Goal: Transaction & Acquisition: Book appointment/travel/reservation

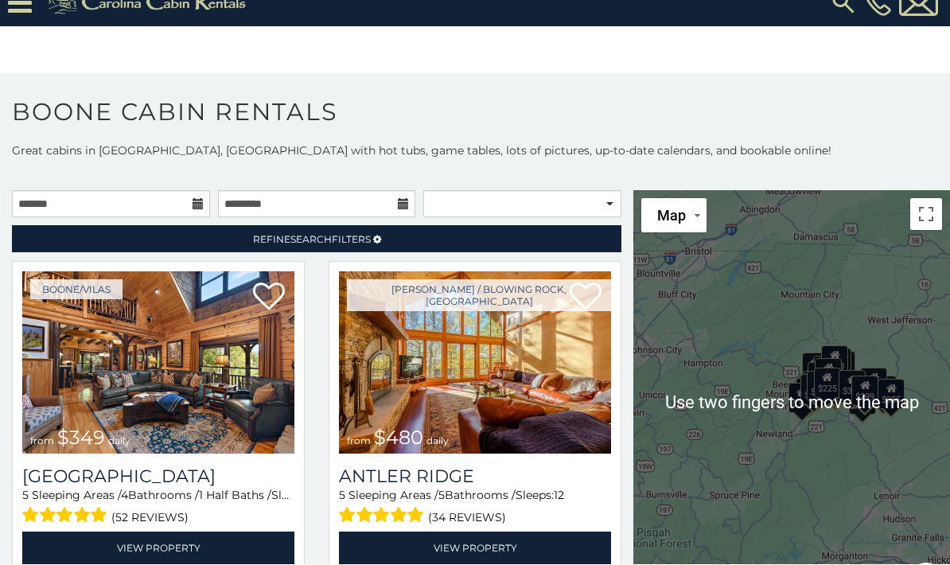
scroll to position [32, 0]
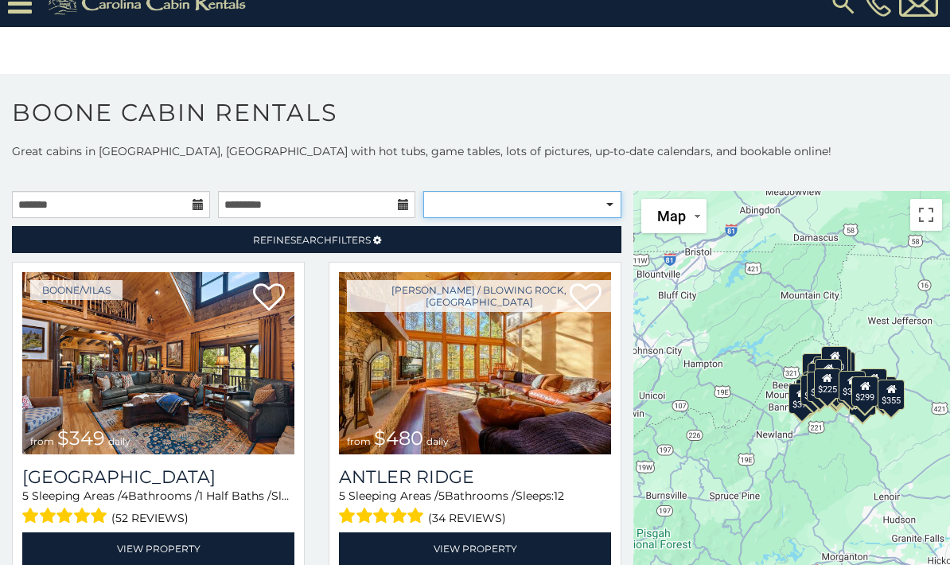
click at [618, 191] on select "**********" at bounding box center [522, 204] width 198 height 27
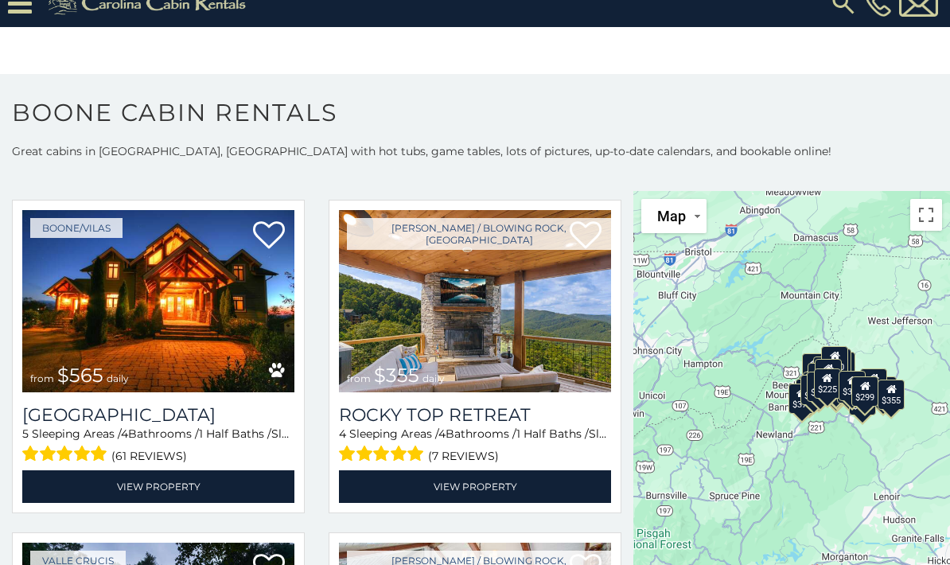
scroll to position [721, 0]
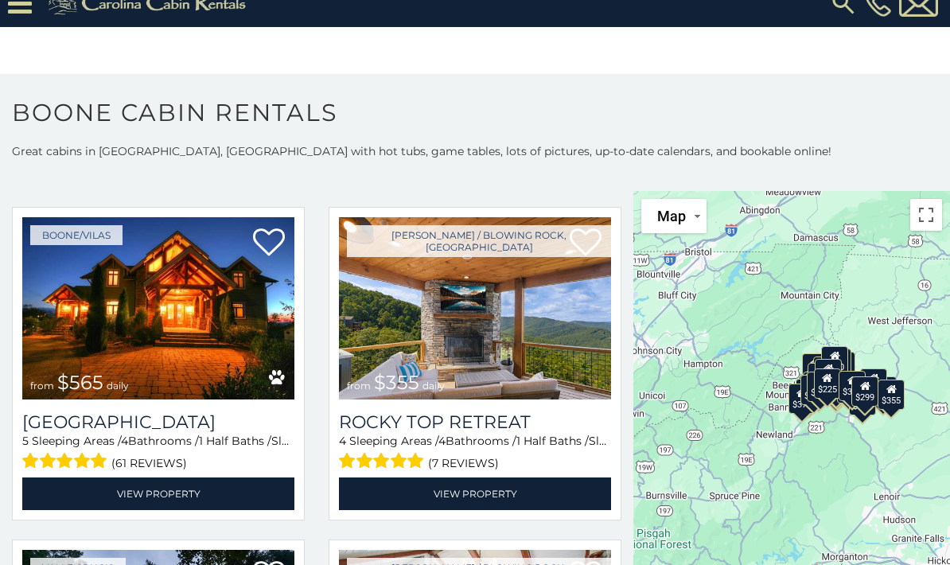
click at [496, 333] on img at bounding box center [475, 308] width 272 height 182
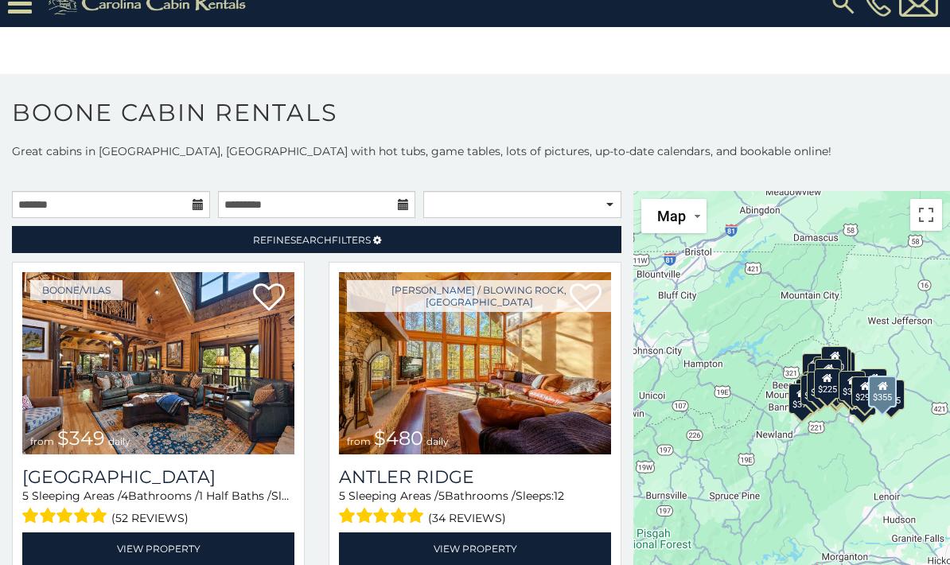
scroll to position [0, 0]
click at [363, 234] on span "Refine Search Filters" at bounding box center [312, 240] width 118 height 12
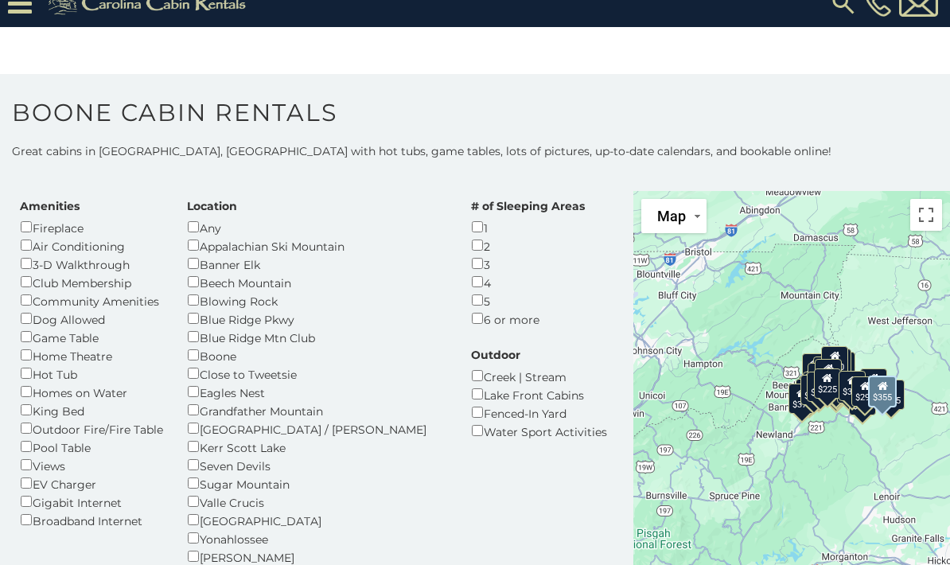
scroll to position [62, 0]
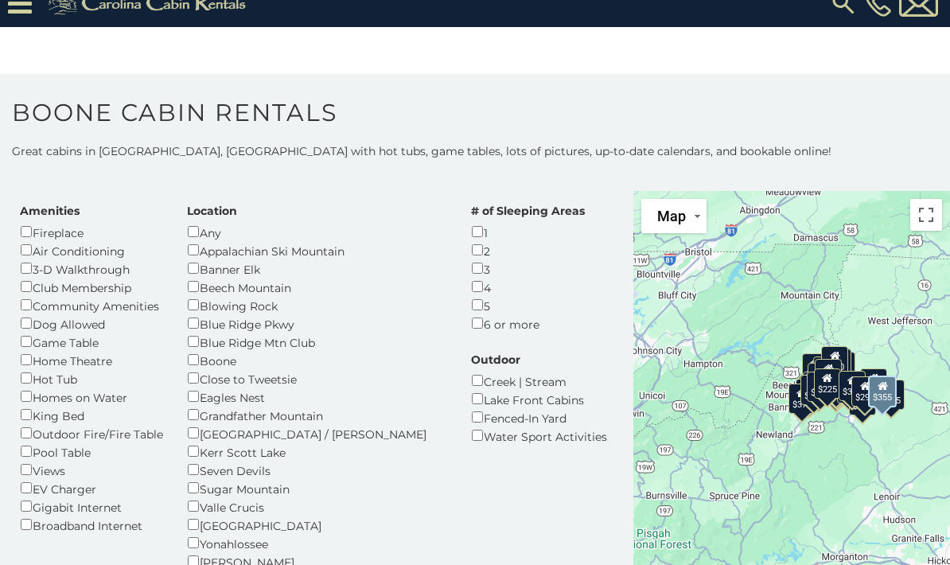
click at [44, 314] on div "Dog Allowed" at bounding box center [91, 323] width 143 height 18
click at [73, 314] on div "Dog Allowed" at bounding box center [91, 323] width 143 height 18
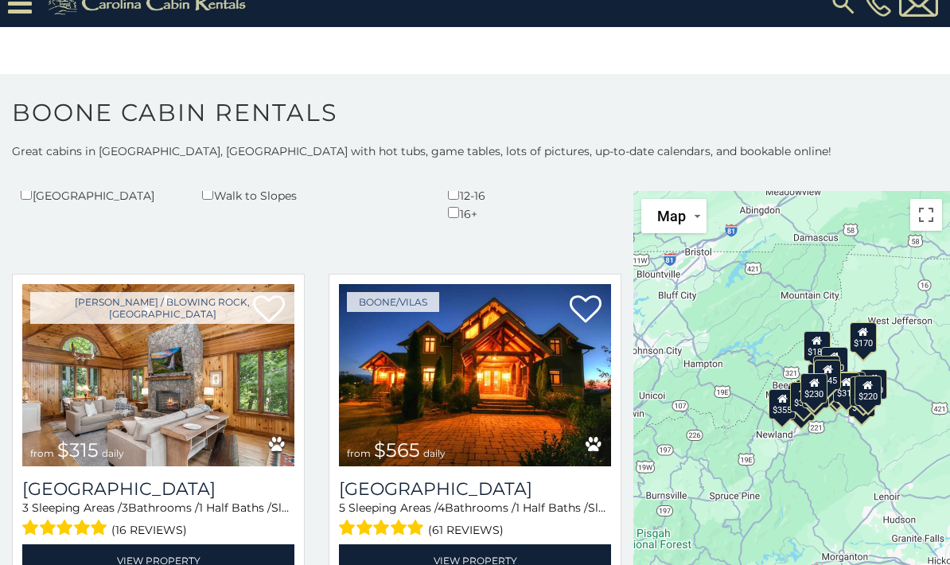
scroll to position [579, 0]
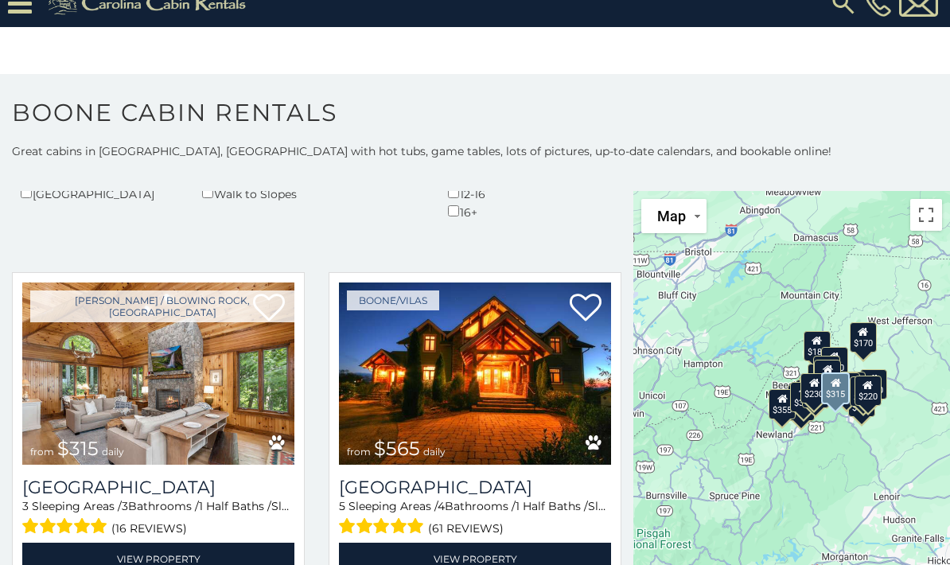
click at [190, 316] on img at bounding box center [158, 374] width 272 height 182
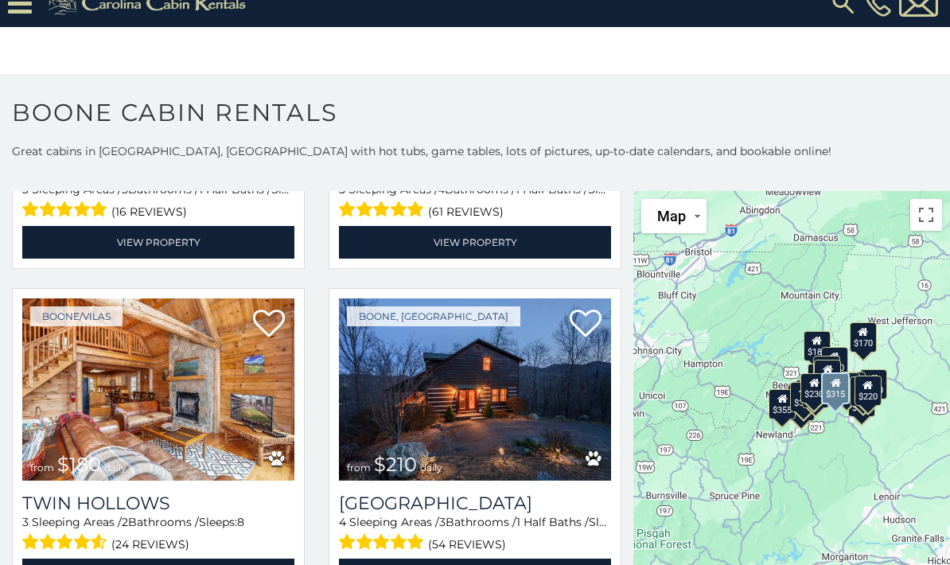
scroll to position [897, 0]
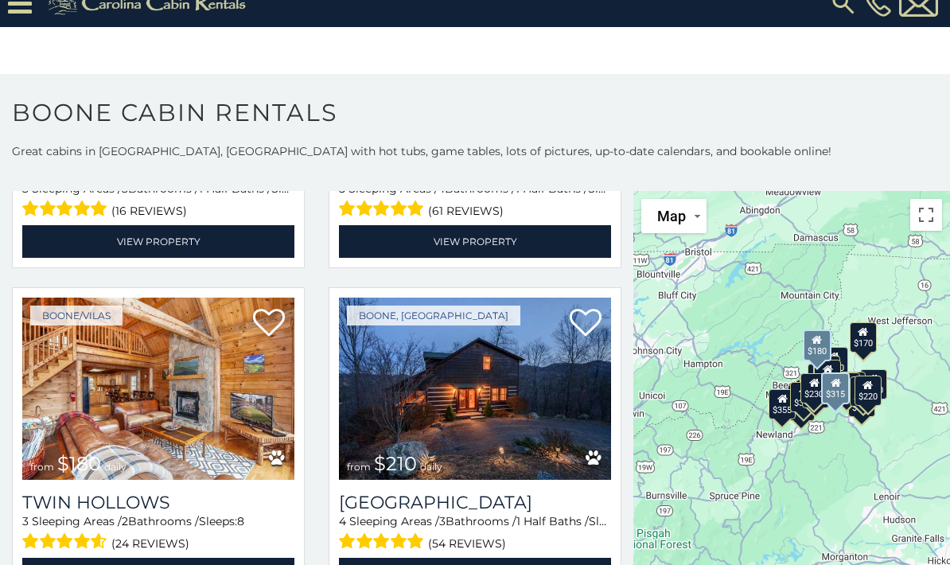
click at [177, 332] on img at bounding box center [158, 389] width 272 height 182
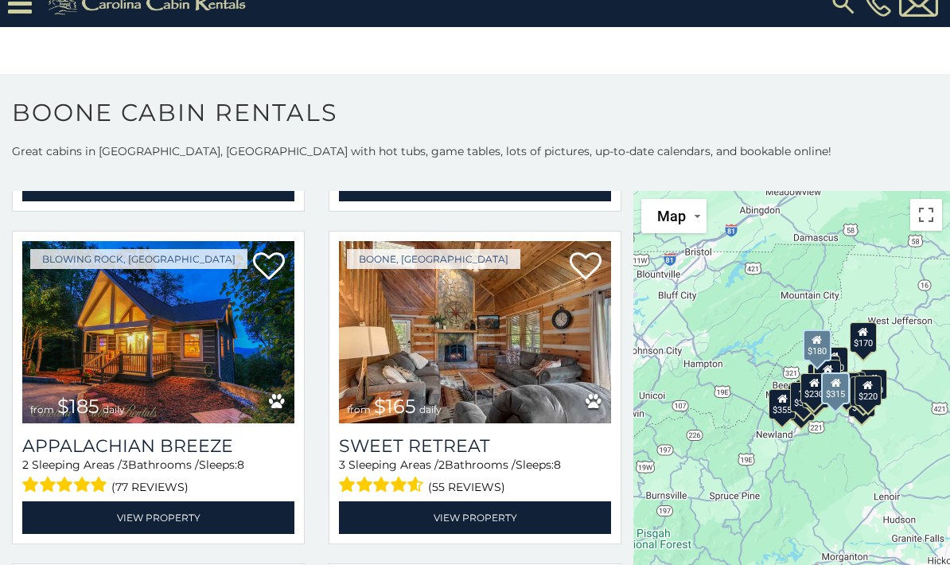
scroll to position [1288, 0]
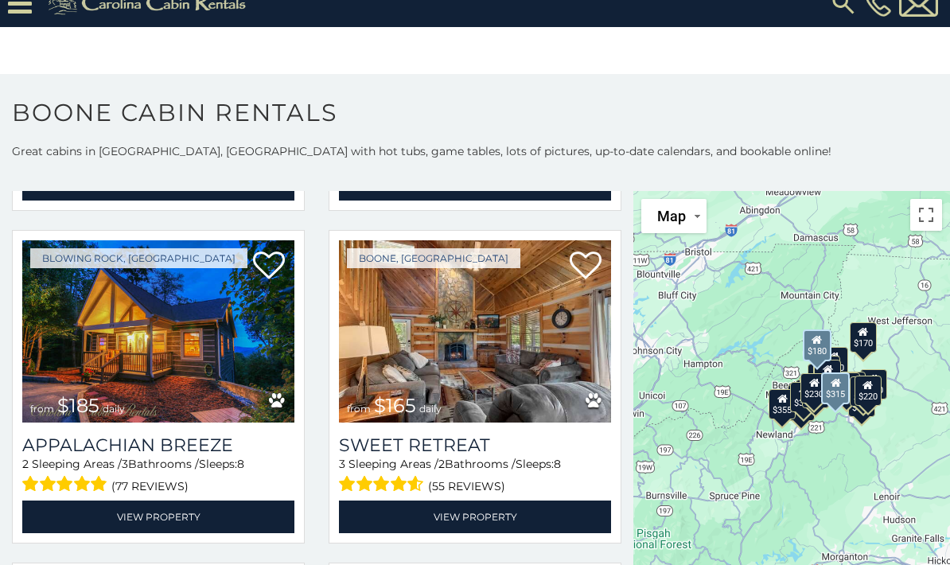
click at [172, 266] on img at bounding box center [158, 331] width 272 height 182
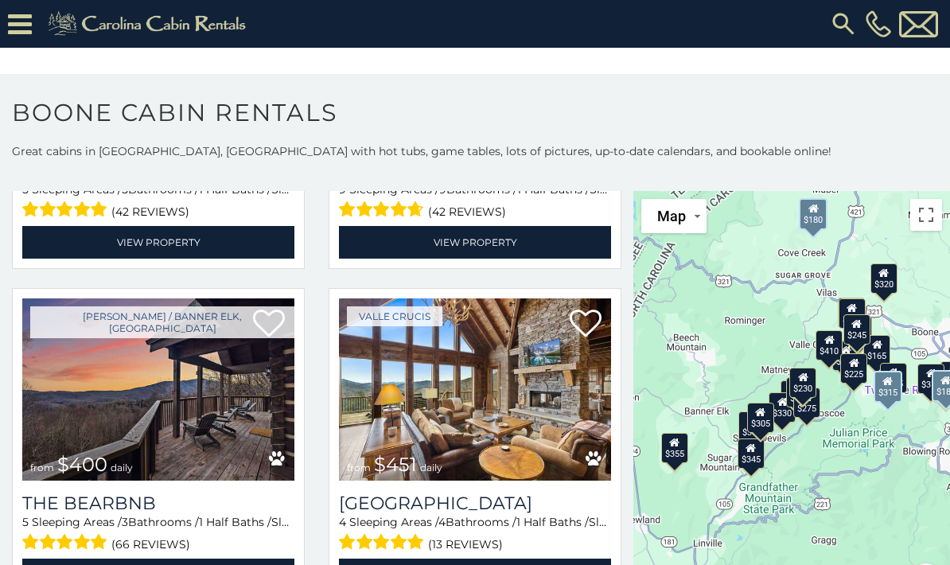
scroll to position [1894, 0]
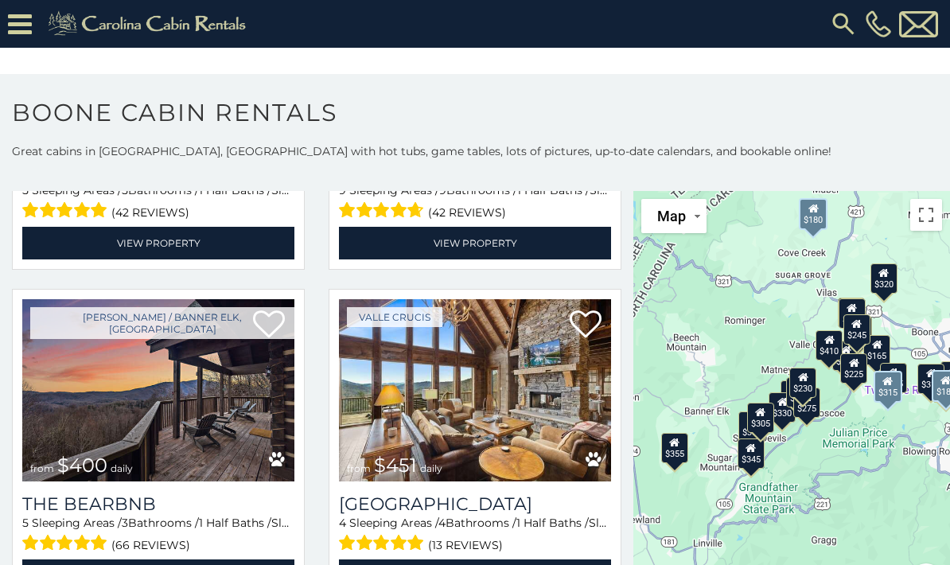
click at [216, 315] on img at bounding box center [158, 390] width 272 height 182
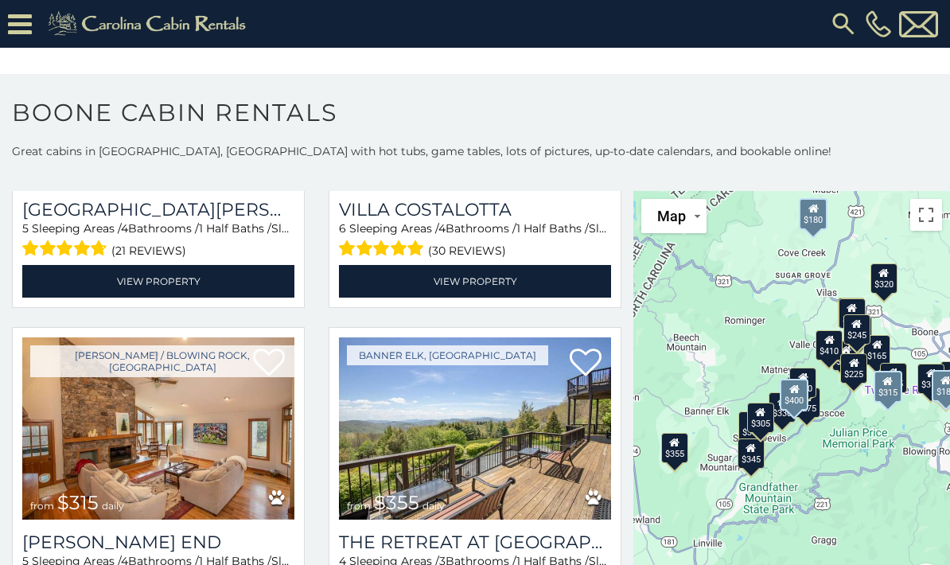
scroll to position [3889, 0]
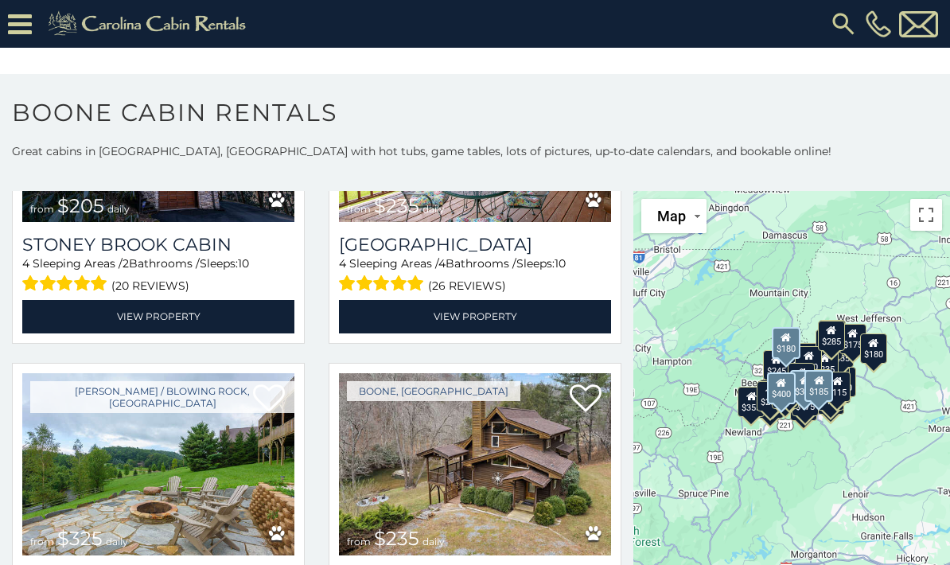
scroll to position [6171, 0]
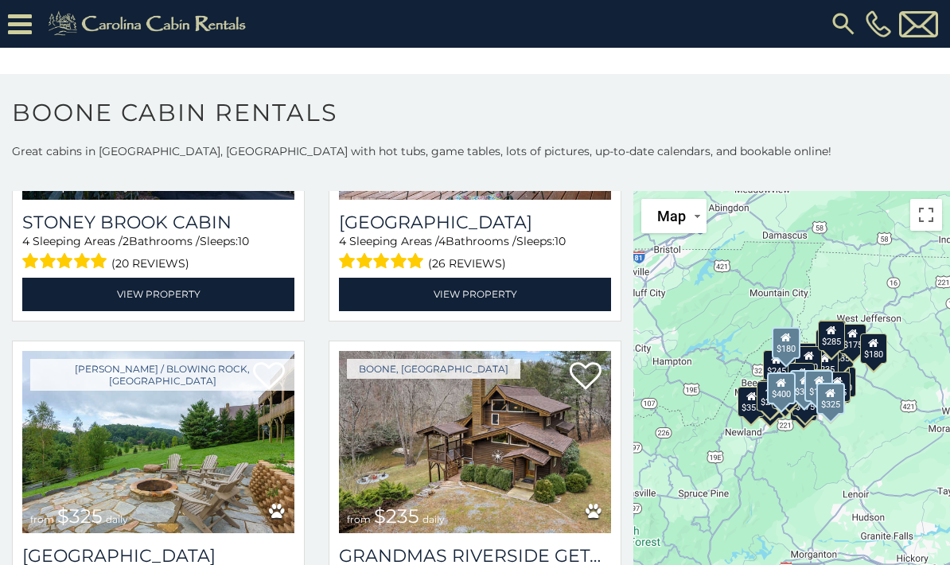
click at [235, 376] on img at bounding box center [158, 442] width 272 height 182
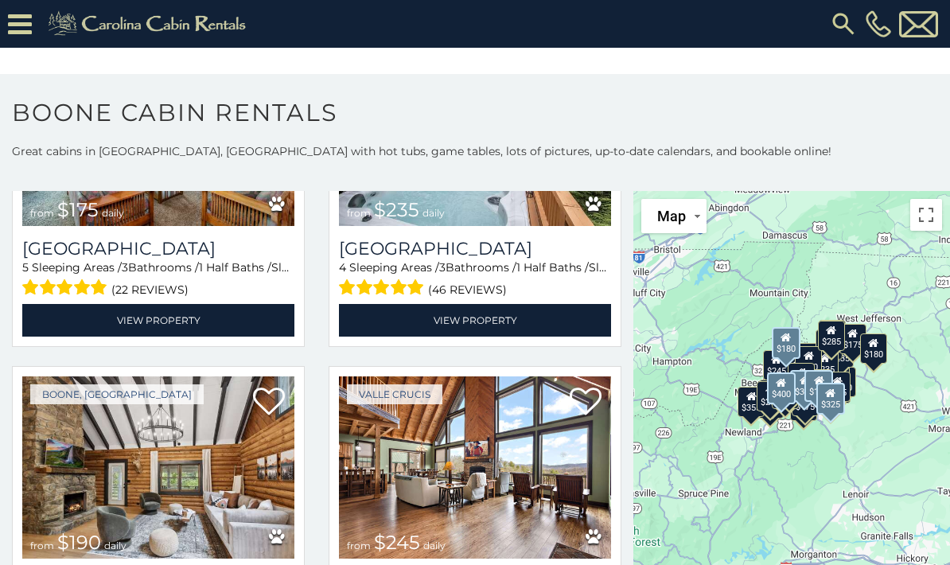
scroll to position [8149, 0]
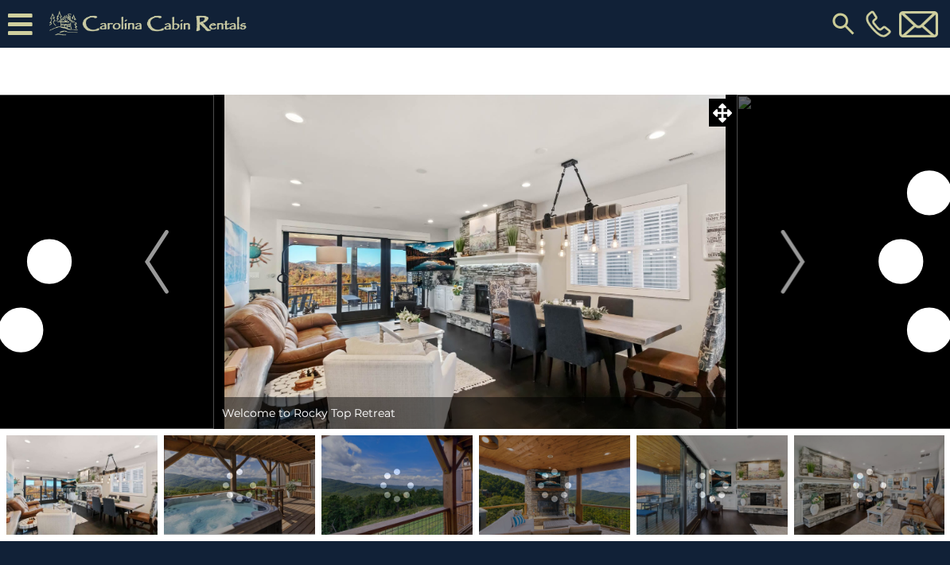
click at [793, 255] on img "Next" at bounding box center [794, 262] width 24 height 64
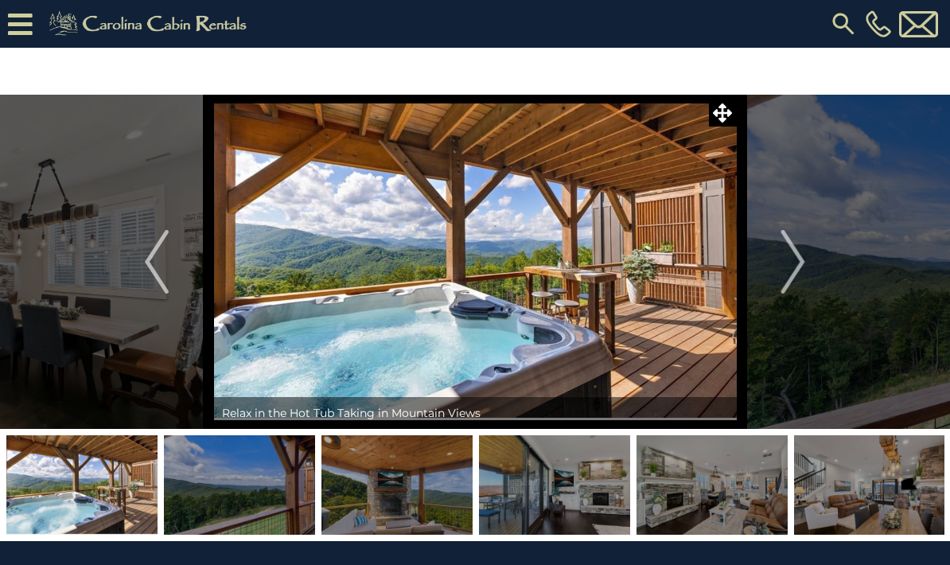
click at [794, 259] on img "Next" at bounding box center [794, 262] width 24 height 64
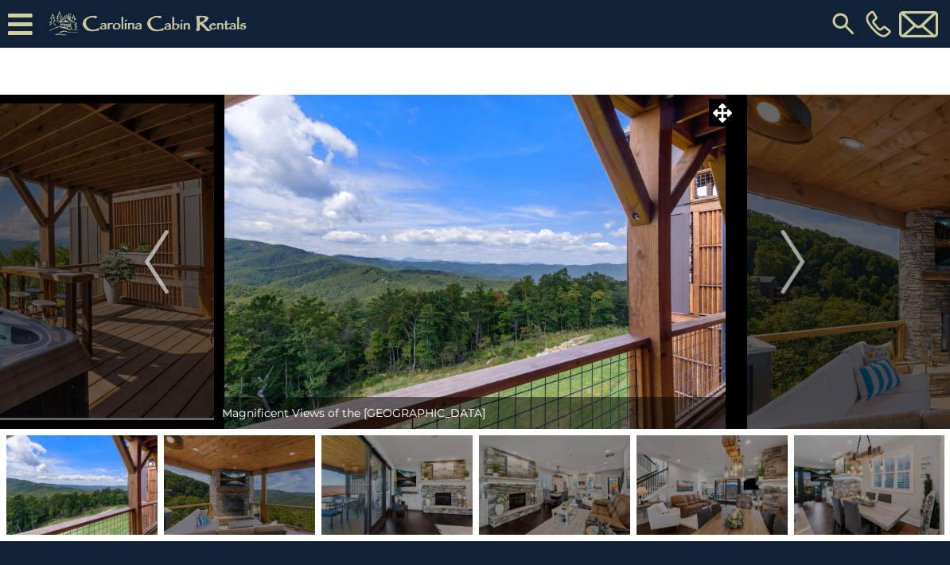
click at [803, 259] on img "Next" at bounding box center [794, 262] width 24 height 64
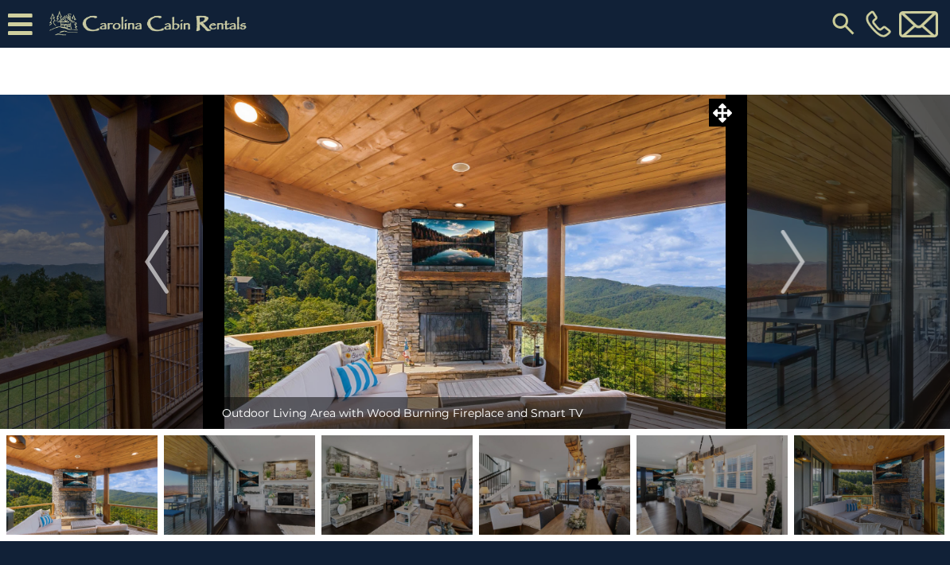
click at [799, 259] on img "Next" at bounding box center [794, 262] width 24 height 64
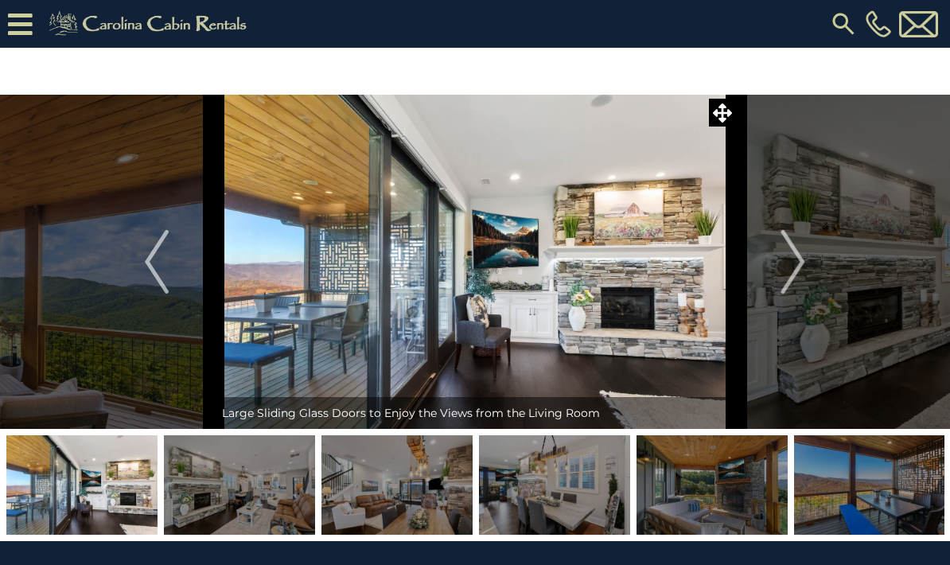
click at [795, 255] on img "Next" at bounding box center [794, 262] width 24 height 64
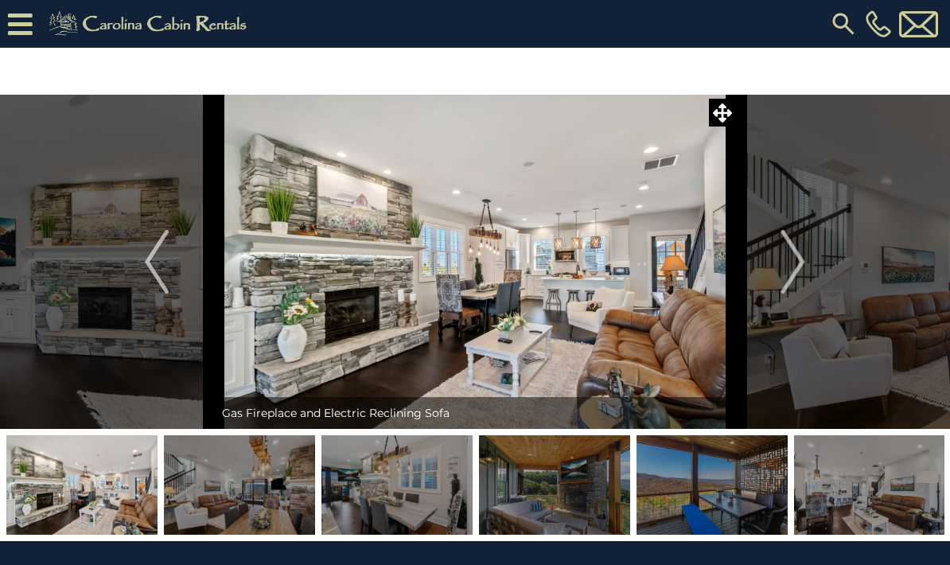
click at [795, 255] on img "Next" at bounding box center [794, 262] width 24 height 64
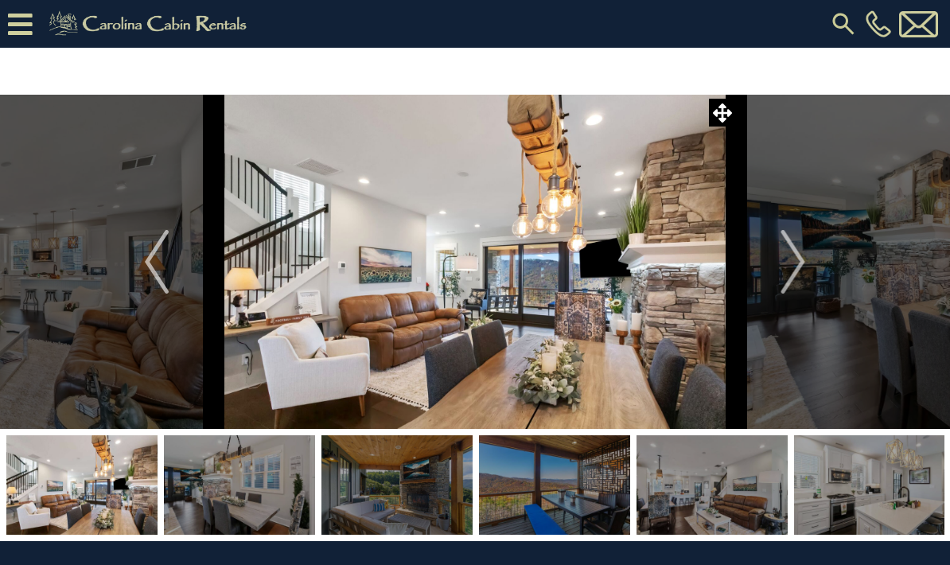
click at [797, 258] on img "Next" at bounding box center [794, 262] width 24 height 64
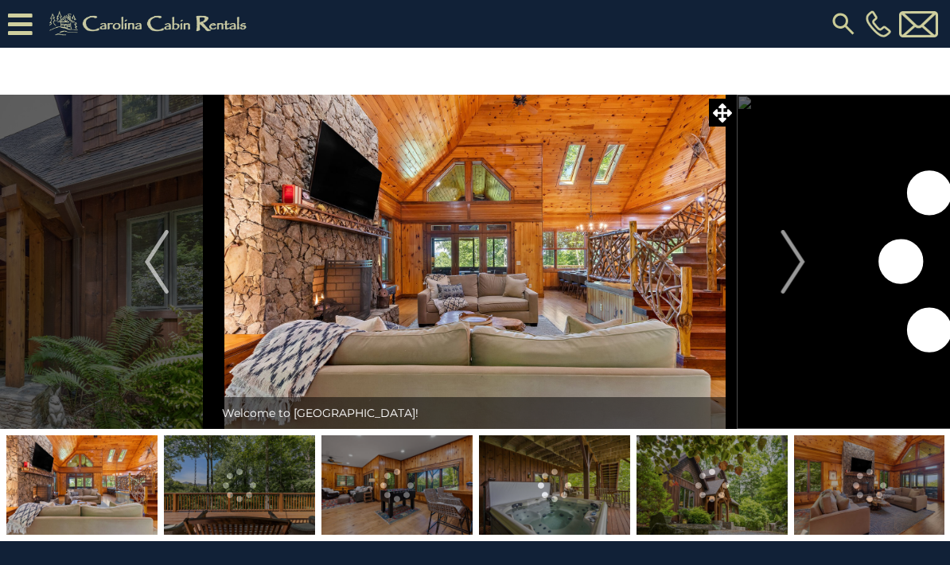
click at [803, 263] on img "Next" at bounding box center [794, 262] width 24 height 64
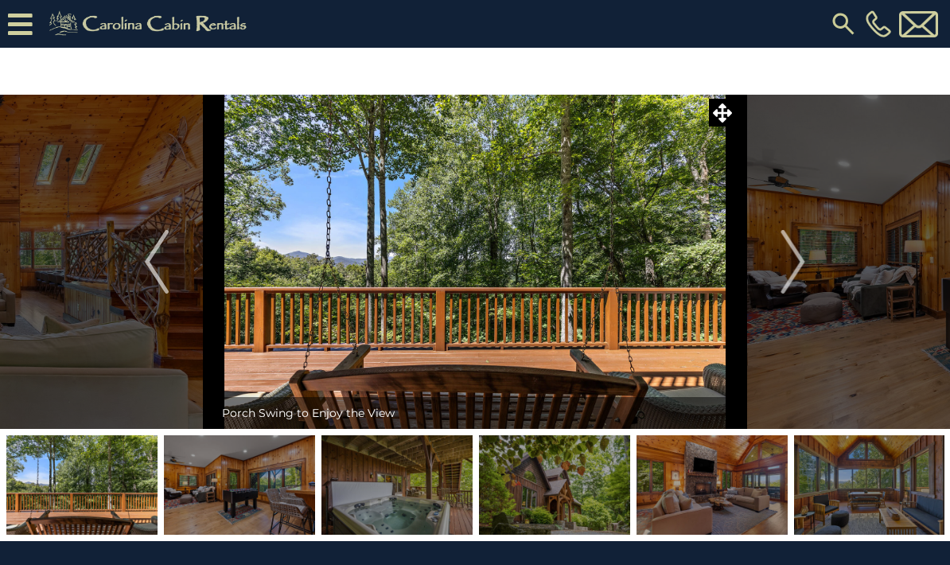
click at [813, 262] on button "Next" at bounding box center [793, 262] width 115 height 334
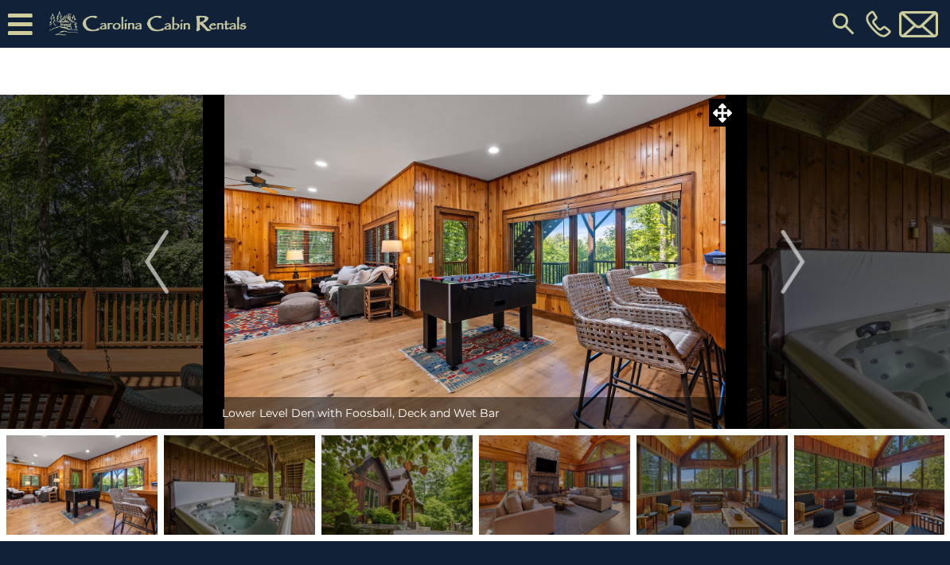
click at [806, 263] on button "Next" at bounding box center [793, 262] width 115 height 334
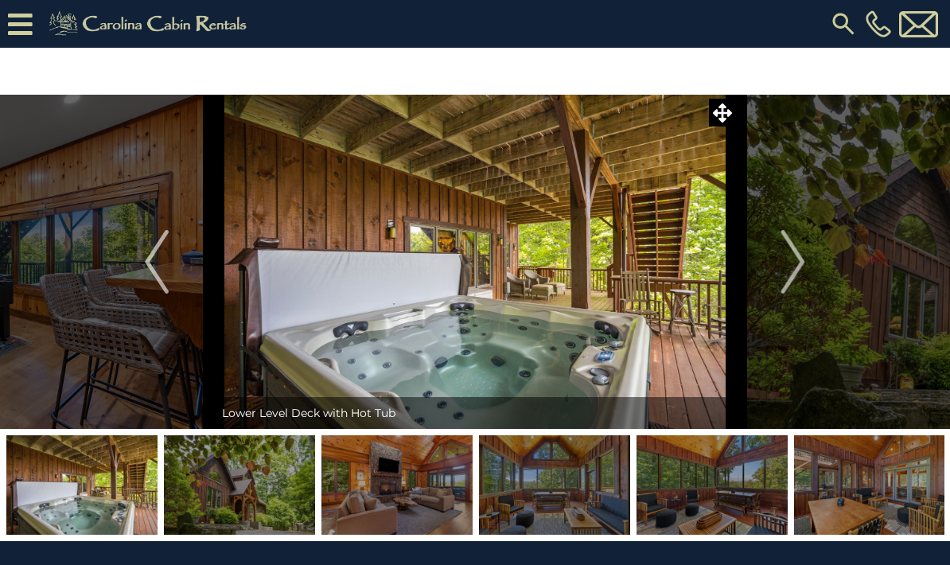
click at [802, 262] on img "Next" at bounding box center [794, 262] width 24 height 64
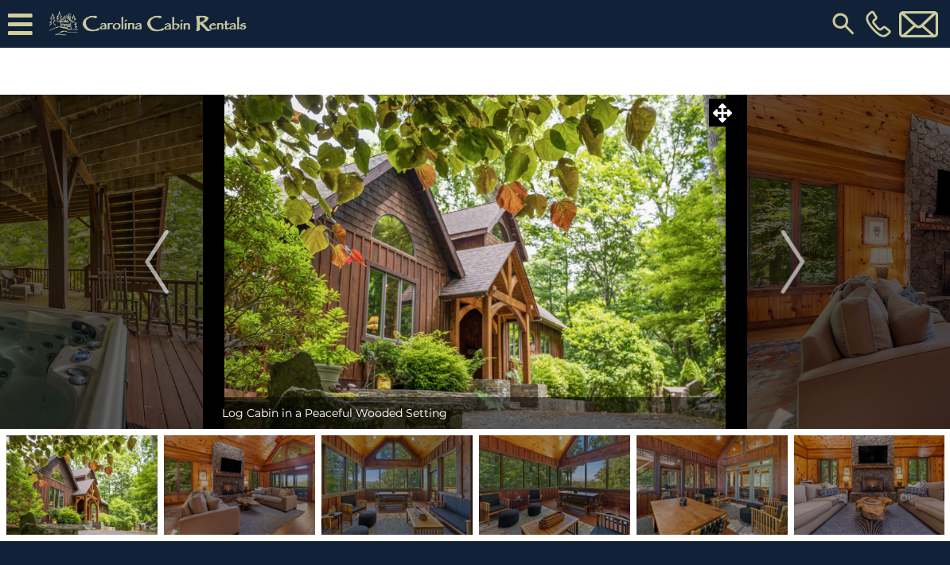
click at [803, 261] on img "Next" at bounding box center [794, 262] width 24 height 64
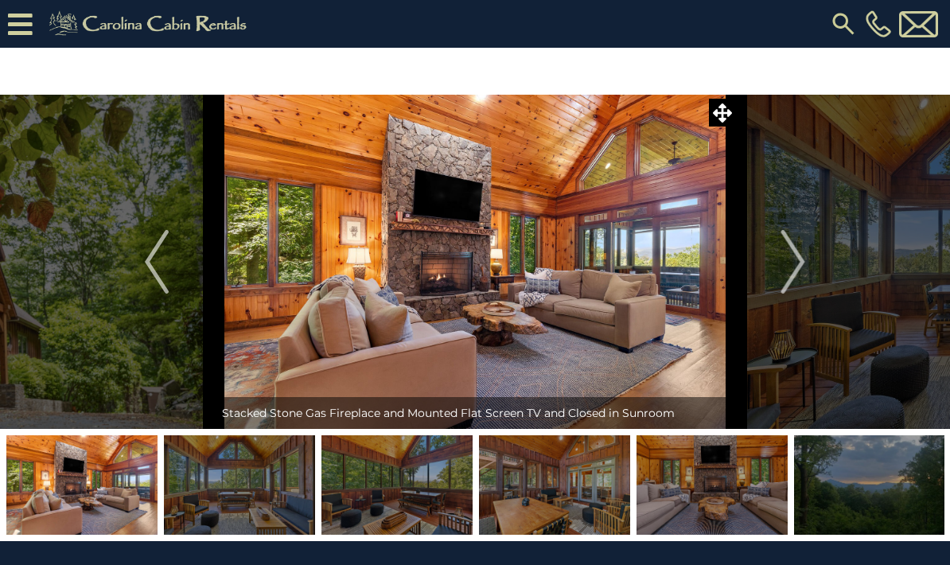
click at [807, 269] on button "Next" at bounding box center [793, 262] width 115 height 334
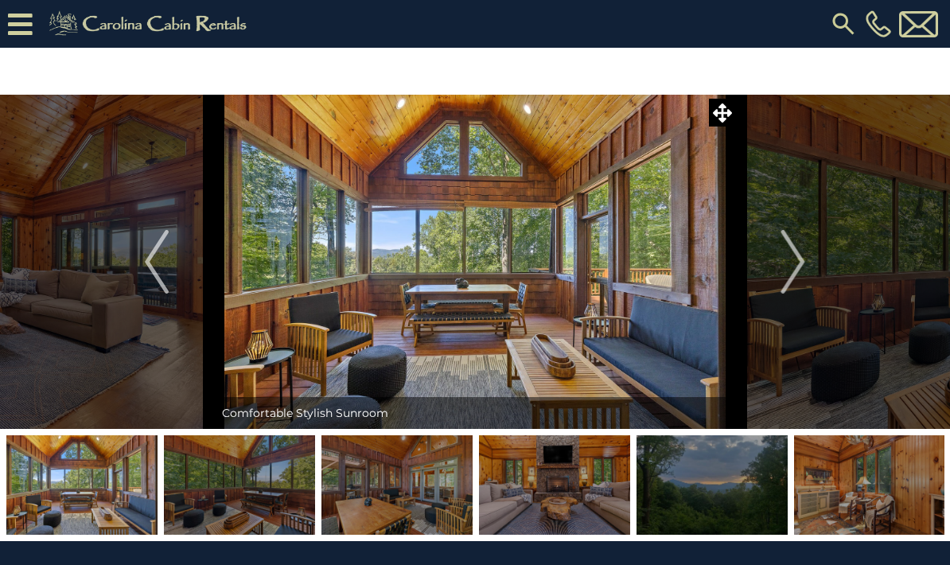
click at [809, 259] on button "Next" at bounding box center [793, 262] width 115 height 334
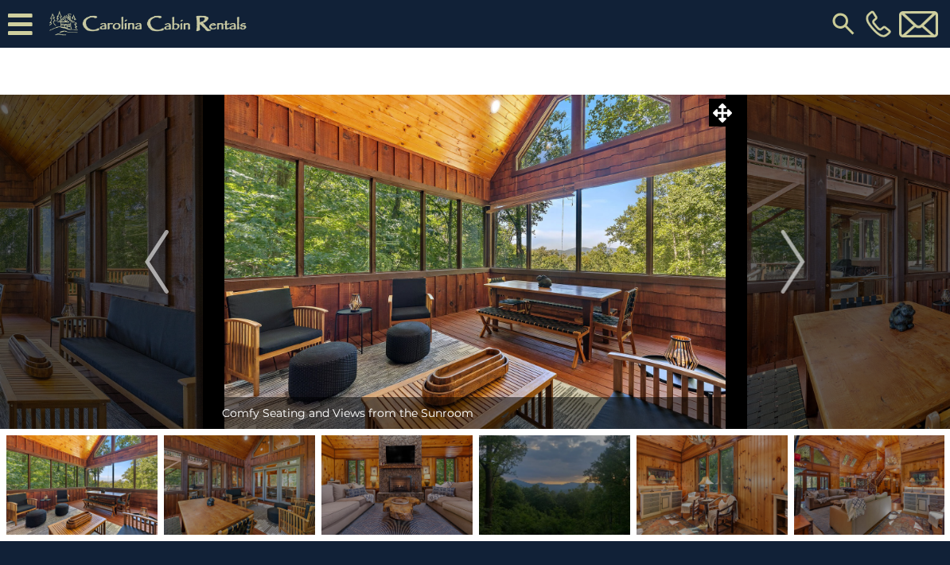
click at [804, 262] on img "Next" at bounding box center [794, 262] width 24 height 64
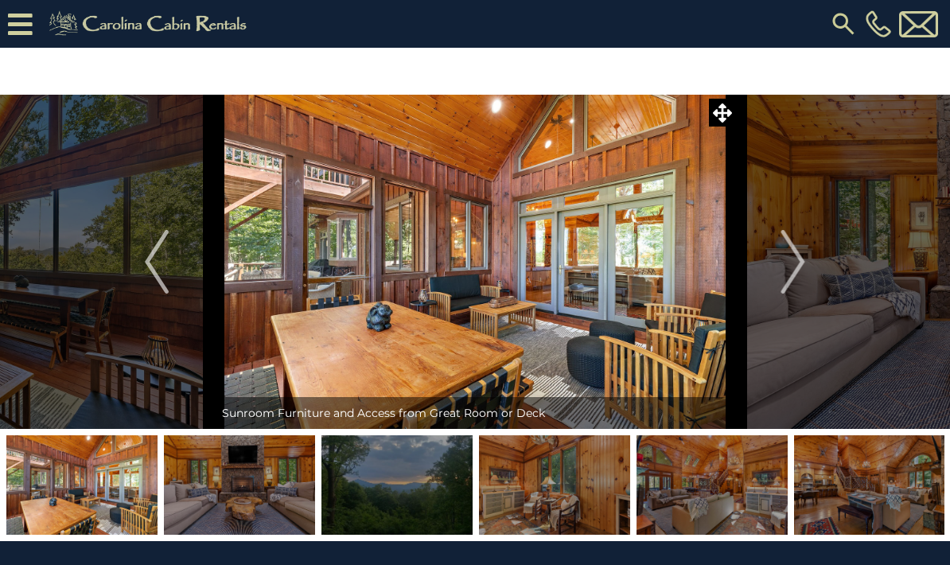
click at [802, 265] on img "Next" at bounding box center [794, 262] width 24 height 64
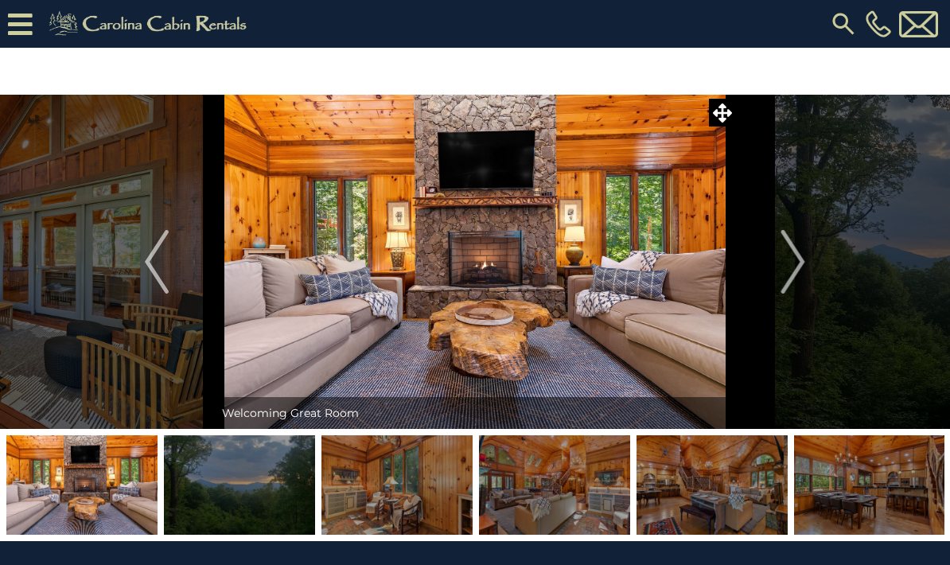
click at [804, 267] on img "Next" at bounding box center [794, 262] width 24 height 64
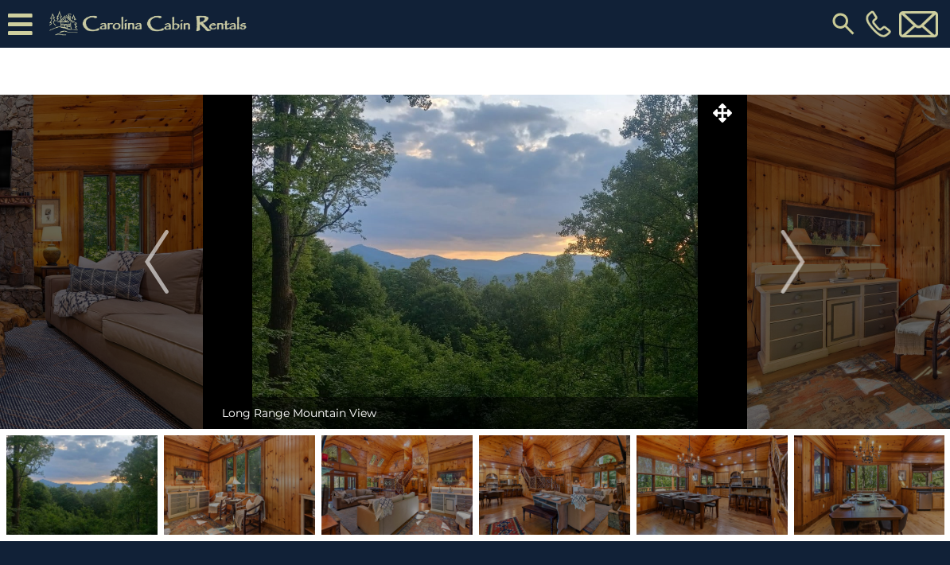
click at [805, 266] on img "Next" at bounding box center [794, 262] width 24 height 64
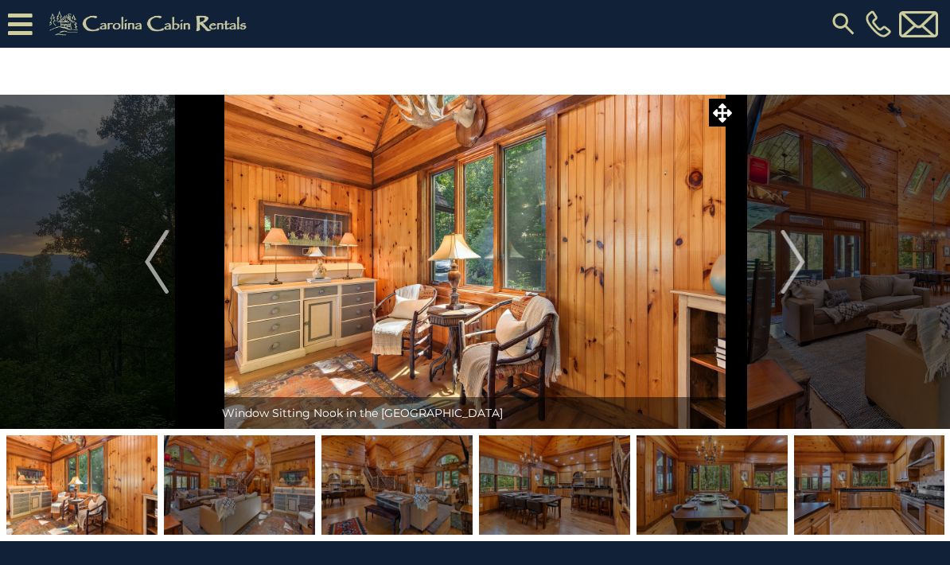
click at [802, 263] on img "Next" at bounding box center [794, 262] width 24 height 64
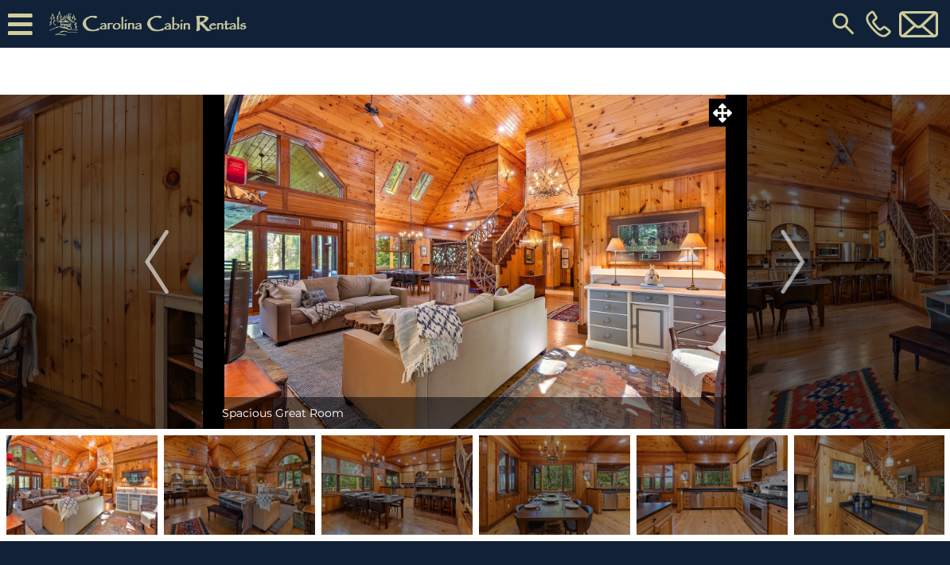
click at [803, 265] on img "Next" at bounding box center [794, 262] width 24 height 64
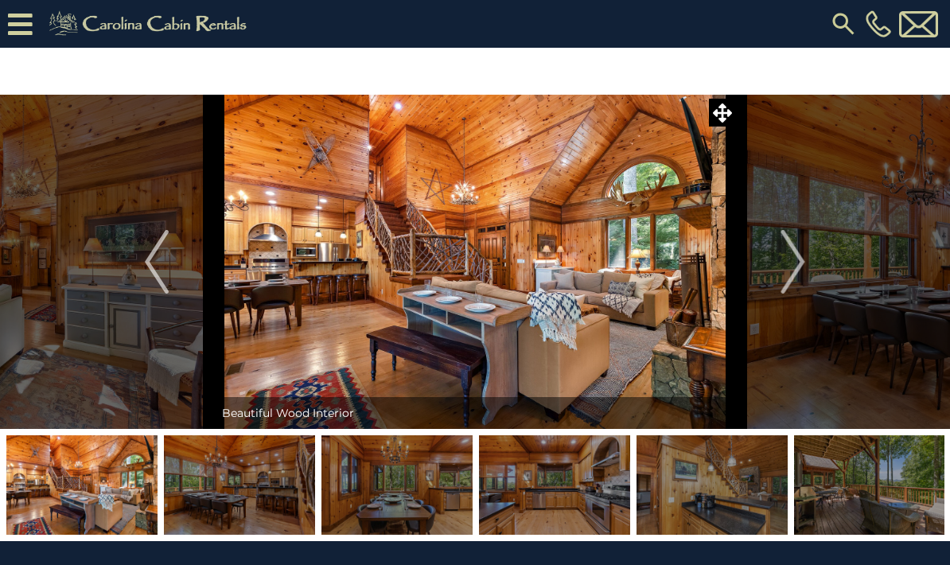
click at [802, 267] on img "Next" at bounding box center [794, 262] width 24 height 64
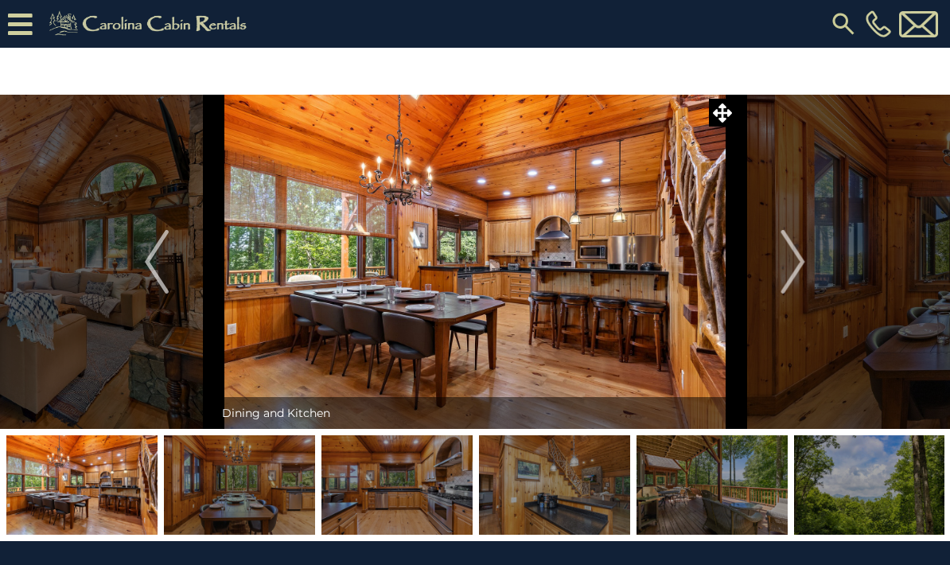
click at [802, 265] on img "Next" at bounding box center [794, 262] width 24 height 64
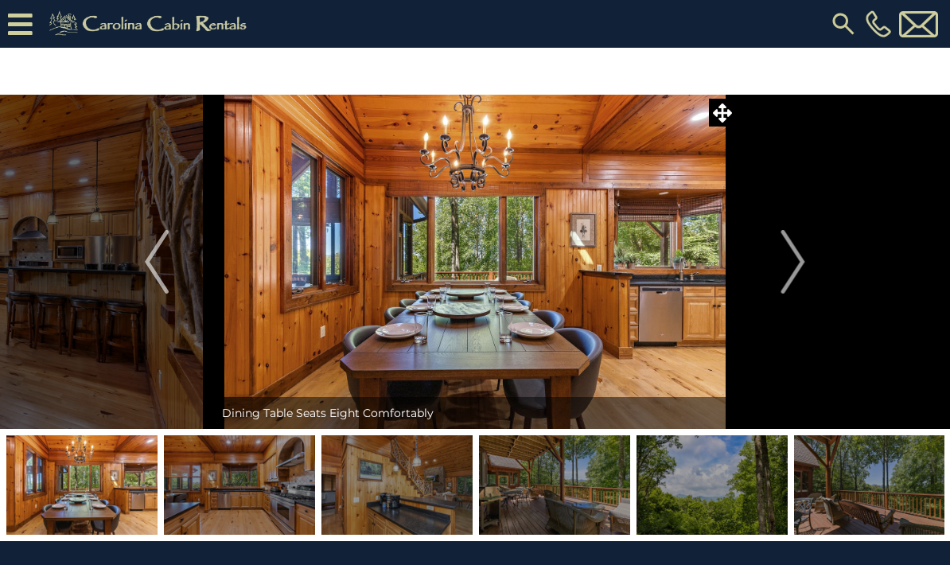
click at [801, 265] on img "Next" at bounding box center [794, 262] width 24 height 64
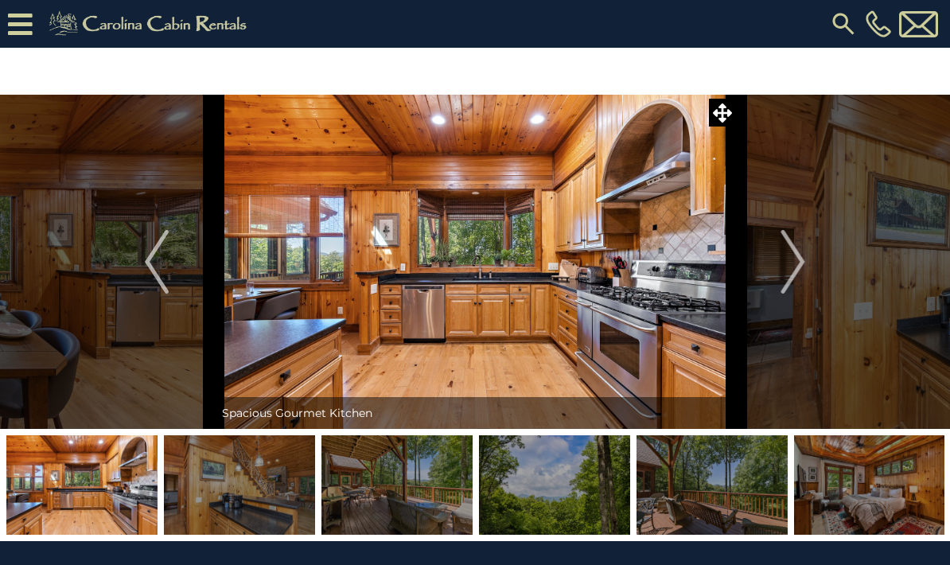
click at [805, 269] on img "Next" at bounding box center [794, 262] width 24 height 64
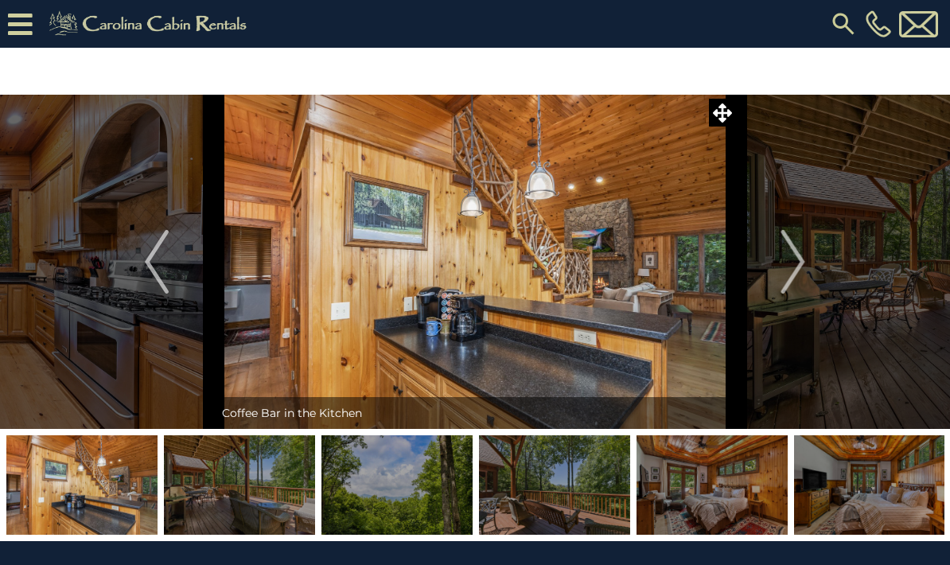
click at [804, 267] on img "Next" at bounding box center [794, 262] width 24 height 64
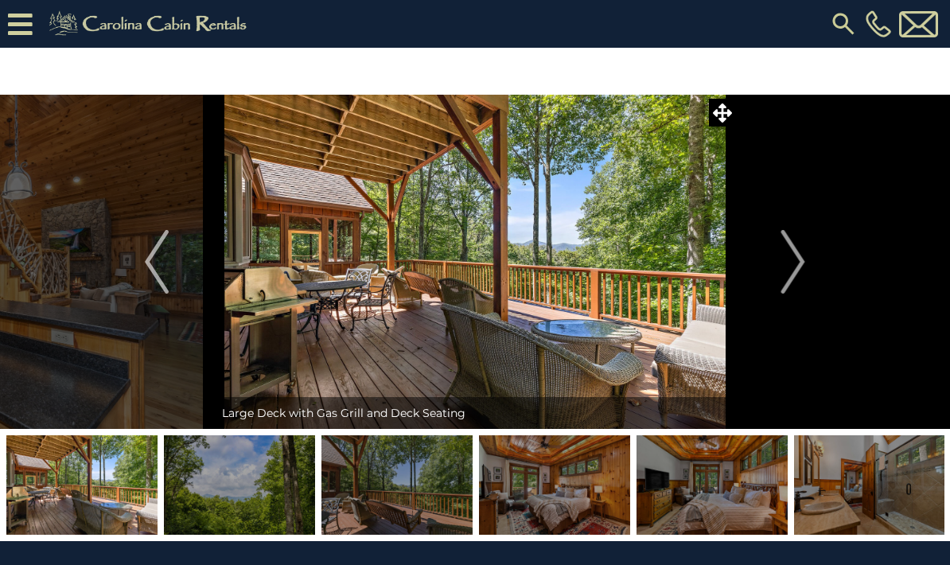
click at [801, 266] on img "Next" at bounding box center [794, 262] width 24 height 64
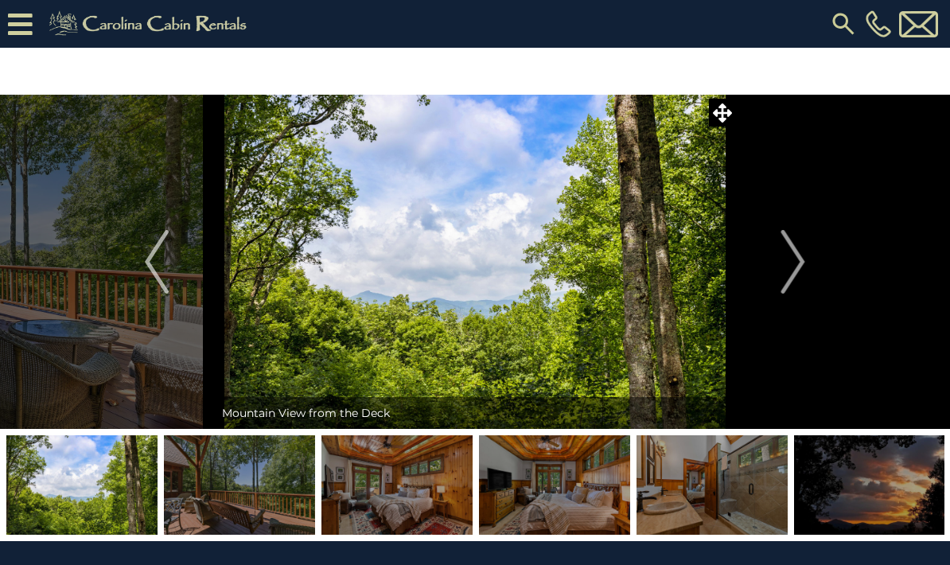
click at [804, 266] on img "Next" at bounding box center [794, 262] width 24 height 64
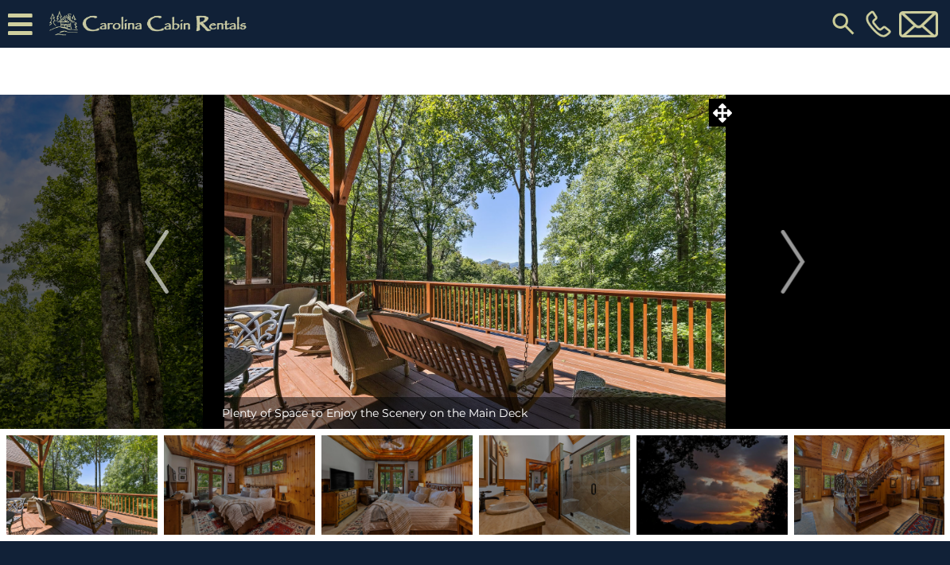
click at [807, 265] on button "Next" at bounding box center [793, 262] width 115 height 334
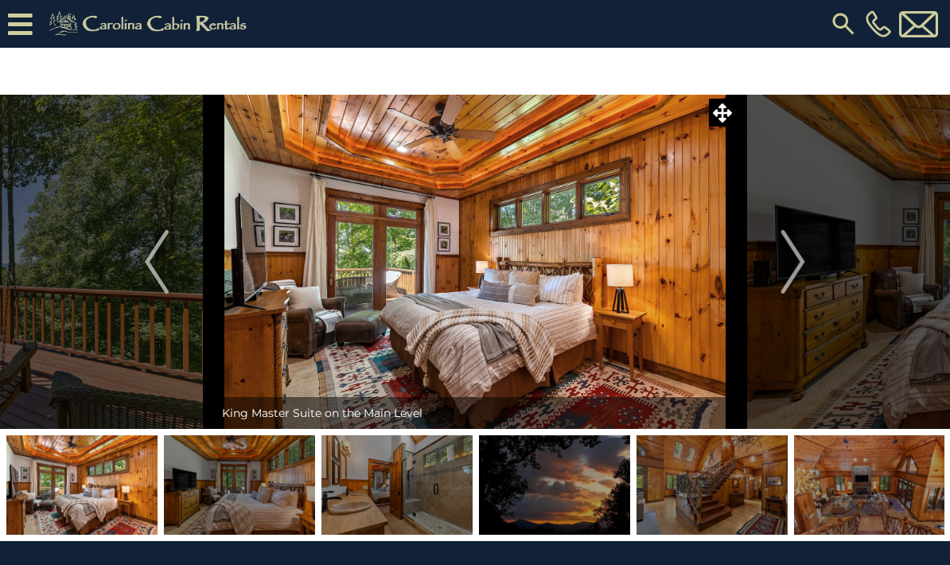
click at [804, 267] on img "Next" at bounding box center [794, 262] width 24 height 64
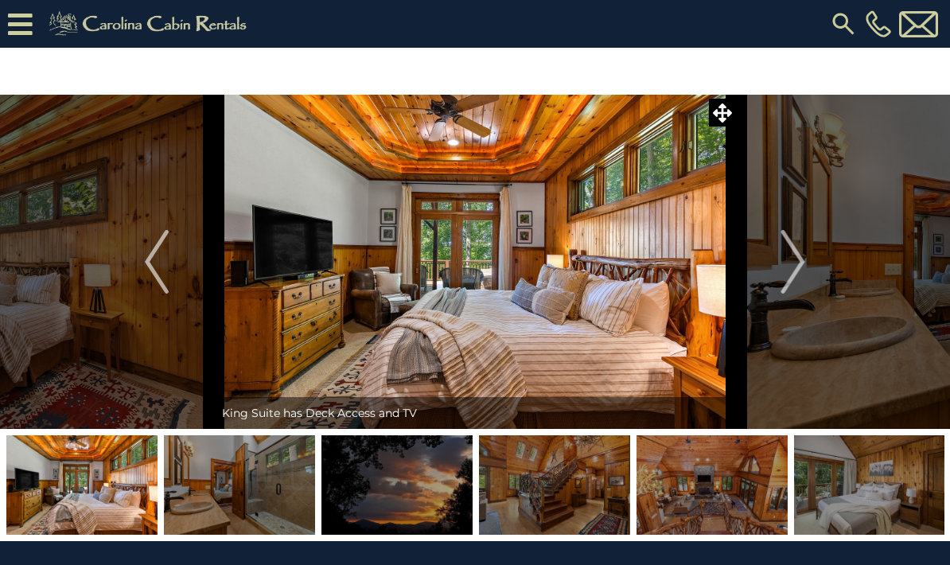
click at [803, 264] on img "Next" at bounding box center [794, 262] width 24 height 64
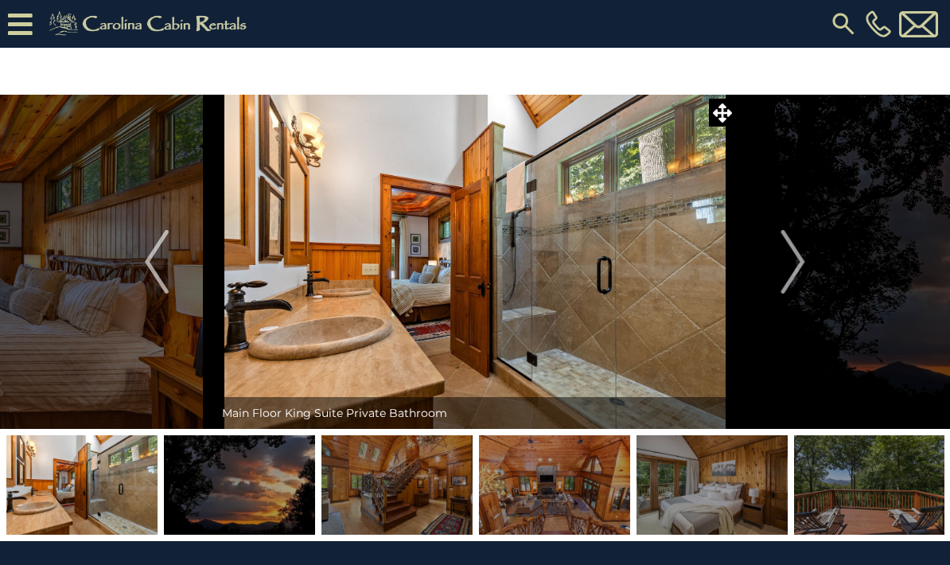
click at [805, 267] on img "Next" at bounding box center [794, 262] width 24 height 64
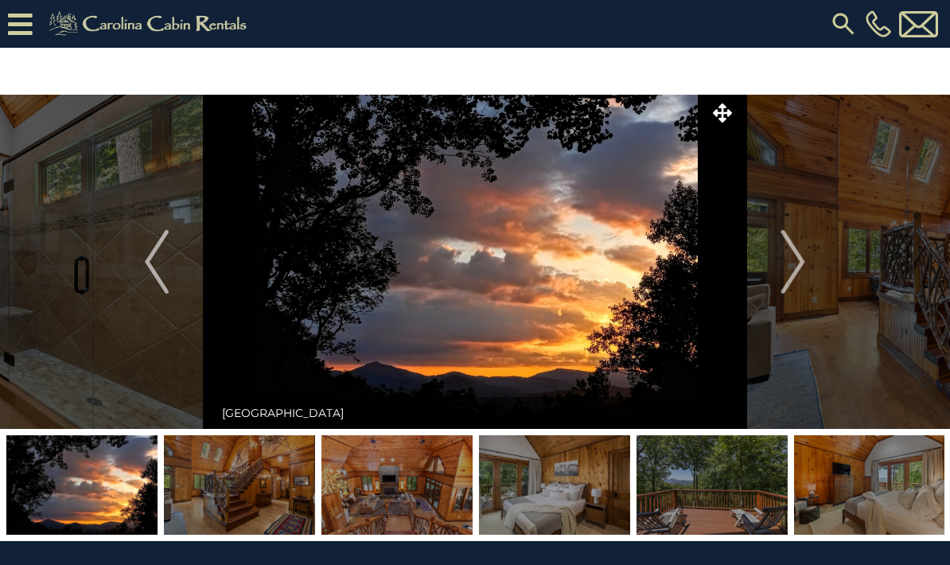
click at [803, 264] on img "Next" at bounding box center [794, 262] width 24 height 64
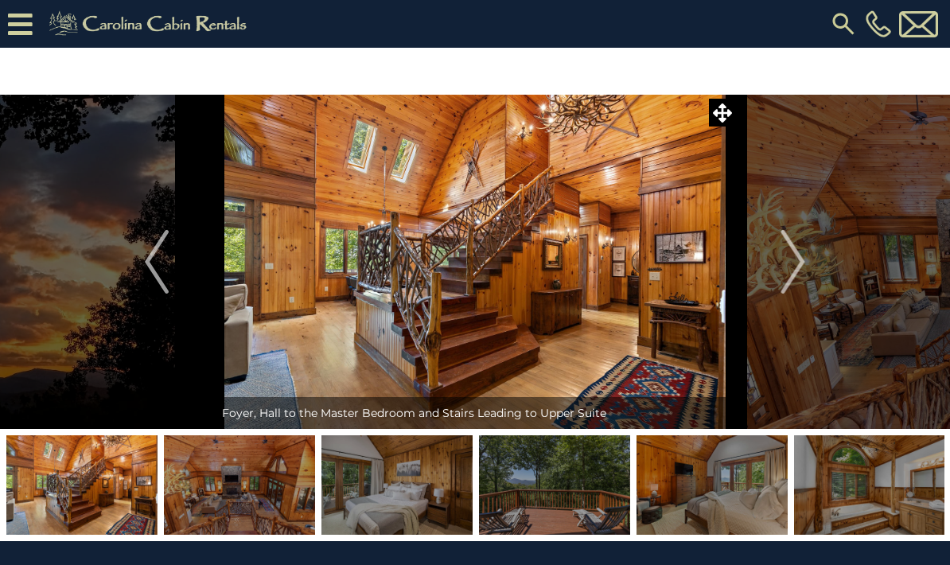
click at [807, 264] on button "Next" at bounding box center [793, 262] width 115 height 334
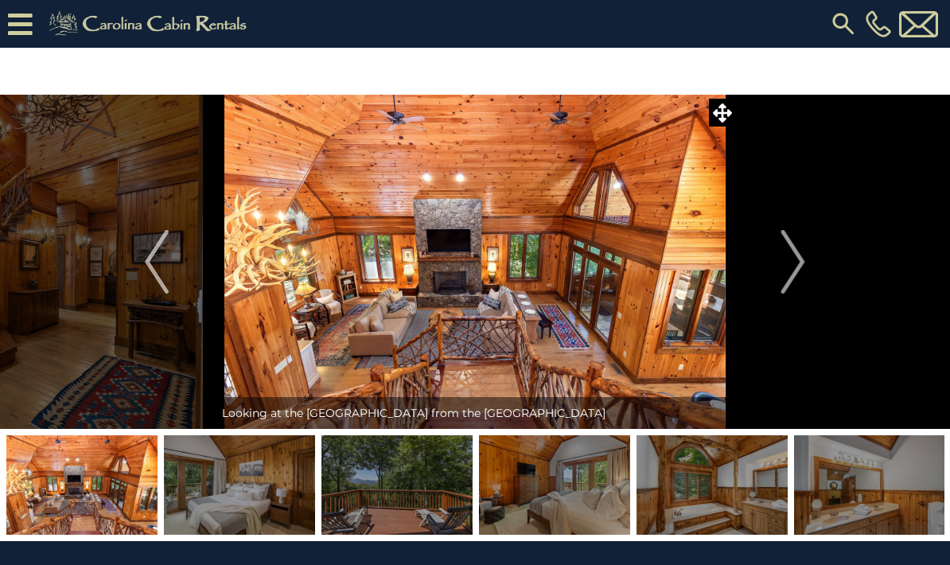
click at [805, 263] on img "Next" at bounding box center [794, 262] width 24 height 64
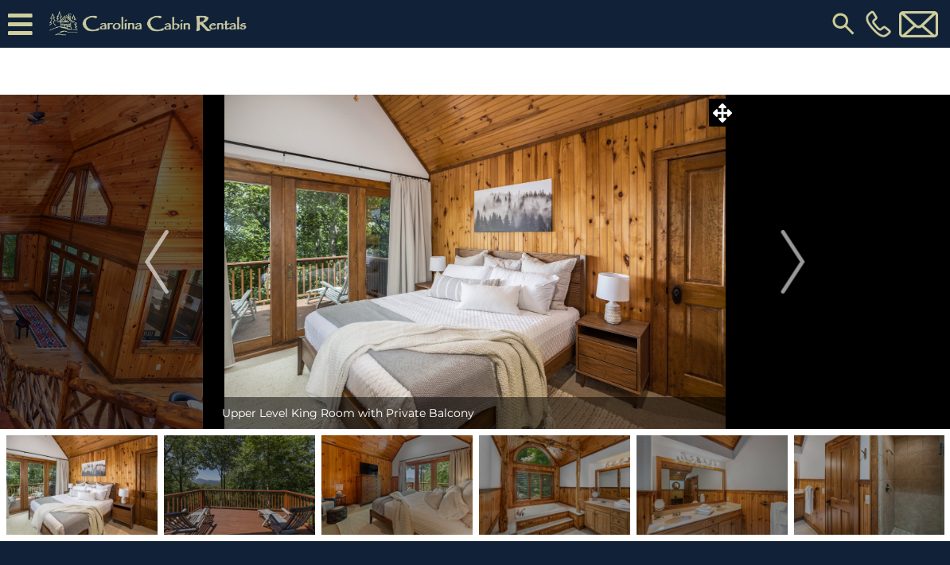
click at [805, 266] on img "Next" at bounding box center [794, 262] width 24 height 64
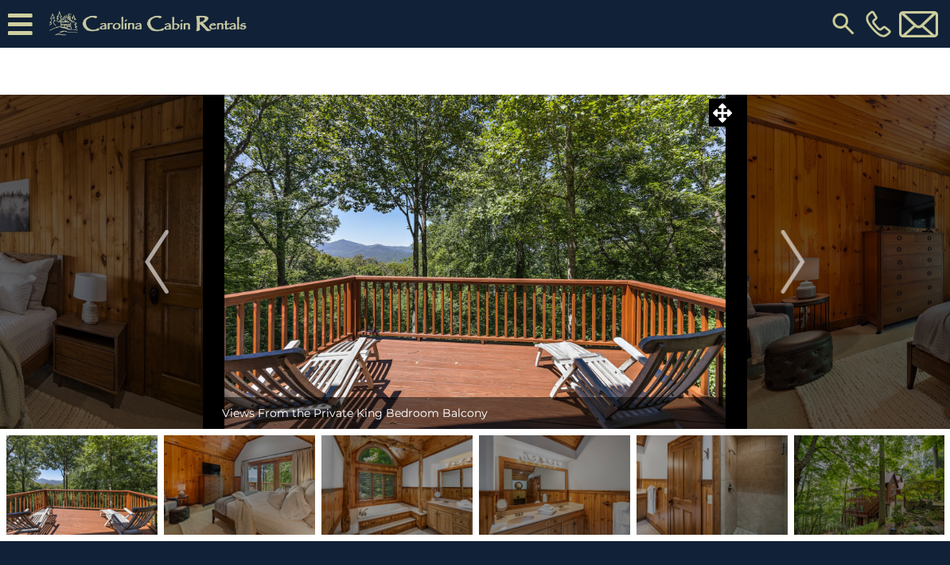
click at [804, 264] on img "Next" at bounding box center [794, 262] width 24 height 64
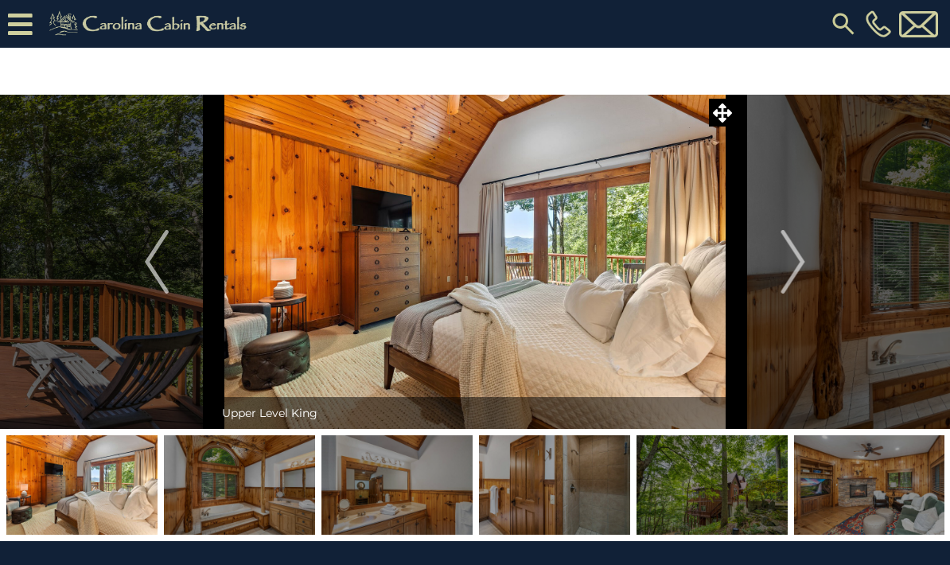
click at [801, 263] on img "Next" at bounding box center [794, 262] width 24 height 64
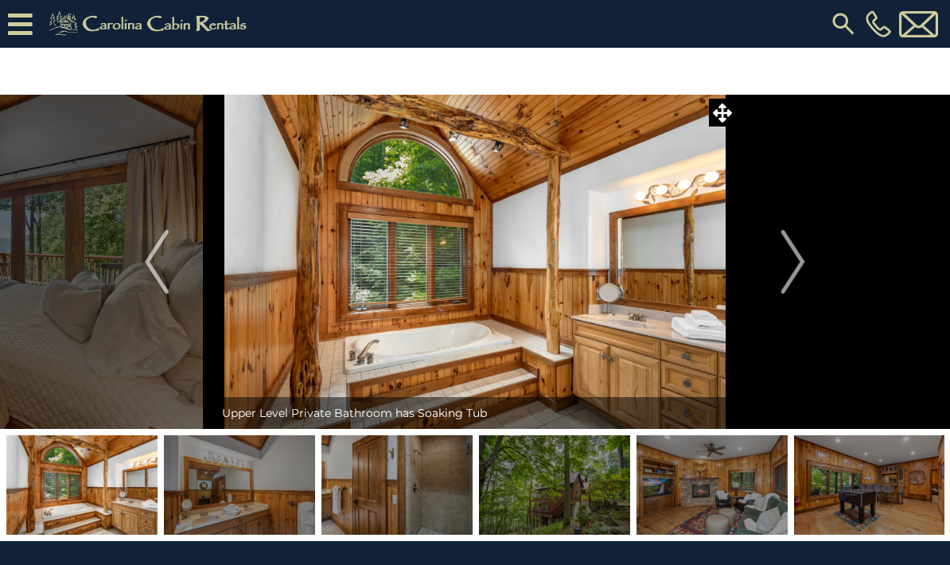
click at [805, 267] on img "Next" at bounding box center [794, 262] width 24 height 64
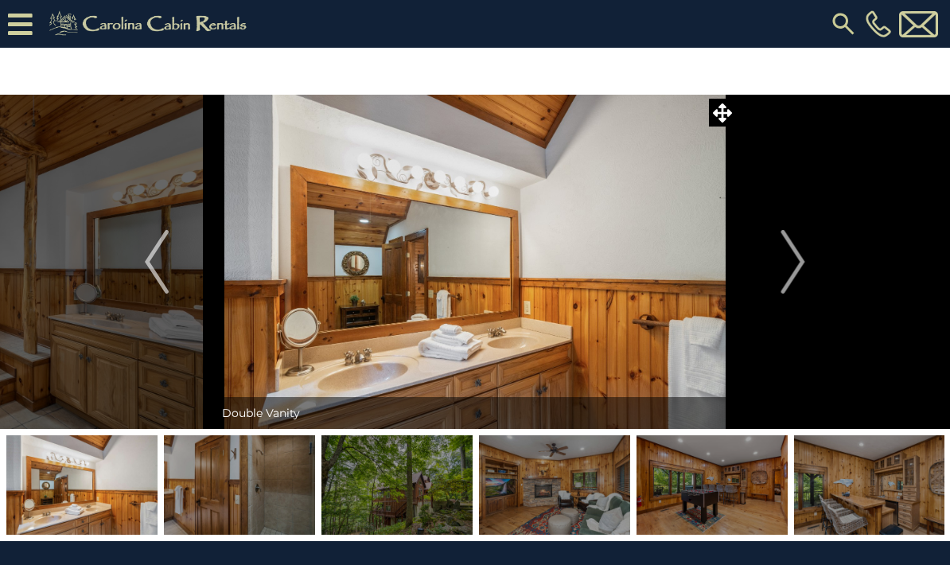
click at [801, 264] on img "Next" at bounding box center [794, 262] width 24 height 64
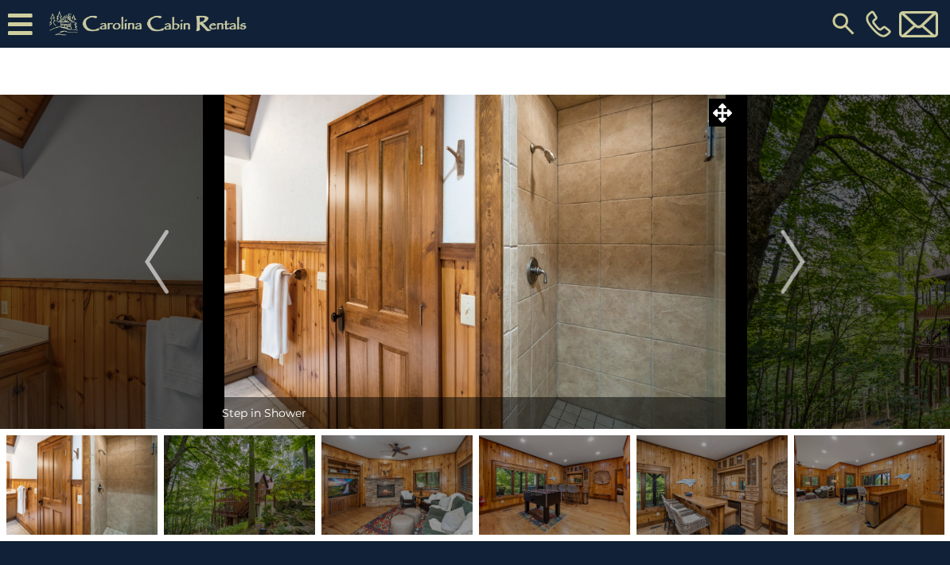
click at [806, 267] on button "Next" at bounding box center [793, 262] width 115 height 334
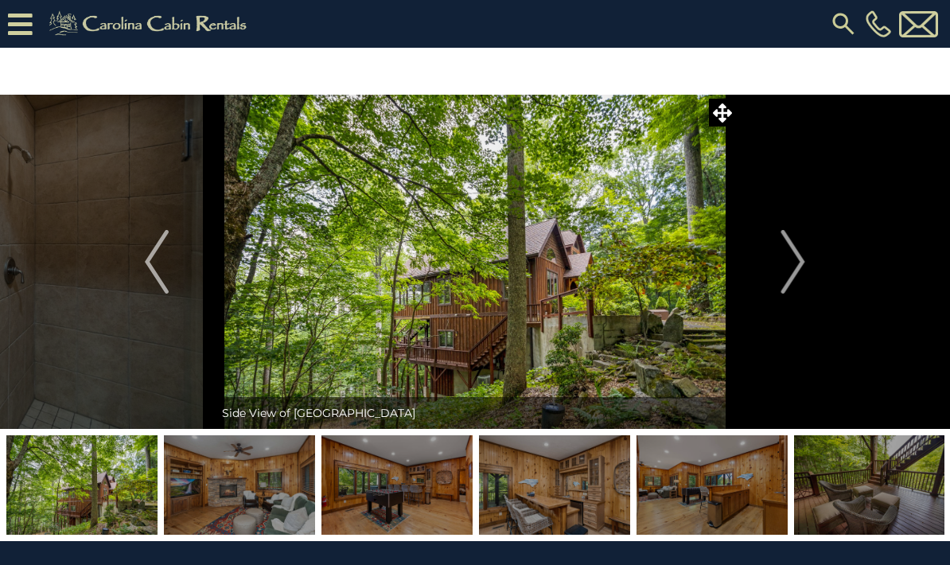
click at [808, 265] on button "Next" at bounding box center [793, 262] width 115 height 334
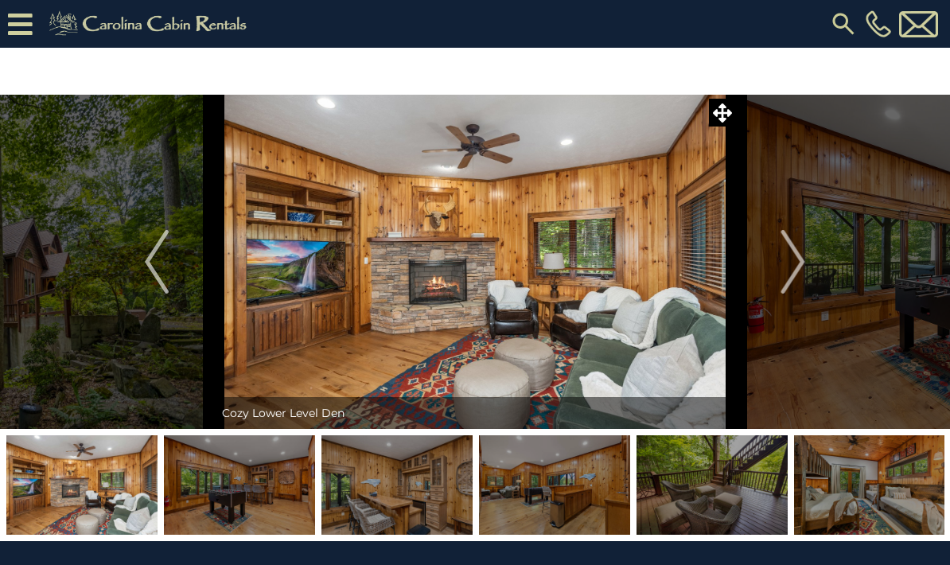
click at [807, 266] on button "Next" at bounding box center [793, 262] width 115 height 334
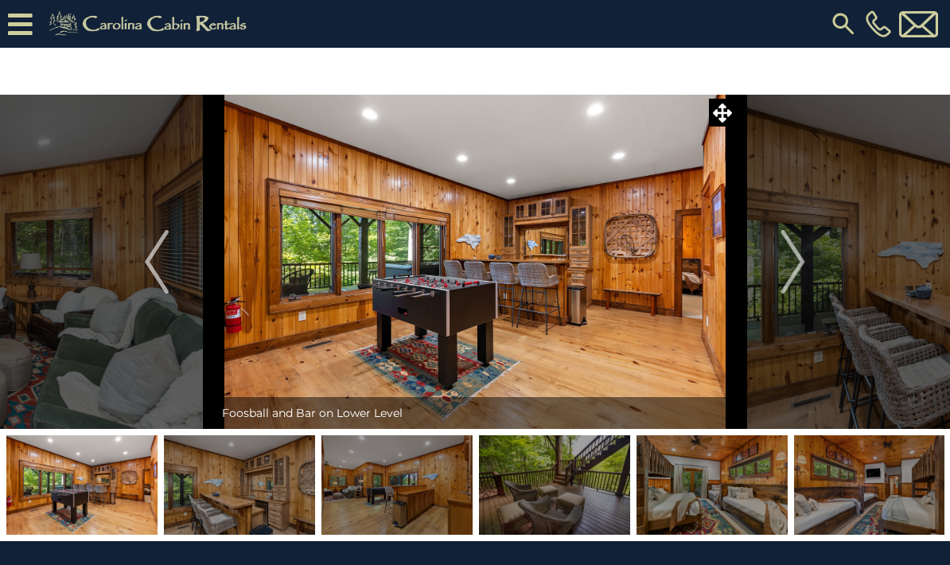
click at [806, 267] on button "Next" at bounding box center [793, 262] width 115 height 334
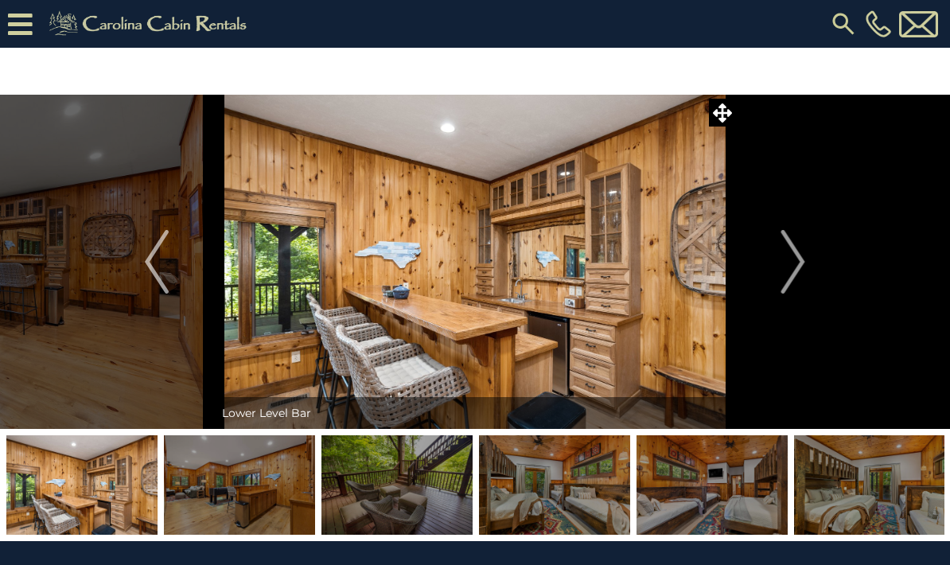
click at [806, 271] on button "Next" at bounding box center [793, 262] width 115 height 334
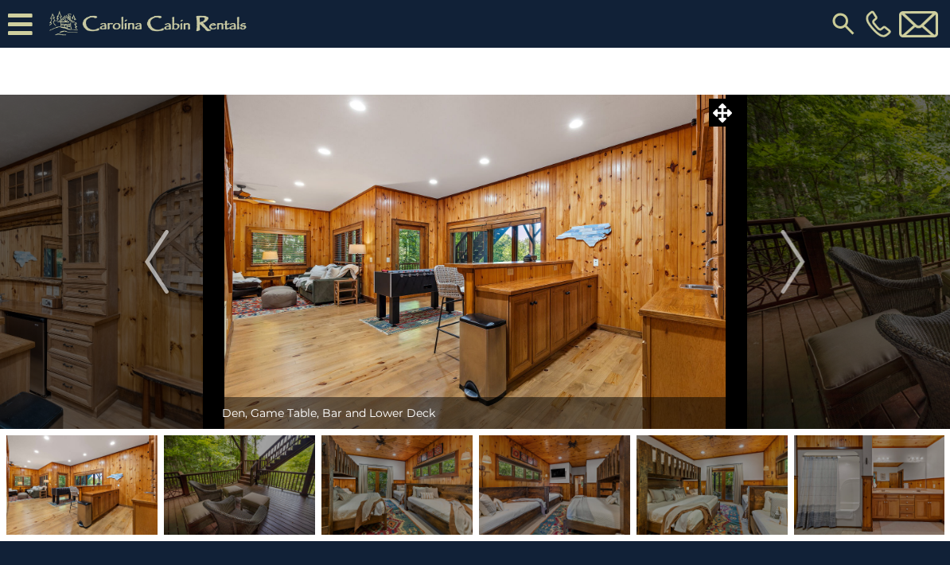
click at [802, 269] on img "Next" at bounding box center [794, 262] width 24 height 64
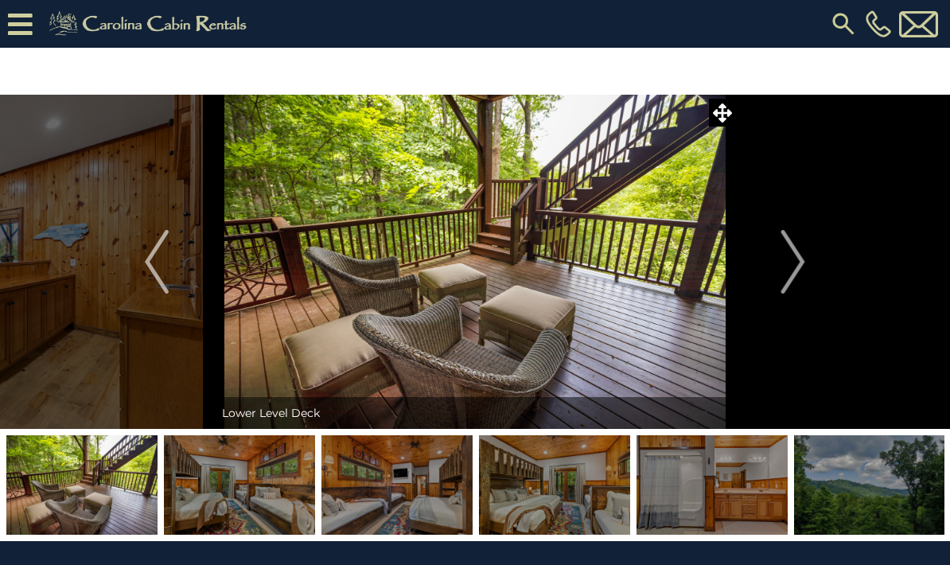
click at [797, 262] on img "Next" at bounding box center [794, 262] width 24 height 64
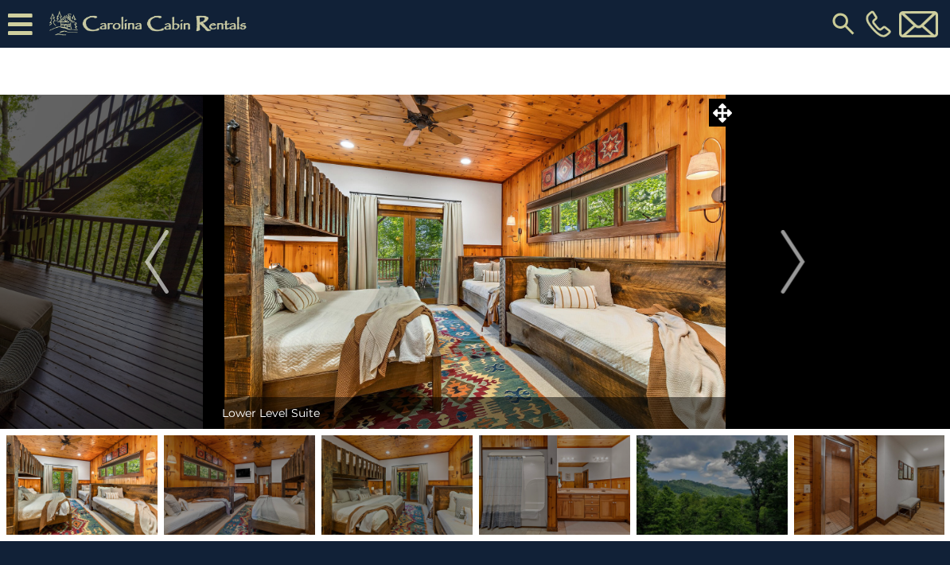
click at [804, 267] on img "Next" at bounding box center [794, 262] width 24 height 64
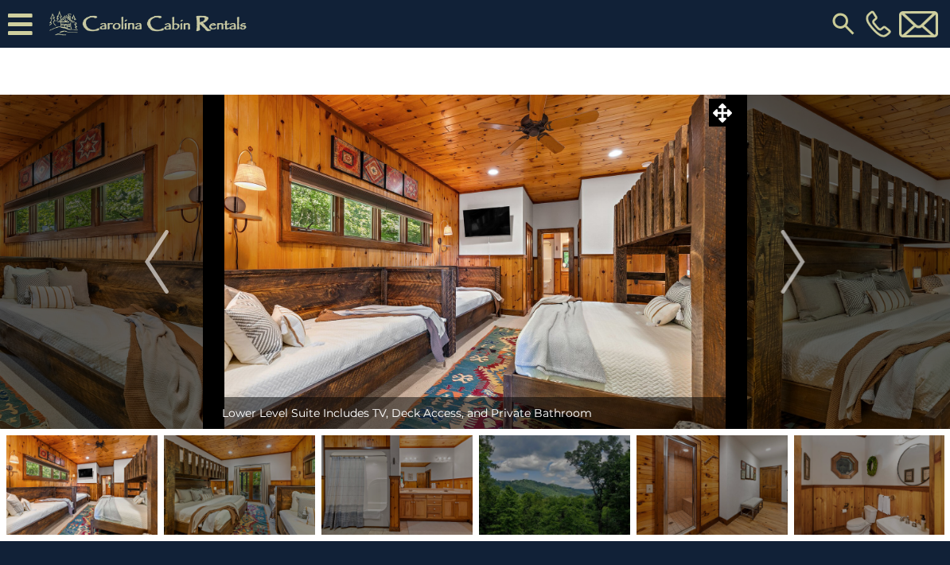
click at [801, 262] on img "Next" at bounding box center [794, 262] width 24 height 64
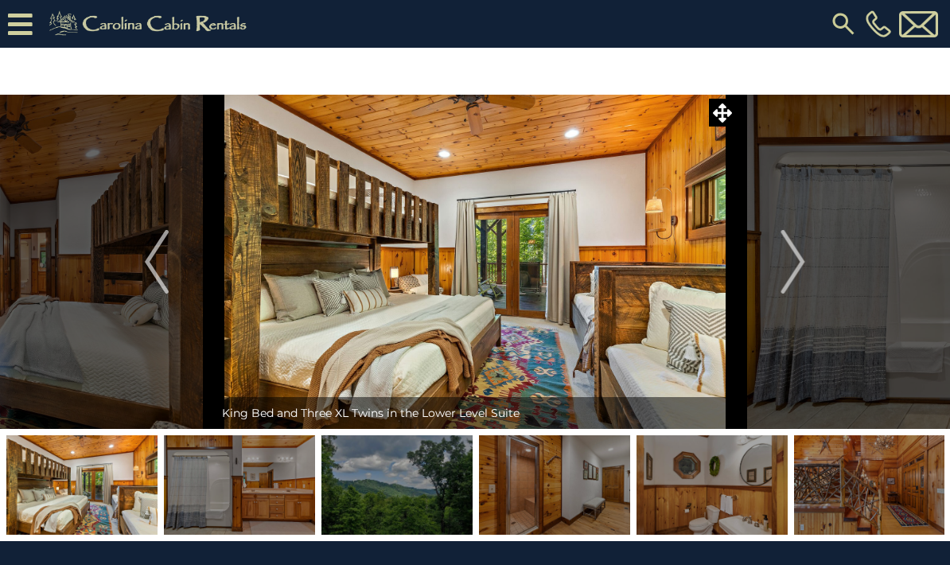
click at [800, 266] on img "Next" at bounding box center [794, 262] width 24 height 64
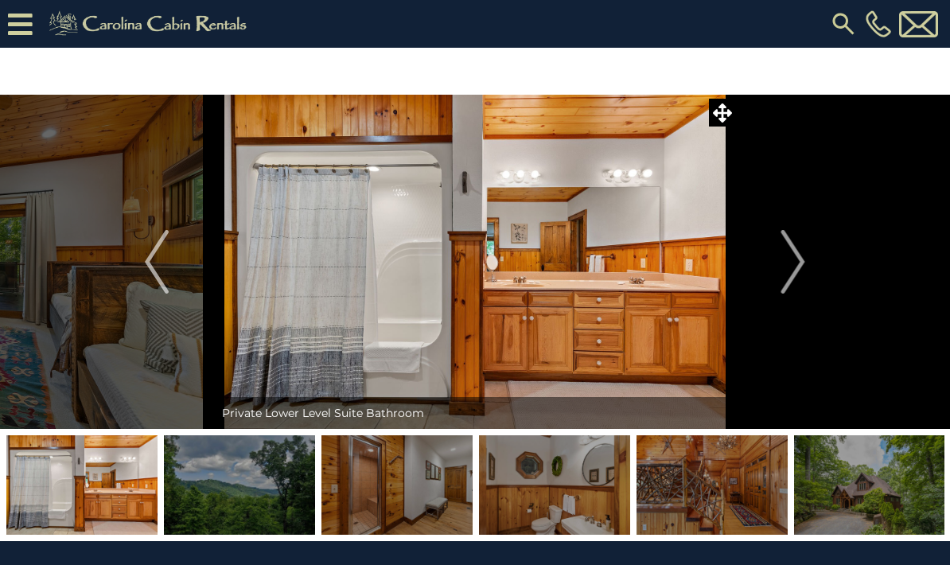
click at [793, 267] on img "Next" at bounding box center [794, 262] width 24 height 64
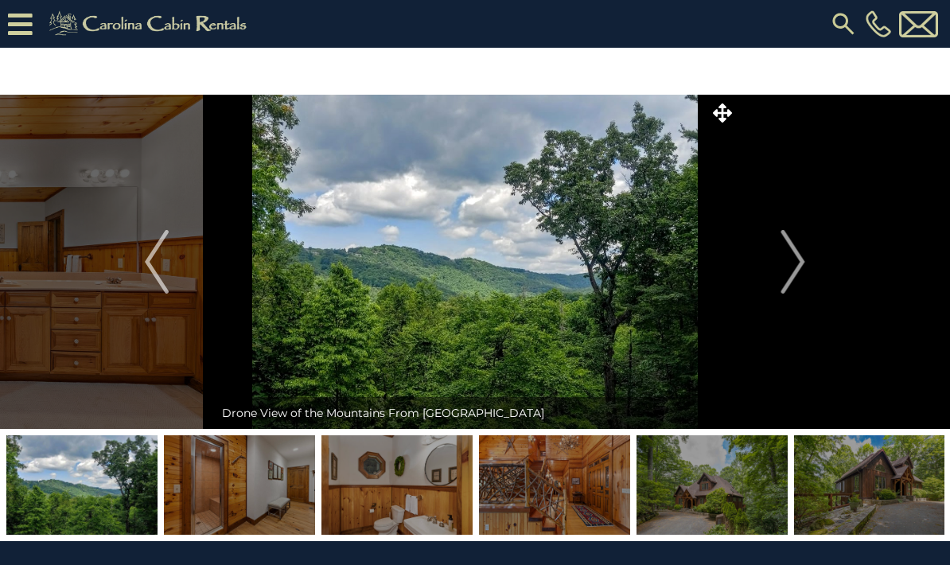
click at [801, 269] on img "Next" at bounding box center [794, 262] width 24 height 64
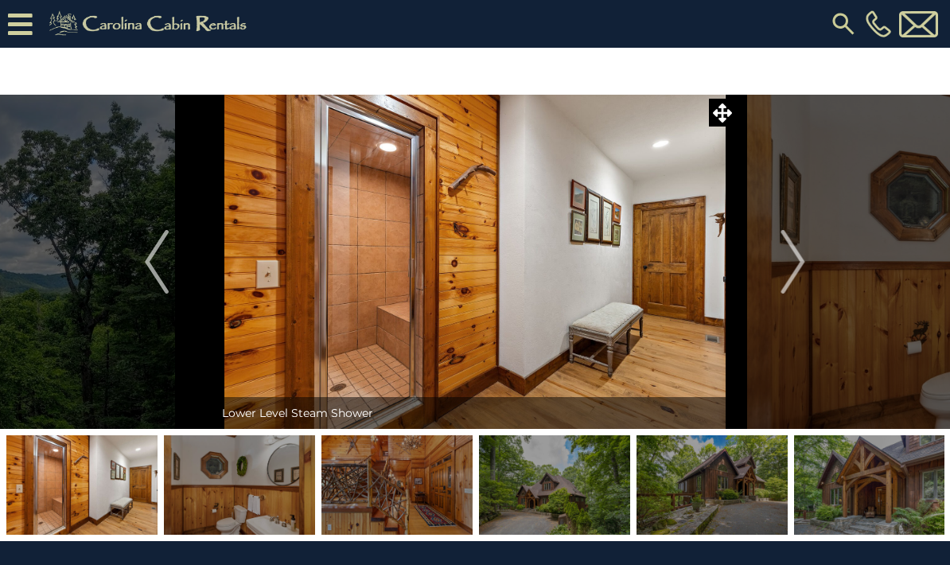
click at [808, 266] on button "Next" at bounding box center [793, 262] width 115 height 334
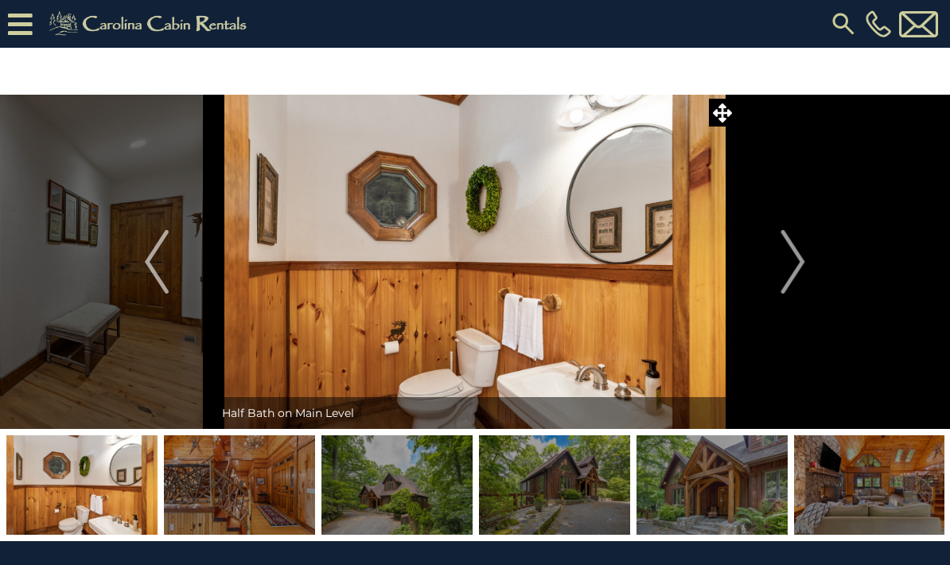
click at [801, 271] on img "Next" at bounding box center [794, 262] width 24 height 64
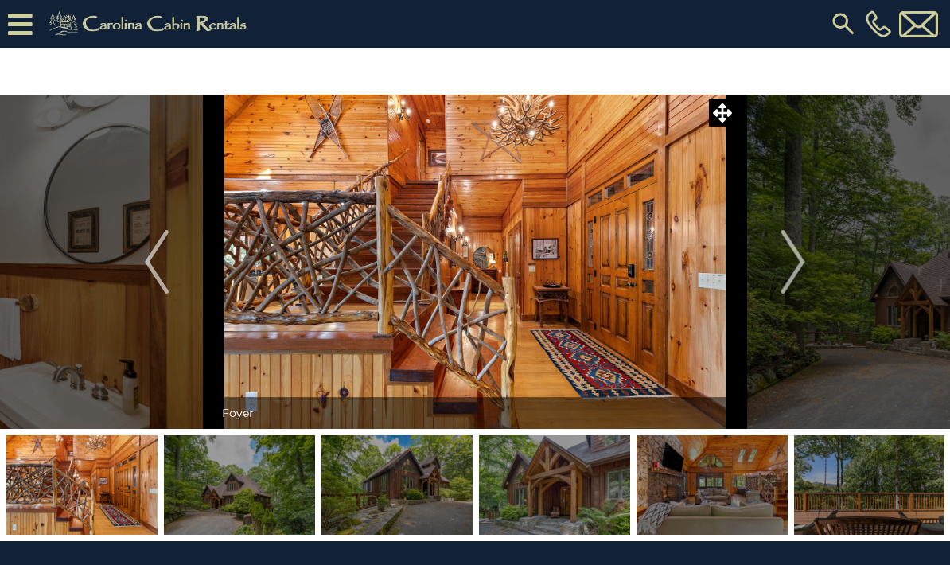
click at [808, 266] on button "Next" at bounding box center [793, 262] width 115 height 334
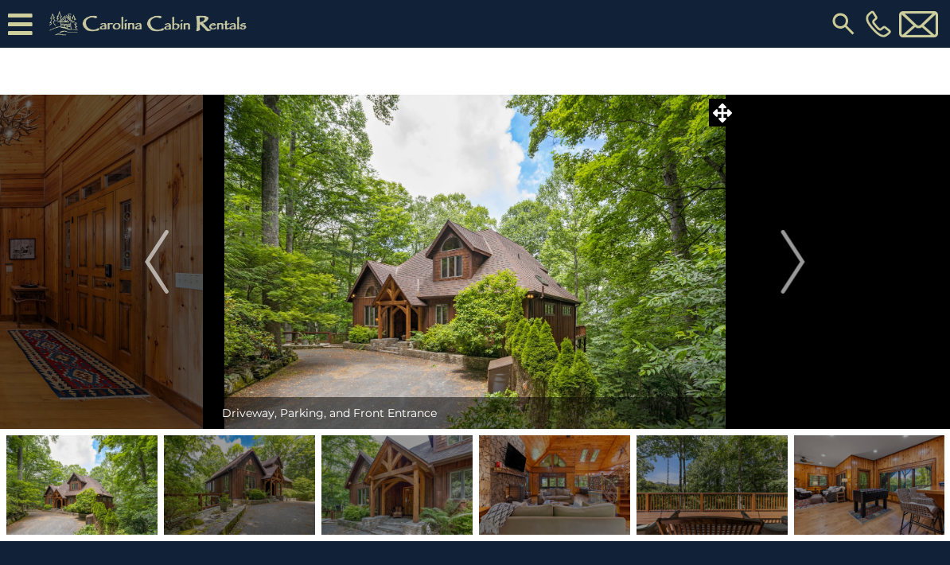
click at [803, 268] on img "Next" at bounding box center [794, 262] width 24 height 64
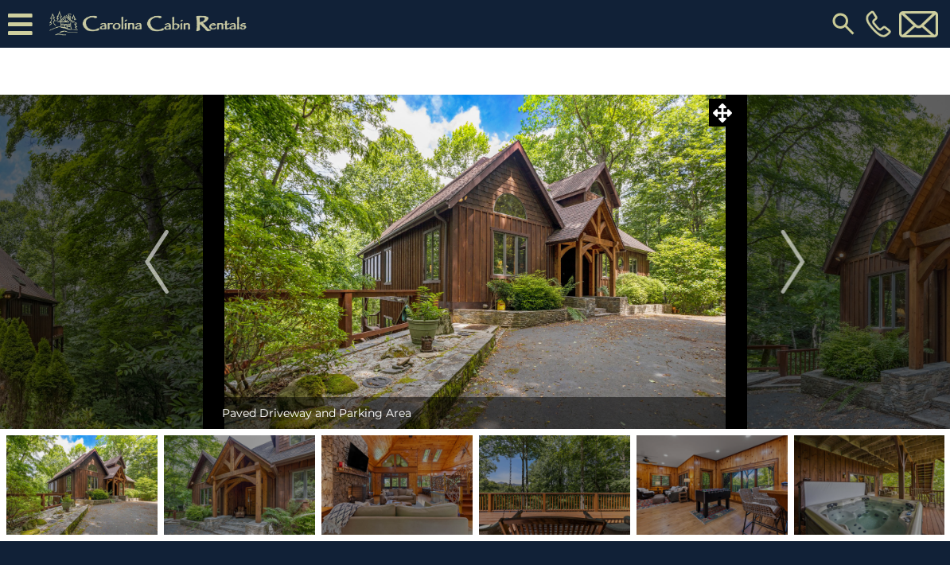
click at [813, 263] on button "Next" at bounding box center [793, 262] width 115 height 334
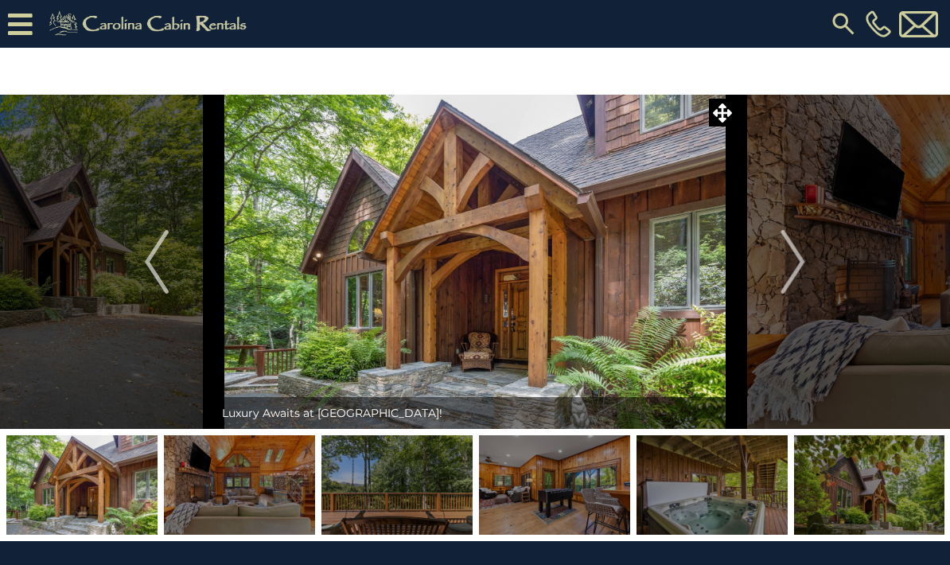
click at [807, 262] on button "Next" at bounding box center [793, 262] width 115 height 334
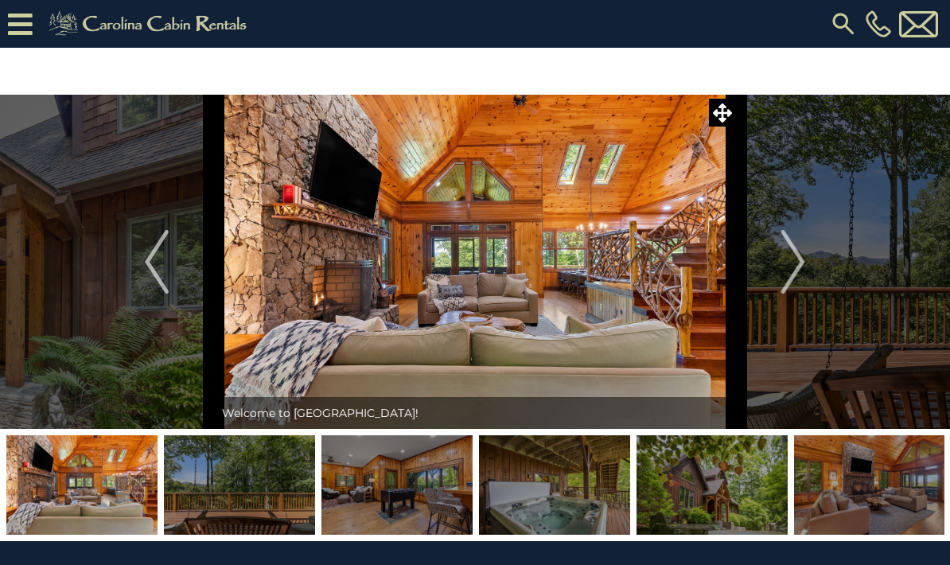
click at [804, 266] on img "Next" at bounding box center [794, 262] width 24 height 64
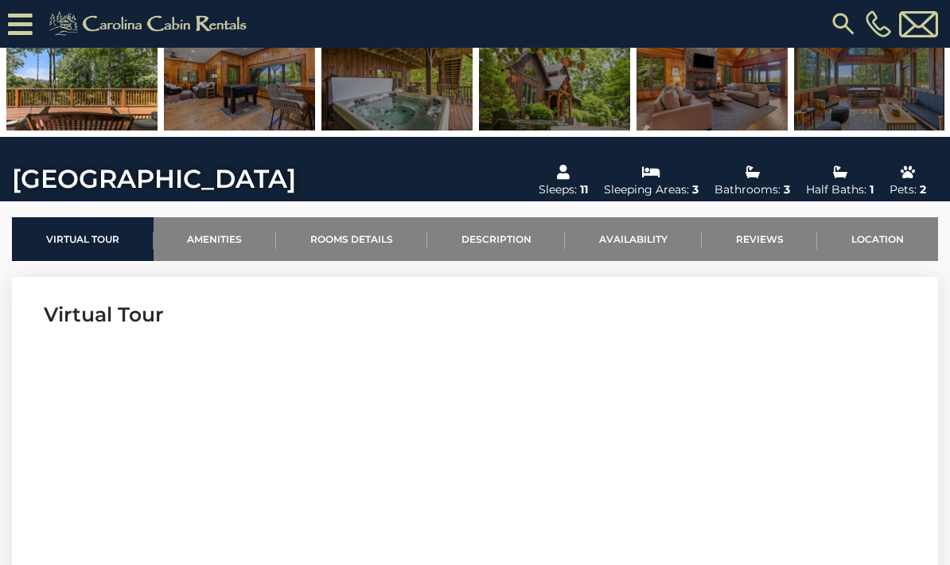
scroll to position [326, 0]
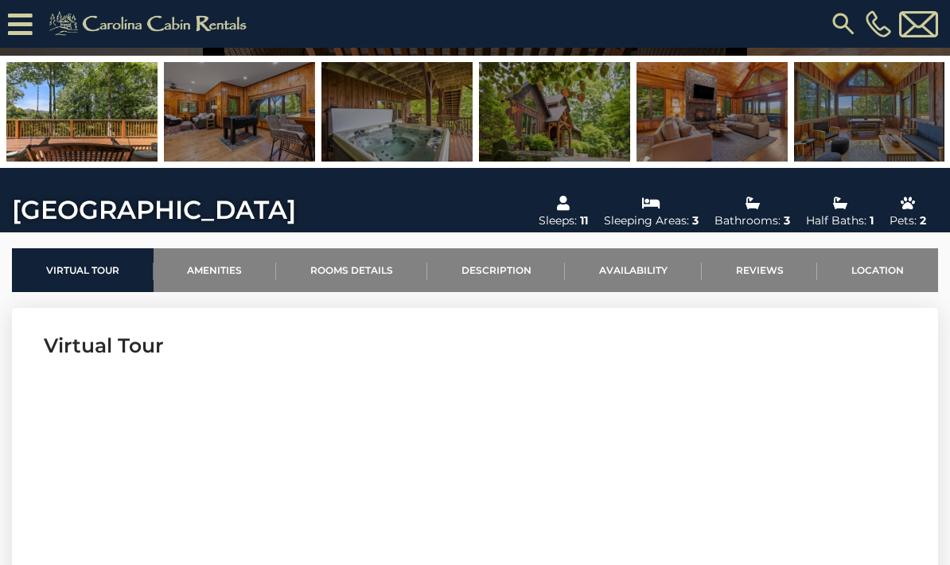
click at [227, 265] on link "Amenities" at bounding box center [215, 270] width 123 height 44
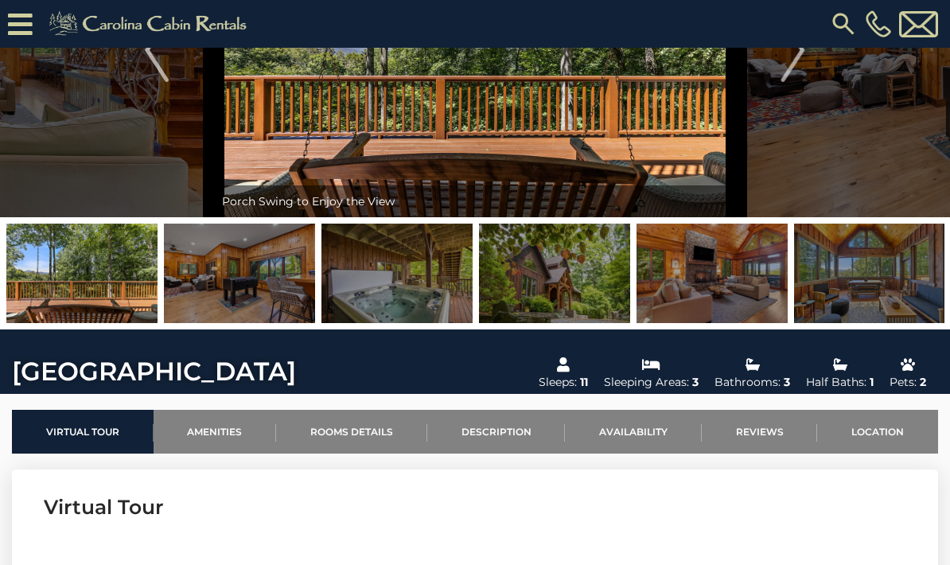
scroll to position [0, 0]
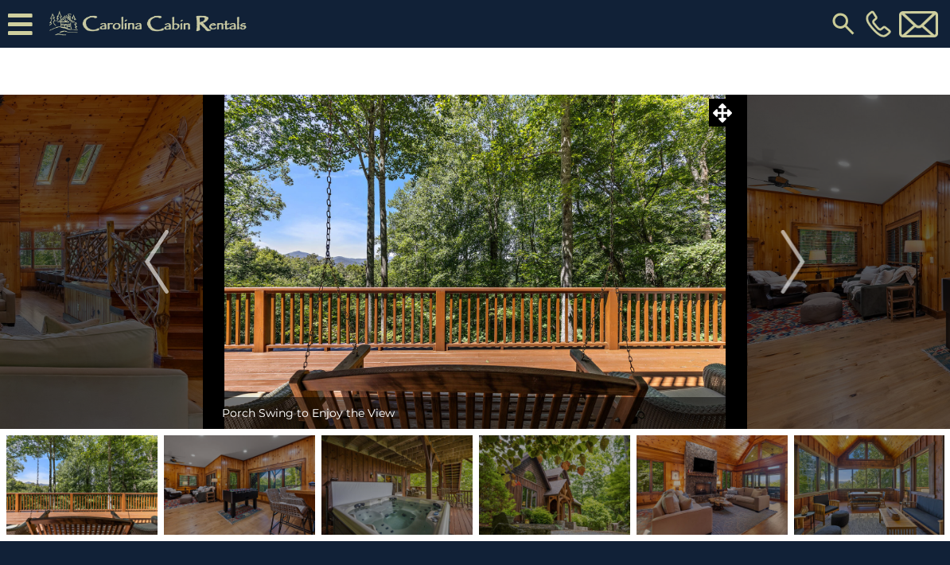
click at [801, 259] on img "Next" at bounding box center [794, 262] width 24 height 64
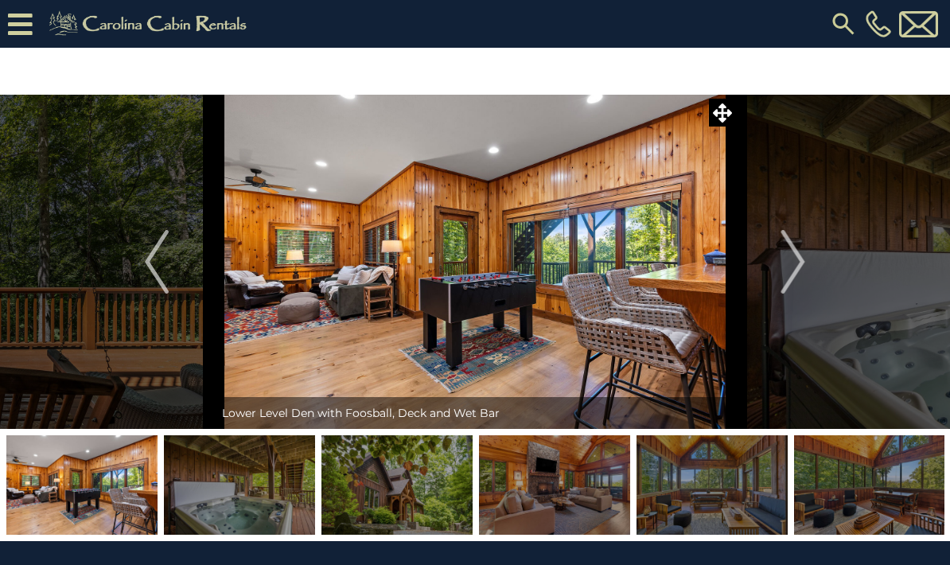
click at [806, 255] on button "Next" at bounding box center [793, 262] width 115 height 334
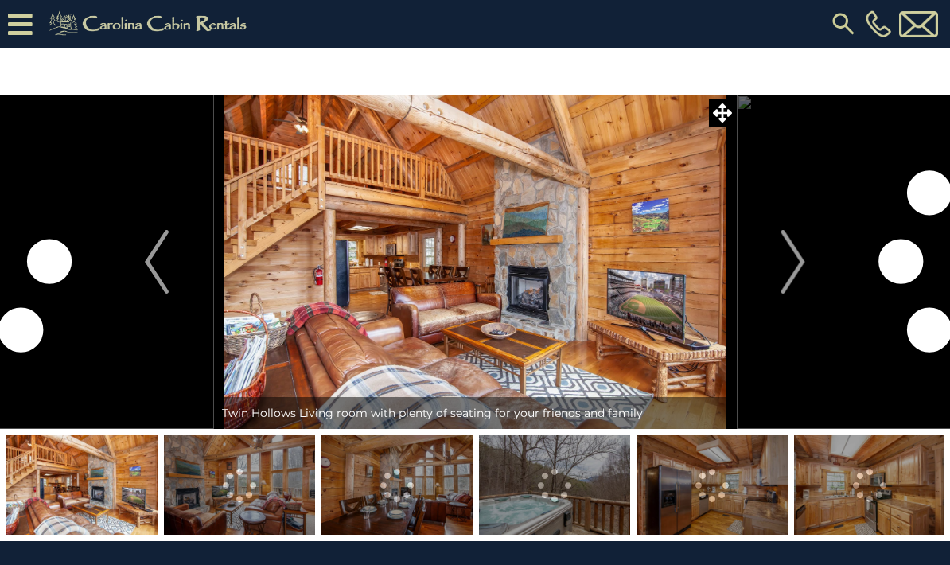
click at [802, 261] on img "Next" at bounding box center [794, 262] width 24 height 64
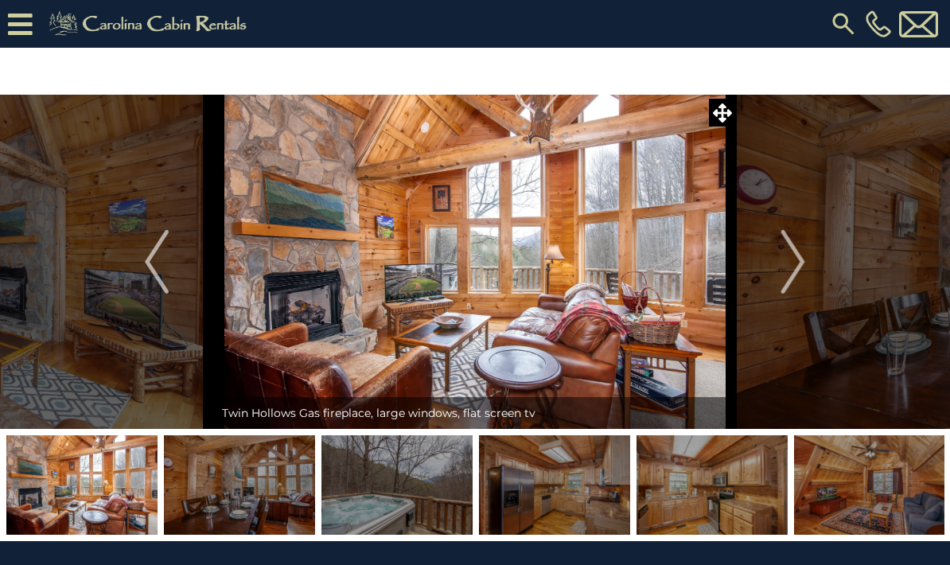
click at [809, 263] on button "Next" at bounding box center [793, 262] width 115 height 334
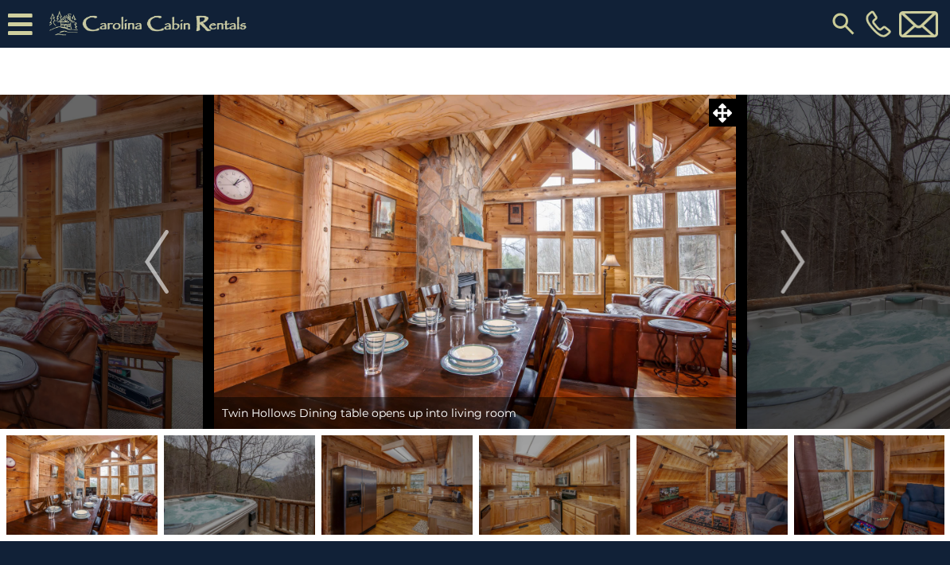
click at [801, 258] on img "Next" at bounding box center [794, 262] width 24 height 64
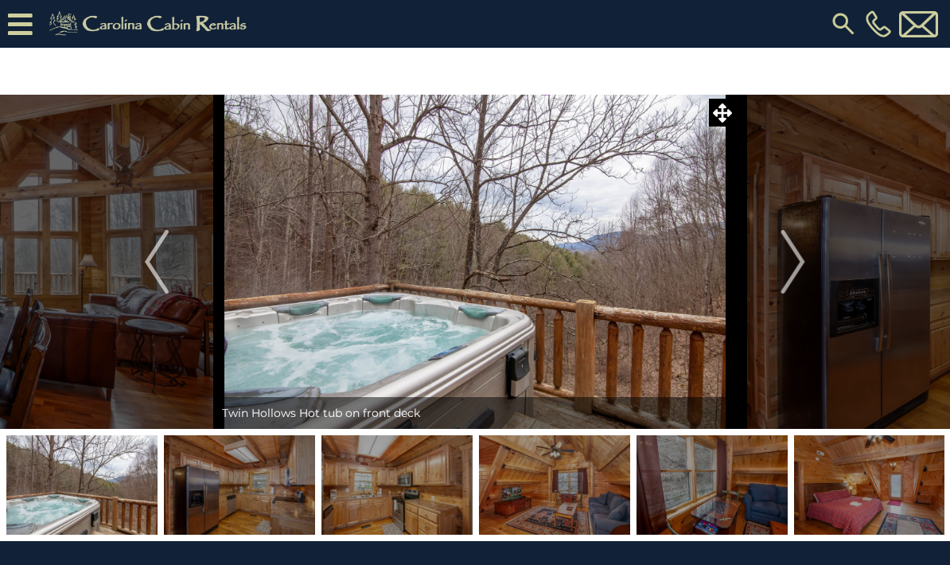
click at [799, 264] on img "Next" at bounding box center [794, 262] width 24 height 64
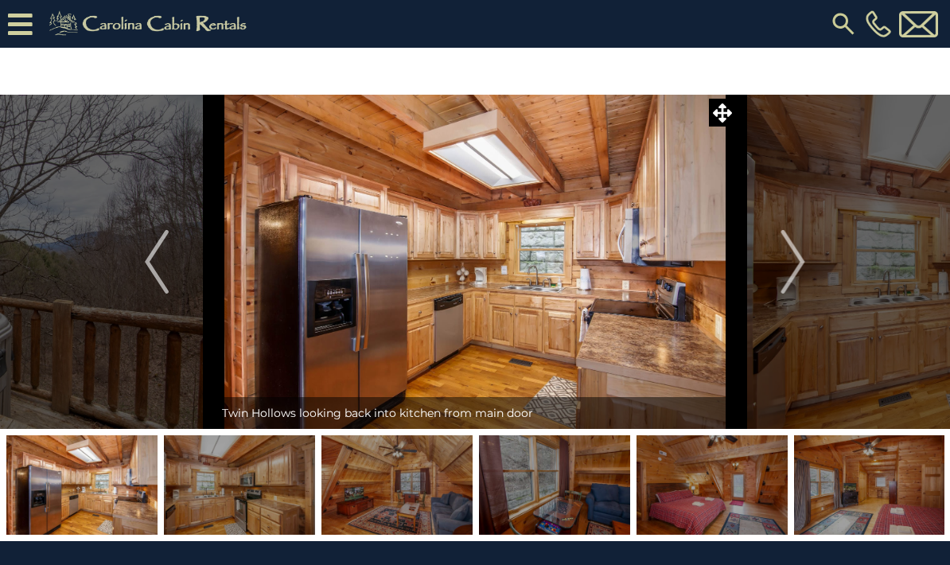
click at [802, 258] on img "Next" at bounding box center [794, 262] width 24 height 64
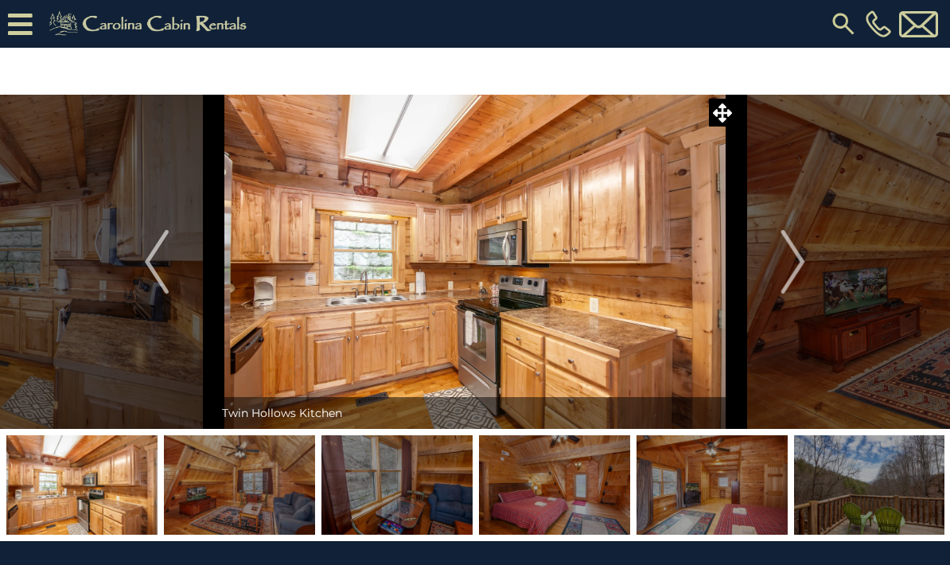
click at [805, 263] on img "Next" at bounding box center [794, 262] width 24 height 64
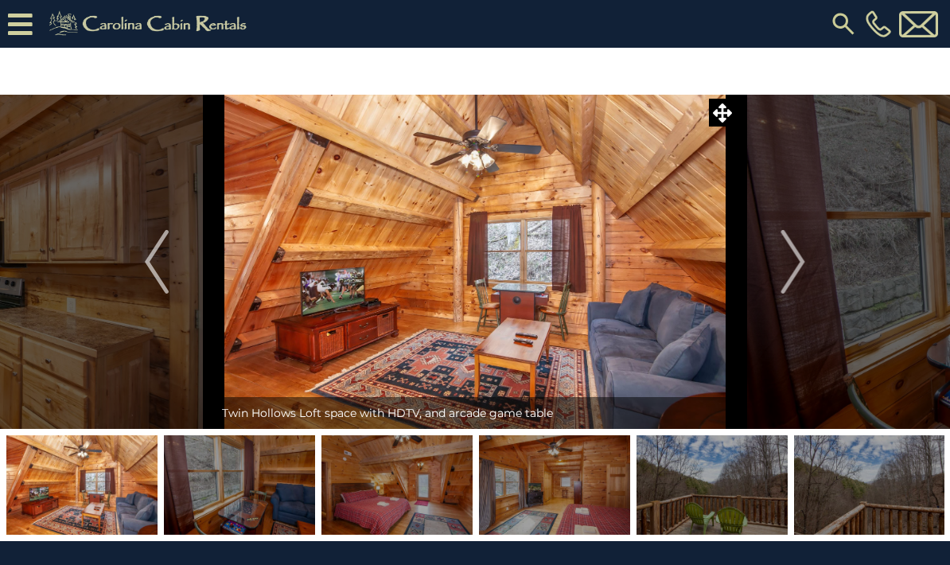
click at [801, 258] on img "Next" at bounding box center [794, 262] width 24 height 64
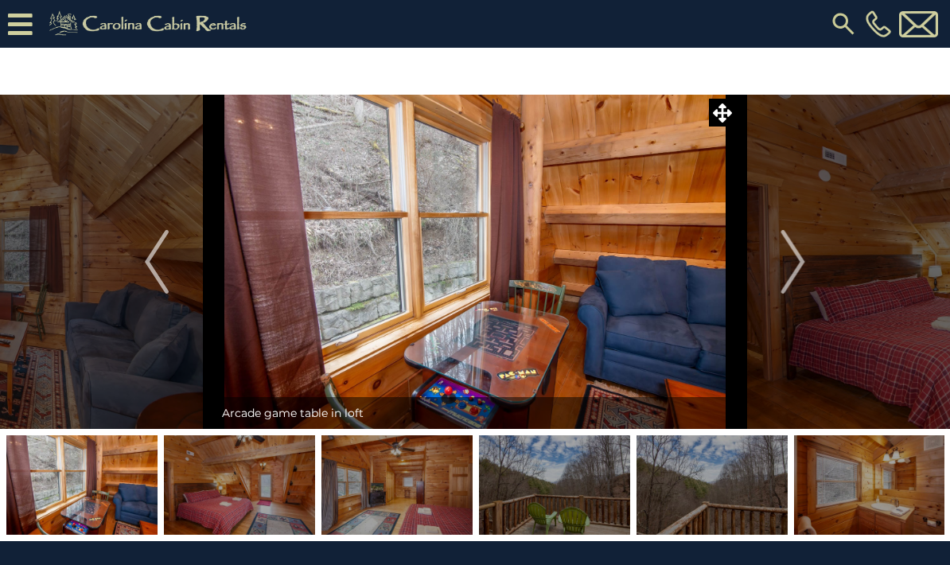
click at [798, 255] on img "Next" at bounding box center [794, 262] width 24 height 64
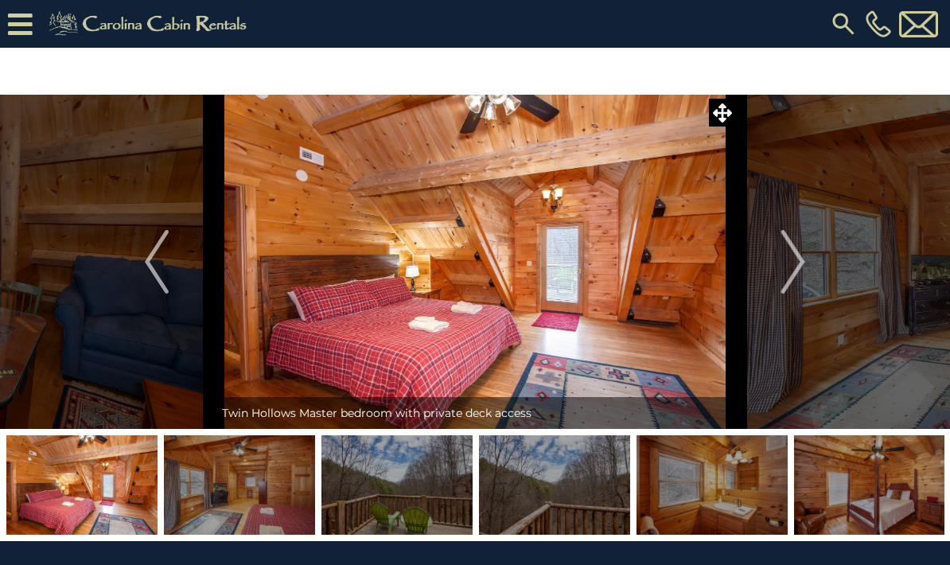
click at [797, 259] on img "Next" at bounding box center [794, 262] width 24 height 64
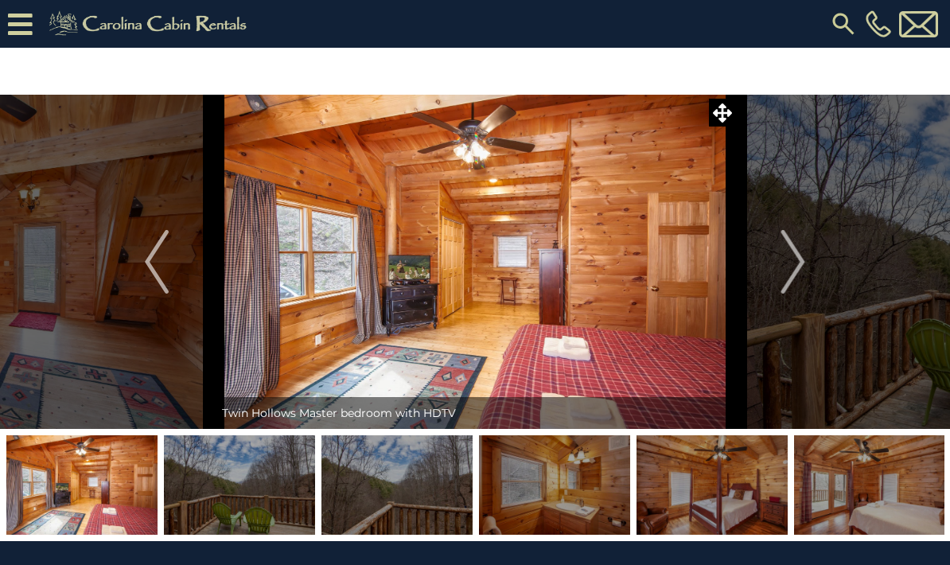
click at [797, 259] on img "Next" at bounding box center [794, 262] width 24 height 64
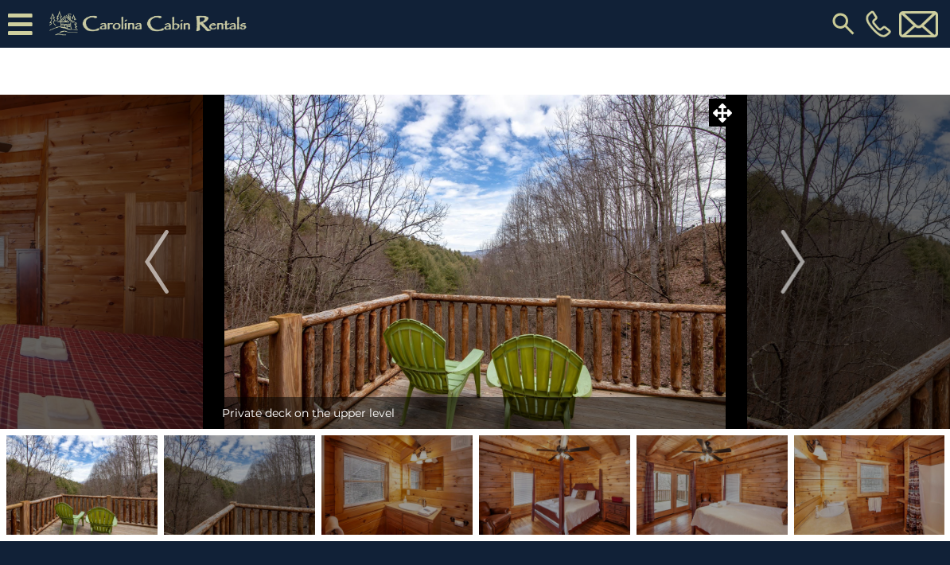
click at [798, 263] on img "Next" at bounding box center [794, 262] width 24 height 64
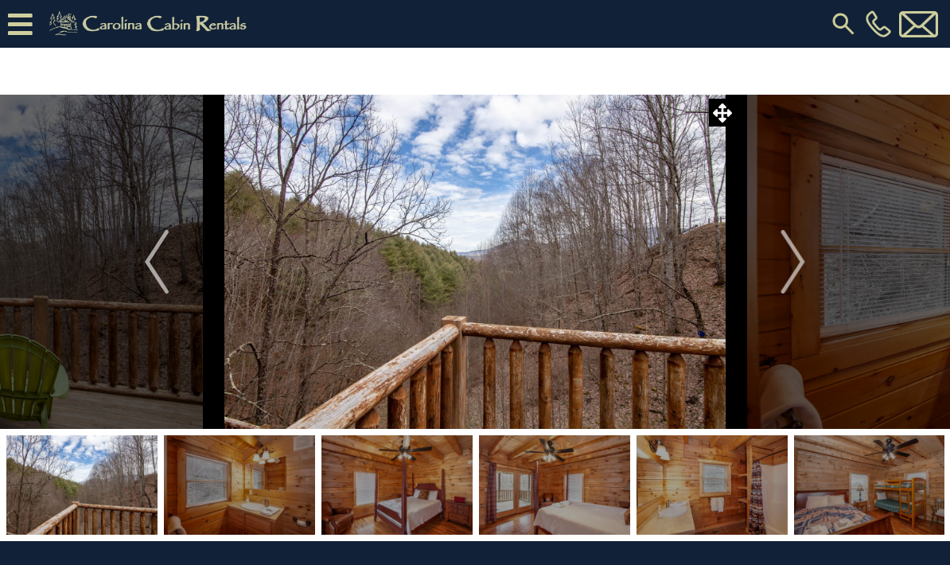
click at [800, 262] on img "Next" at bounding box center [794, 262] width 24 height 64
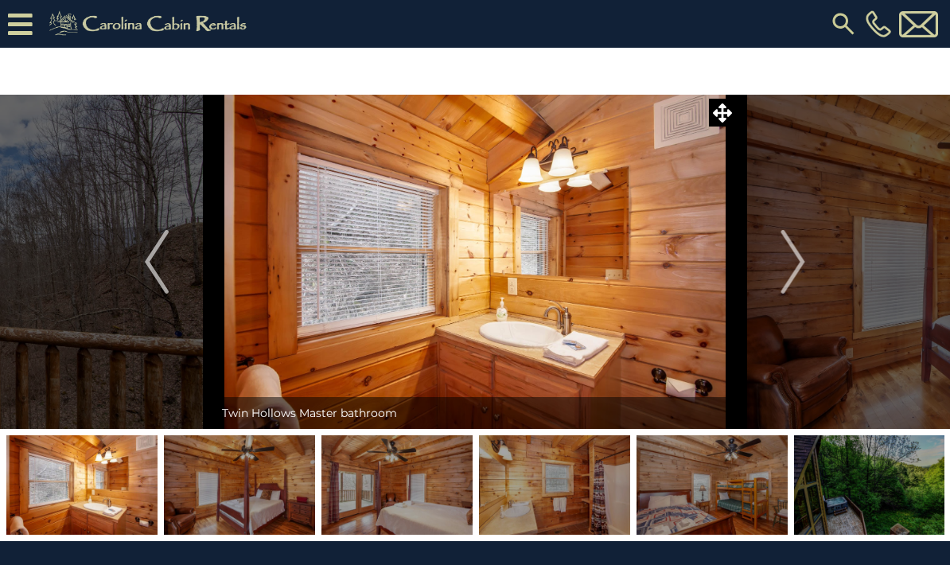
click at [798, 262] on img "Next" at bounding box center [794, 262] width 24 height 64
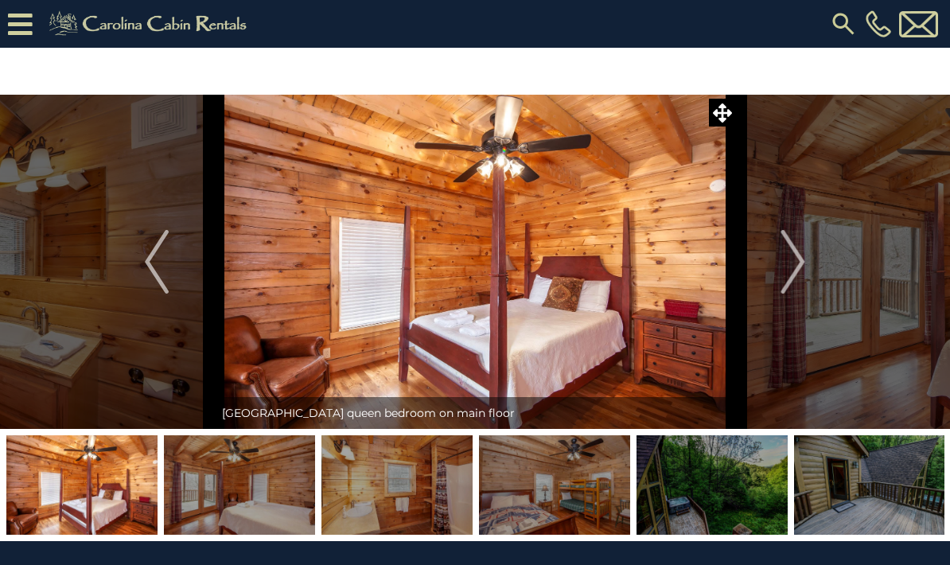
click at [800, 263] on img "Next" at bounding box center [794, 262] width 24 height 64
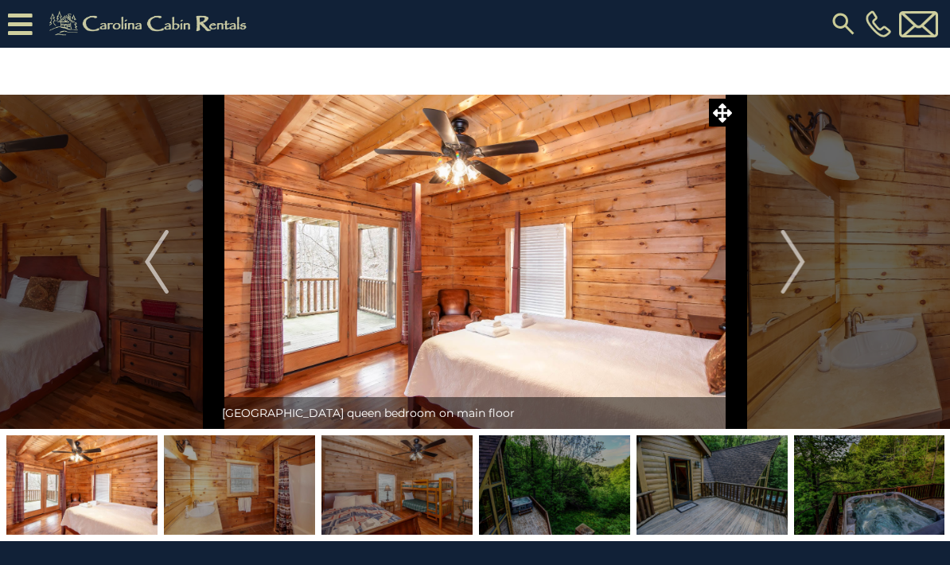
click at [801, 271] on img "Next" at bounding box center [794, 262] width 24 height 64
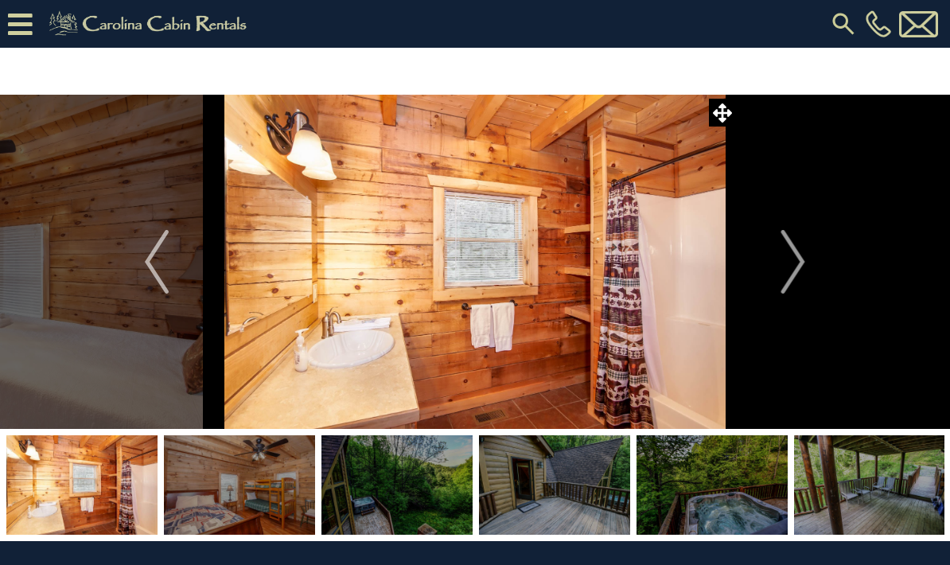
click at [800, 262] on img "Next" at bounding box center [794, 262] width 24 height 64
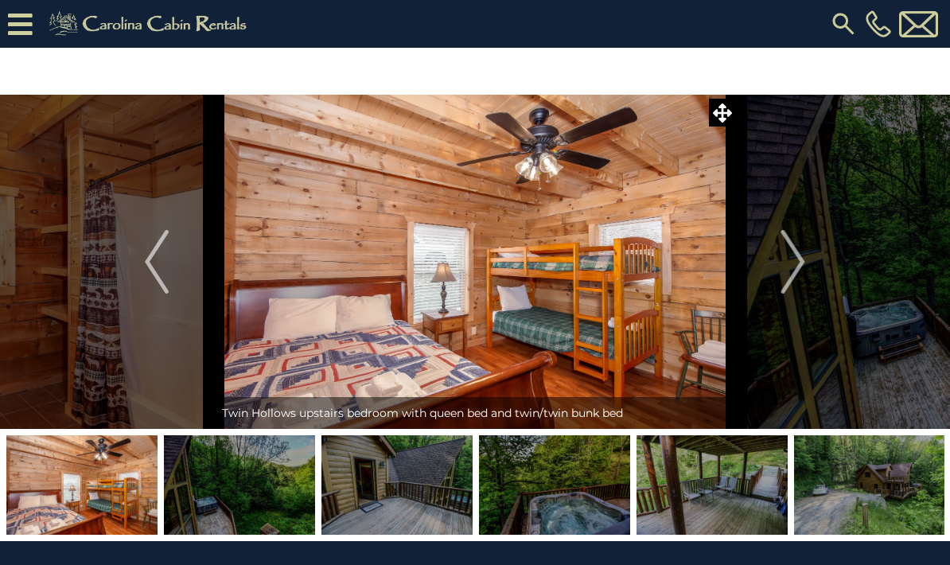
click at [797, 264] on img "Next" at bounding box center [794, 262] width 24 height 64
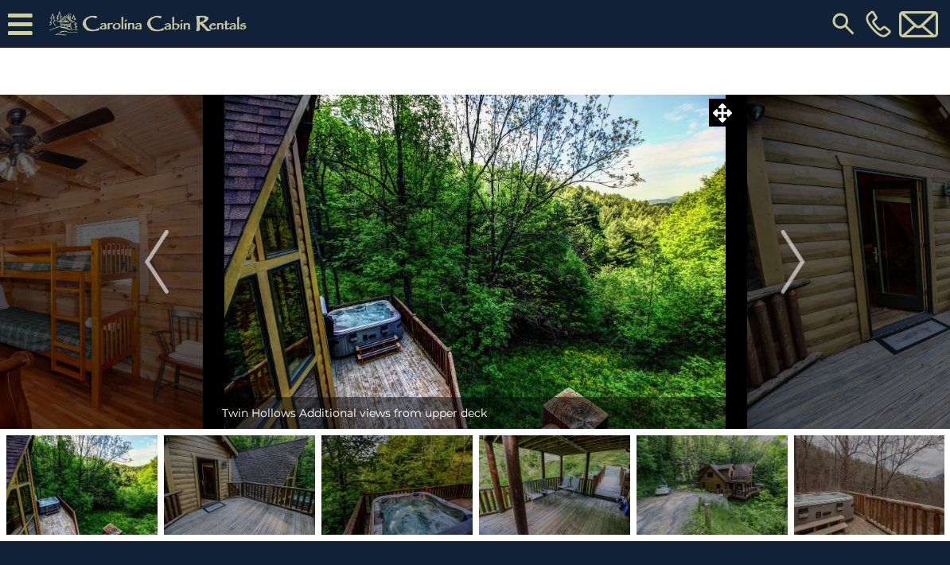
click at [807, 259] on button "Next" at bounding box center [793, 262] width 115 height 334
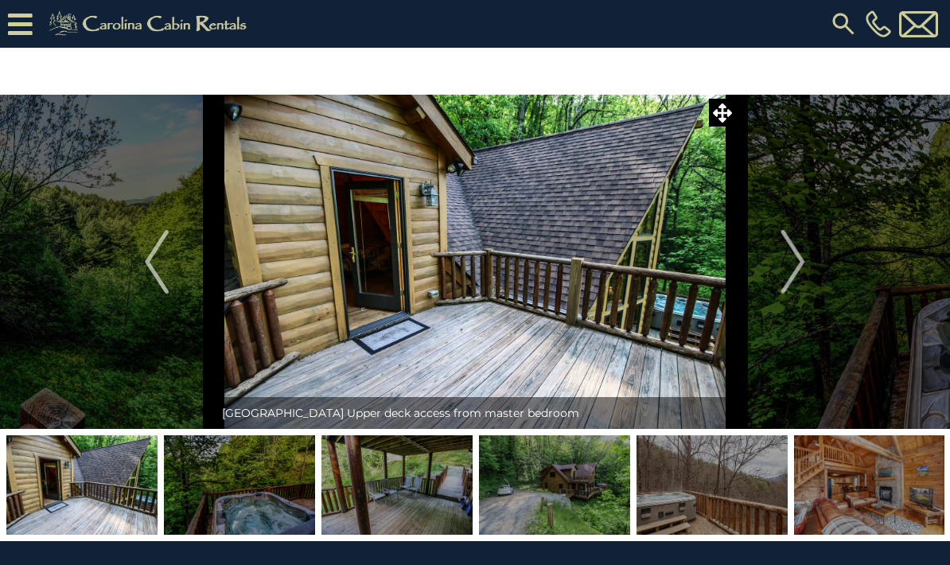
click at [801, 255] on img "Next" at bounding box center [794, 262] width 24 height 64
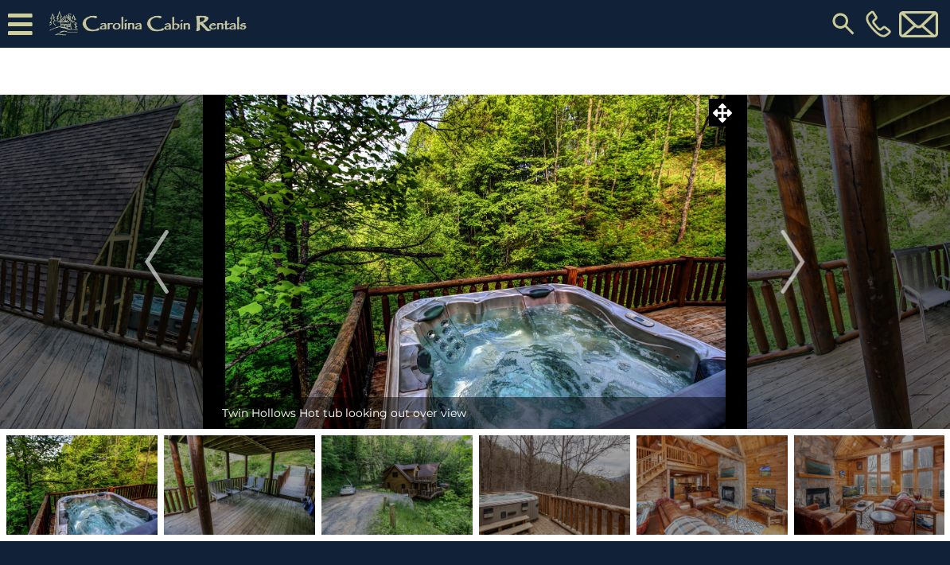
click at [805, 260] on img "Next" at bounding box center [794, 262] width 24 height 64
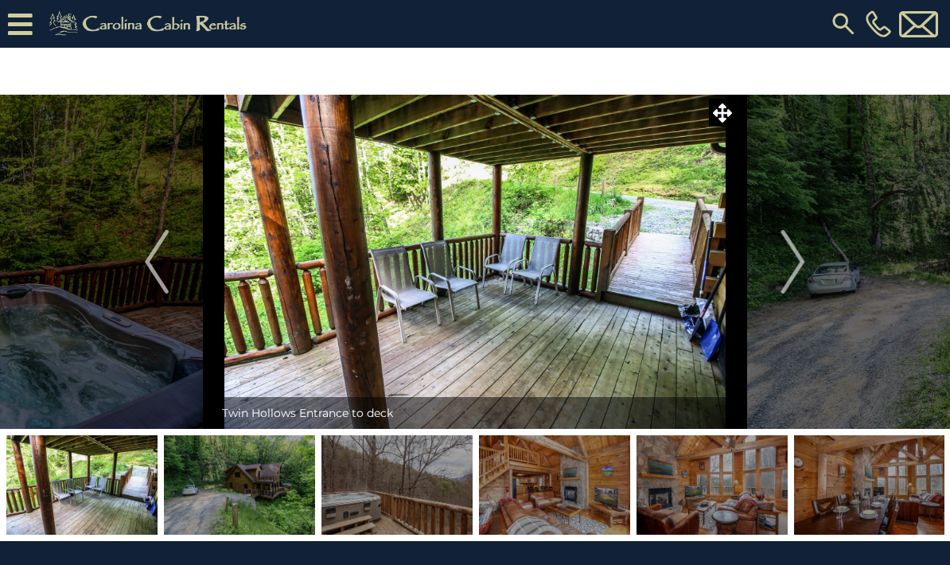
click at [805, 257] on img "Next" at bounding box center [794, 262] width 24 height 64
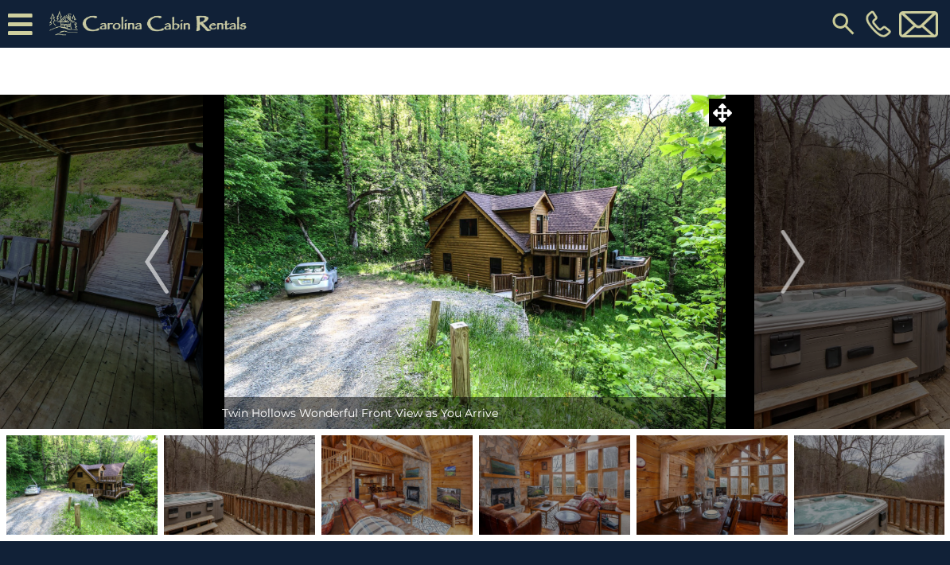
click at [814, 267] on button "Next" at bounding box center [793, 262] width 115 height 334
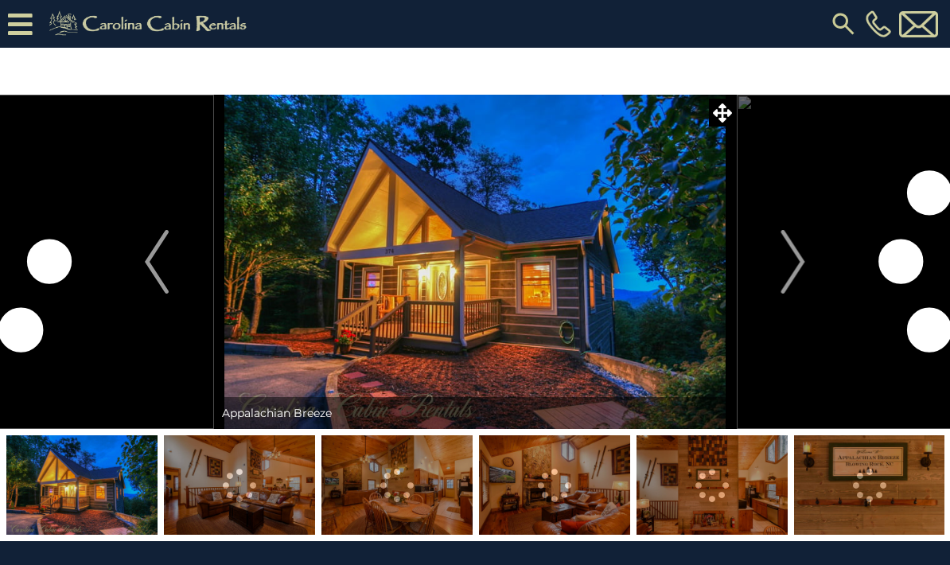
click at [807, 264] on button "Next" at bounding box center [793, 262] width 115 height 334
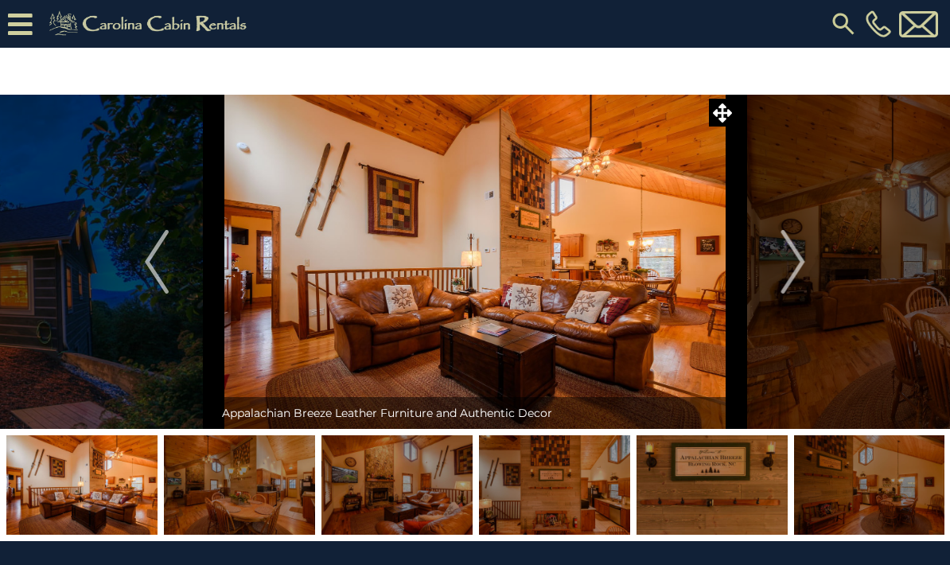
click at [800, 264] on img "Next" at bounding box center [794, 262] width 24 height 64
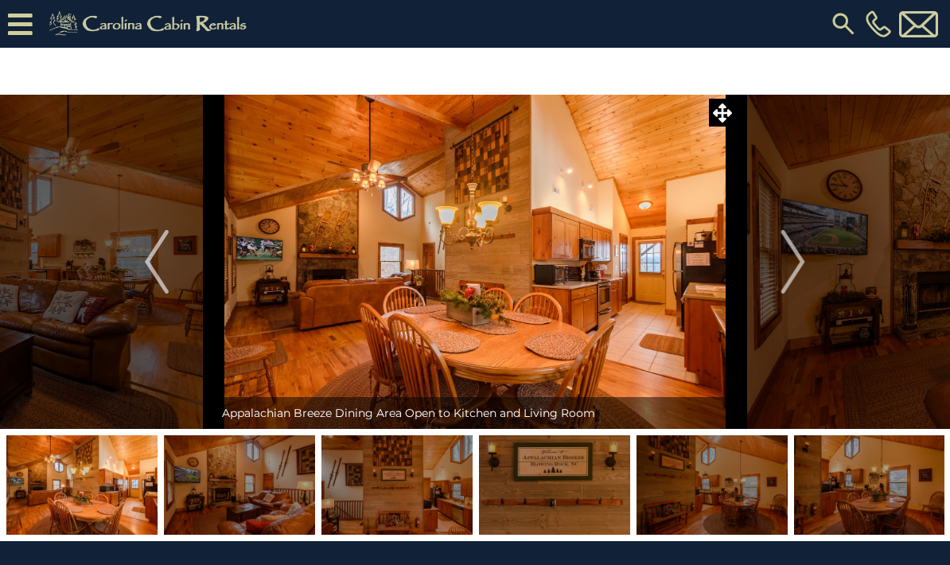
click at [805, 265] on img "Next" at bounding box center [794, 262] width 24 height 64
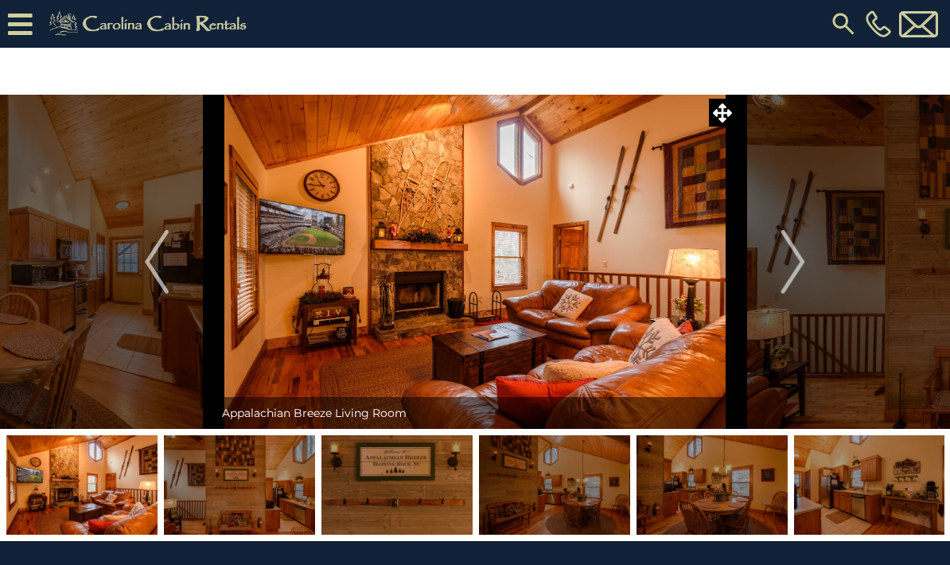
click at [802, 264] on img "Next" at bounding box center [794, 262] width 24 height 64
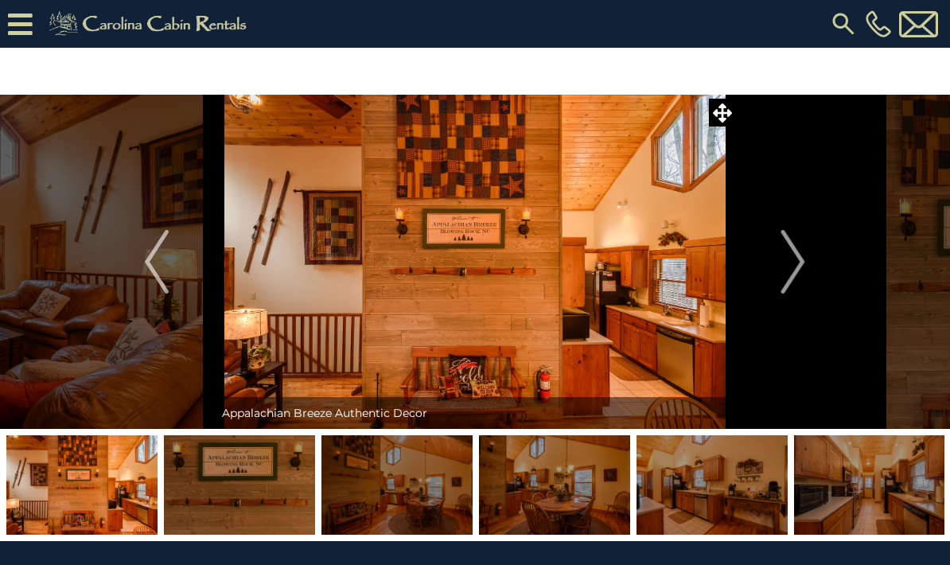
click at [801, 269] on img "Next" at bounding box center [794, 262] width 24 height 64
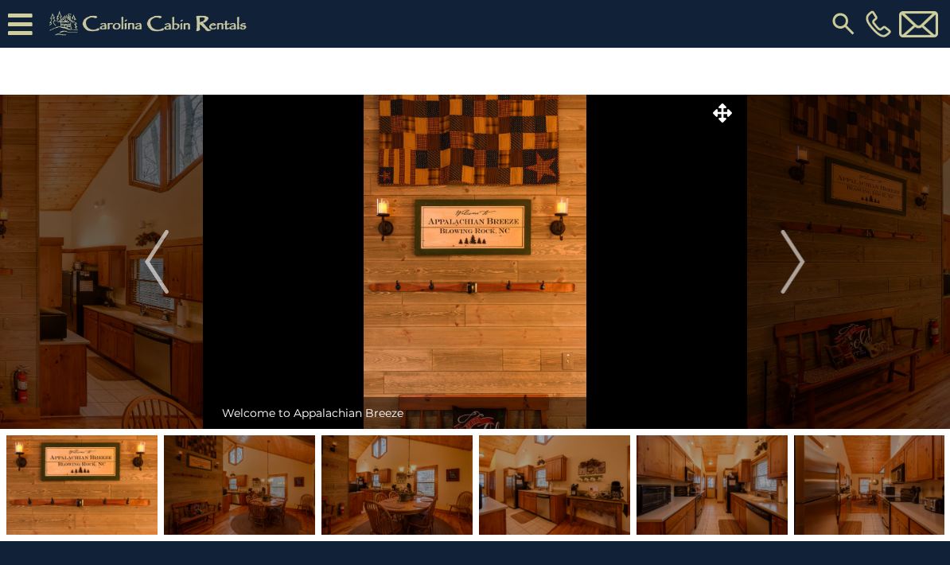
click at [803, 261] on img "Next" at bounding box center [794, 262] width 24 height 64
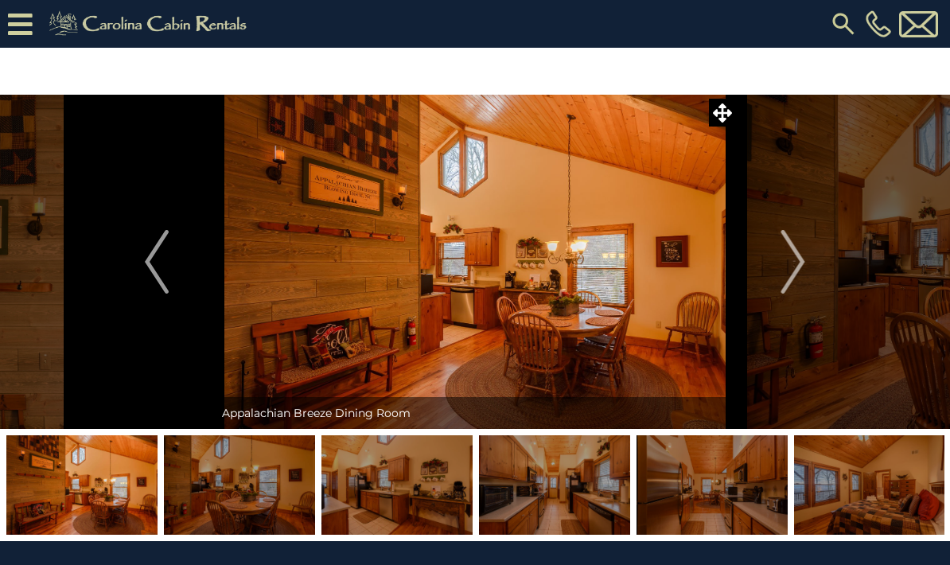
click at [801, 267] on img "Next" at bounding box center [794, 262] width 24 height 64
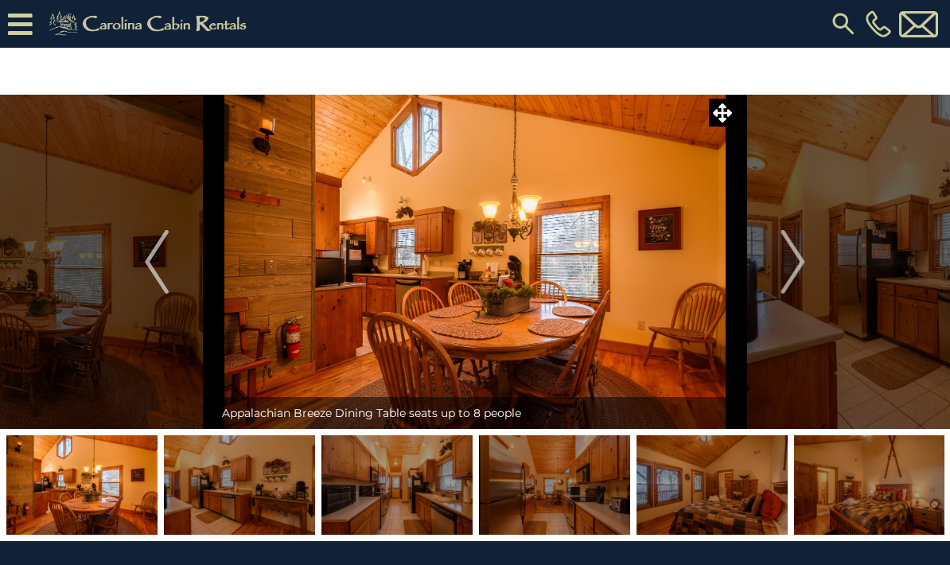
click at [802, 266] on img "Next" at bounding box center [794, 262] width 24 height 64
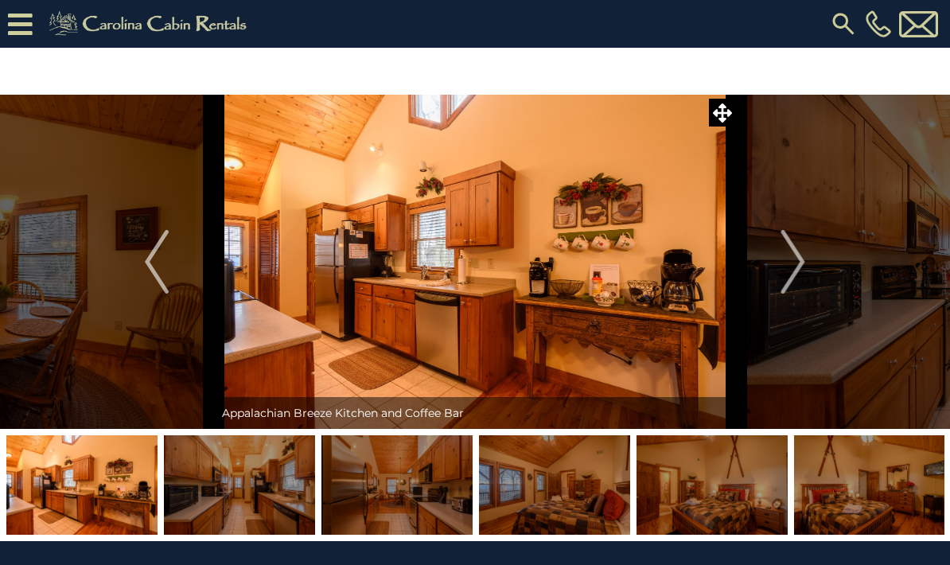
click at [801, 264] on img "Next" at bounding box center [794, 262] width 24 height 64
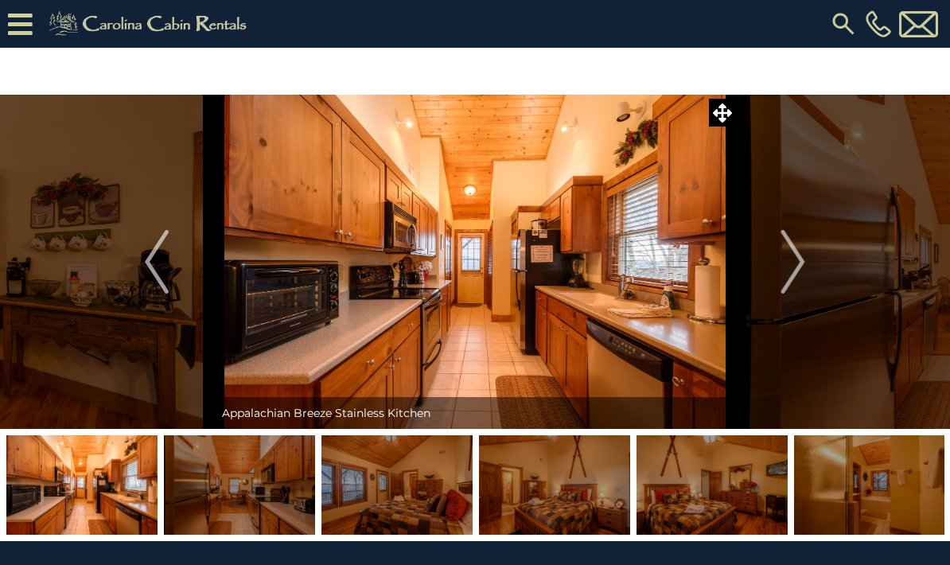
click at [802, 262] on img "Next" at bounding box center [794, 262] width 24 height 64
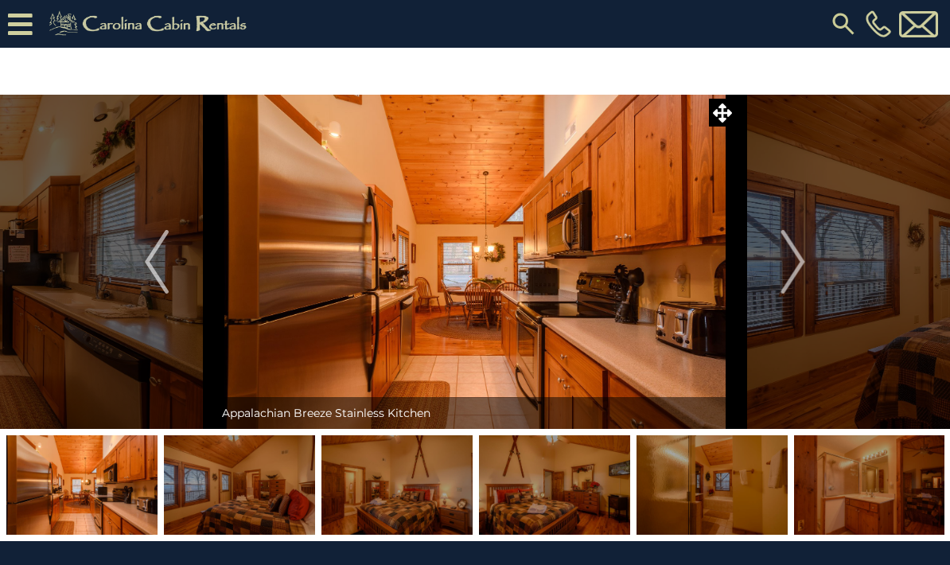
click at [801, 271] on img "Next" at bounding box center [794, 262] width 24 height 64
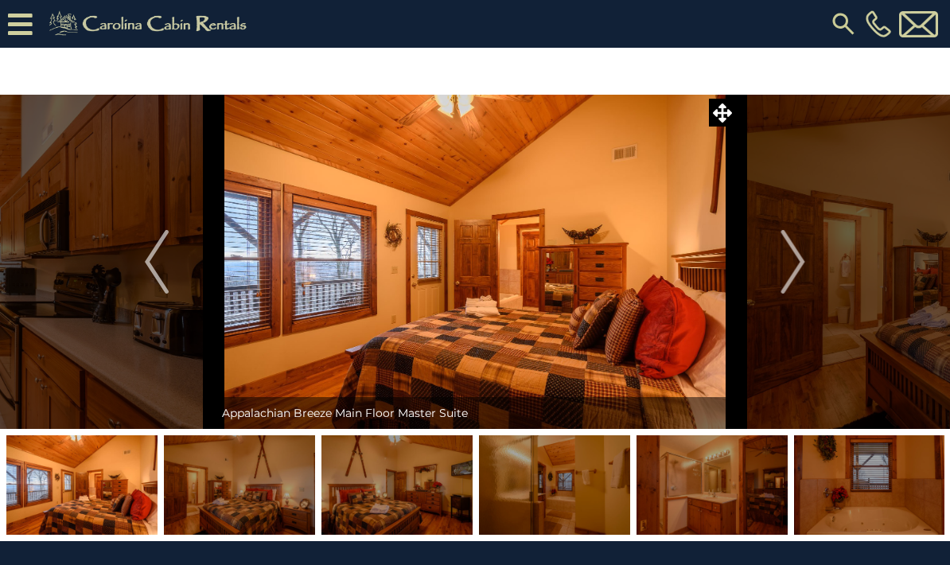
click at [805, 263] on img "Next" at bounding box center [794, 262] width 24 height 64
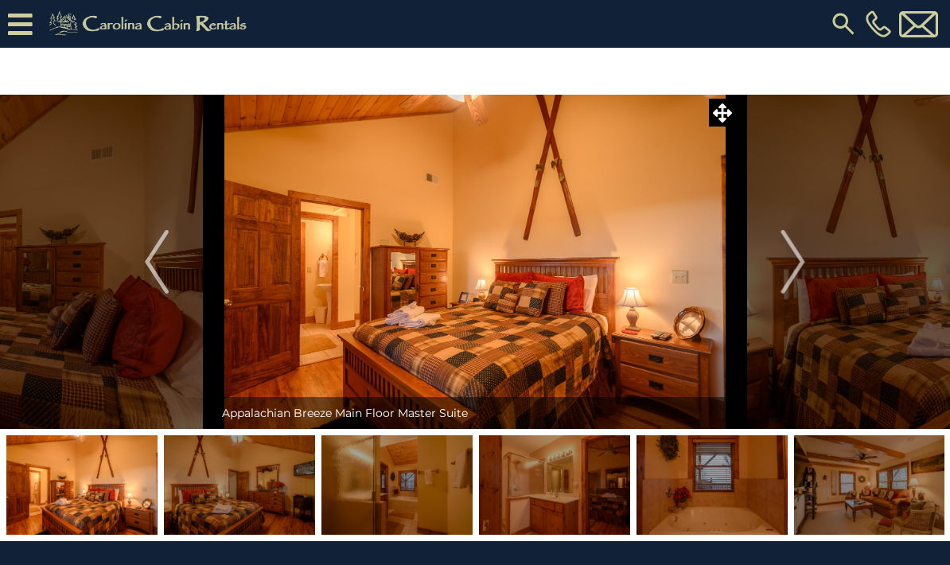
click at [807, 266] on button "Next" at bounding box center [793, 262] width 115 height 334
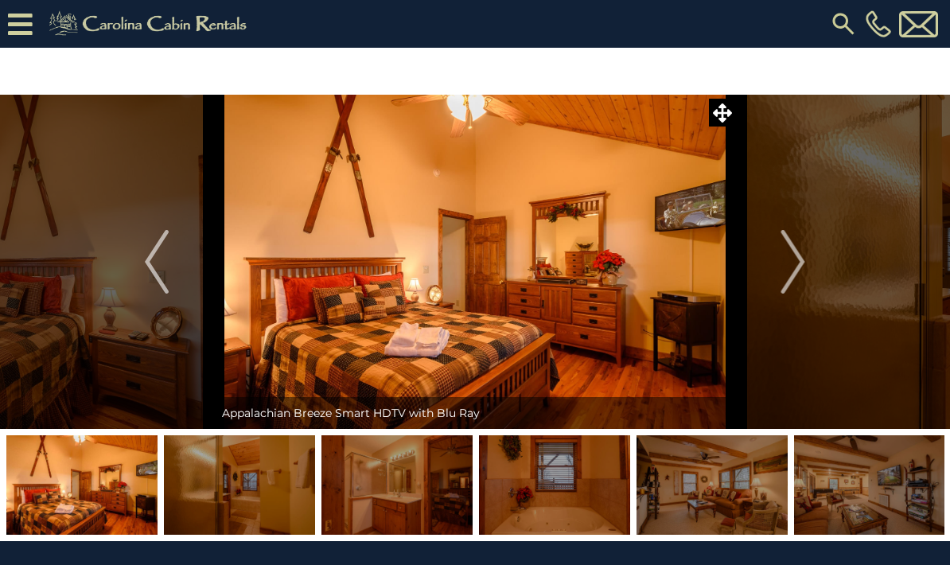
click at [812, 266] on button "Next" at bounding box center [793, 262] width 115 height 334
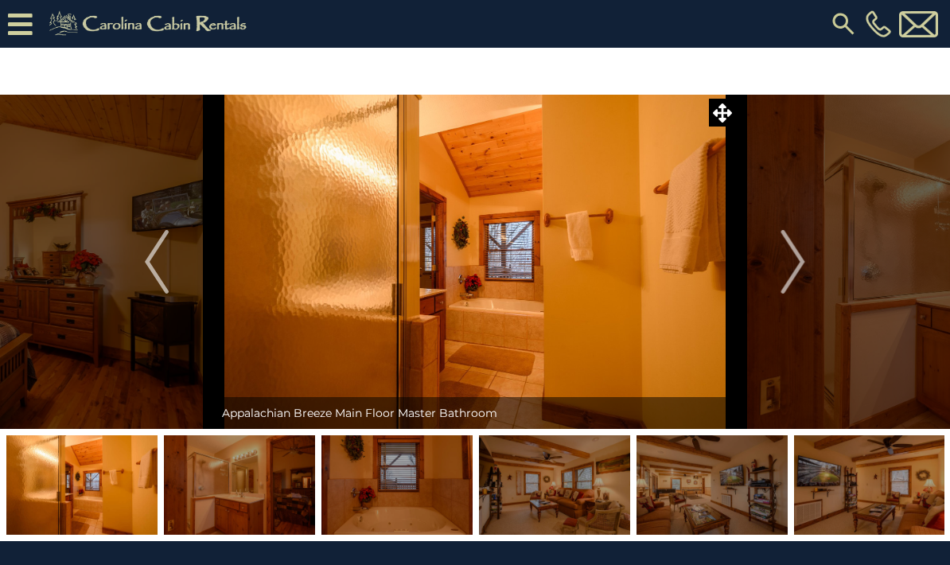
click at [802, 267] on img "Next" at bounding box center [794, 262] width 24 height 64
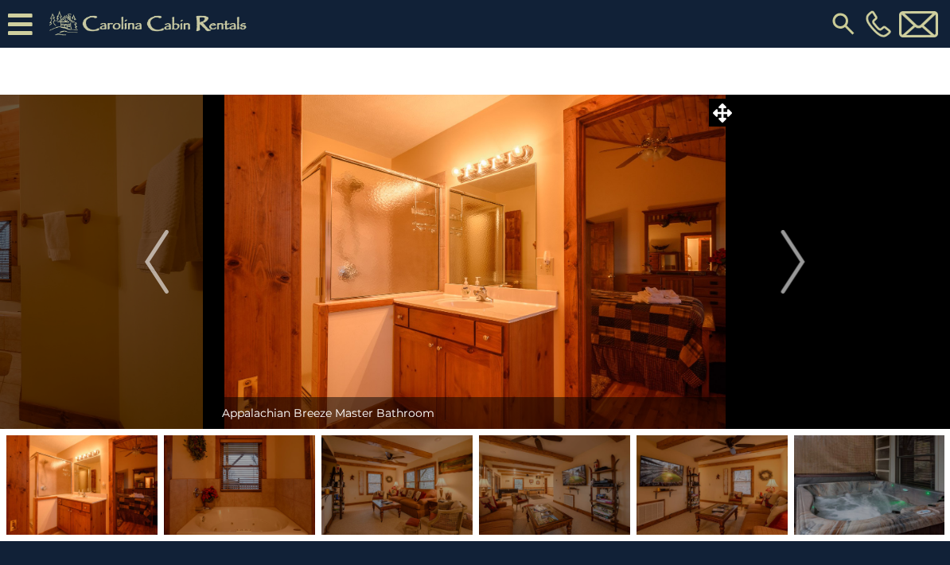
click at [801, 267] on img "Next" at bounding box center [794, 262] width 24 height 64
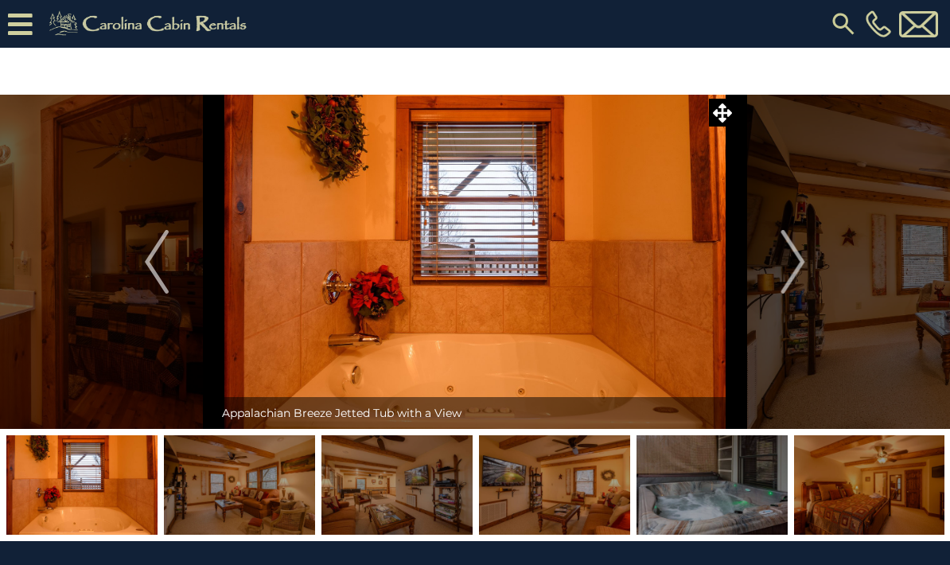
click at [802, 270] on img "Next" at bounding box center [794, 262] width 24 height 64
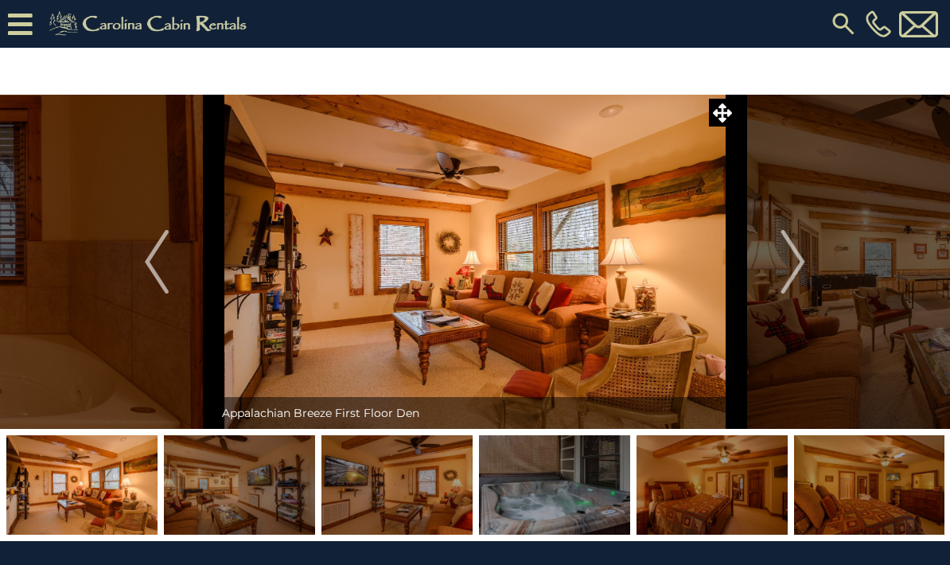
click at [805, 263] on img "Next" at bounding box center [794, 262] width 24 height 64
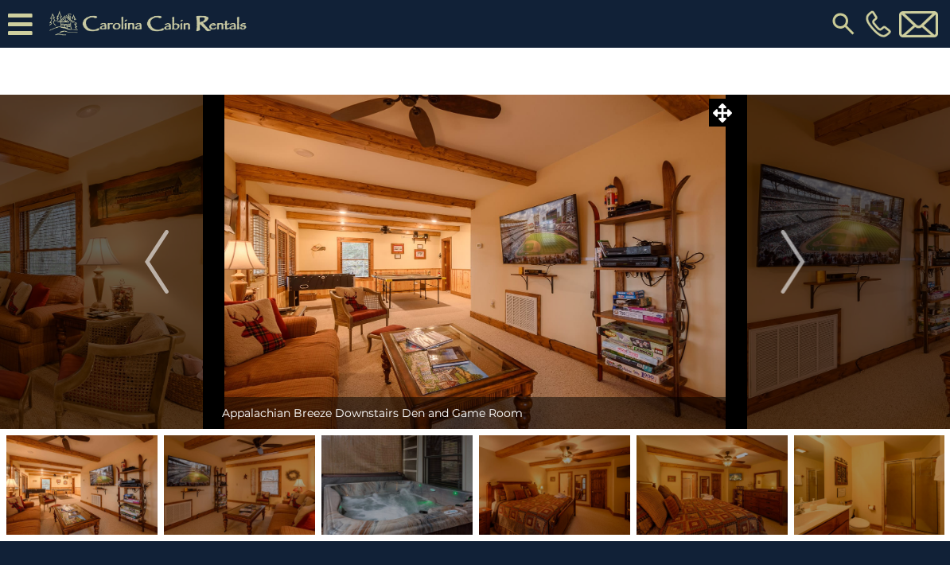
click at [803, 267] on img "Next" at bounding box center [794, 262] width 24 height 64
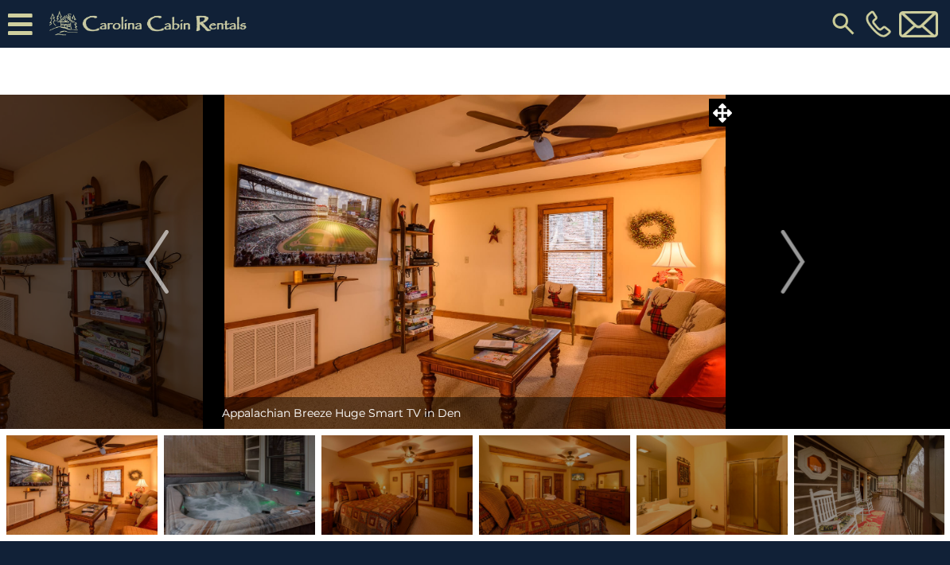
click at [801, 267] on img "Next" at bounding box center [794, 262] width 24 height 64
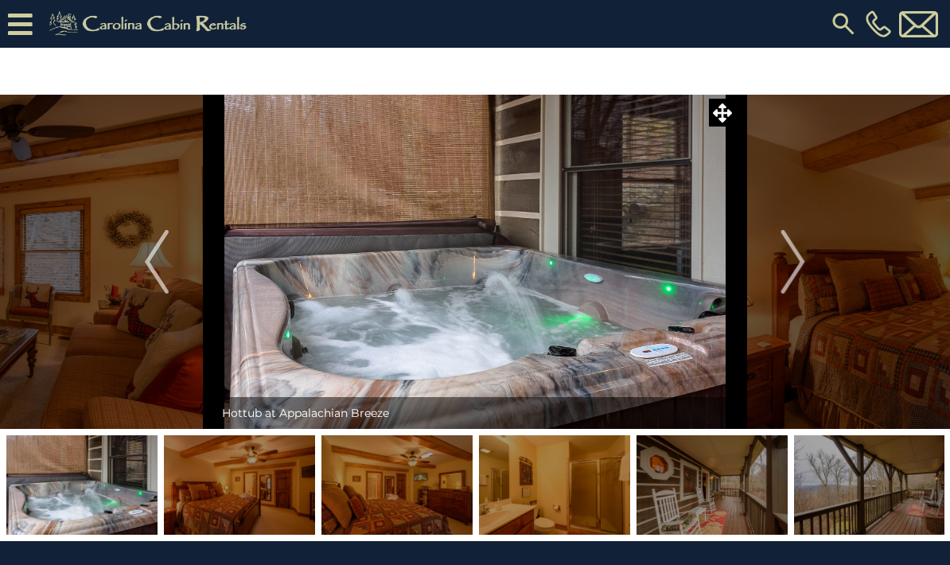
click at [803, 268] on img "Next" at bounding box center [794, 262] width 24 height 64
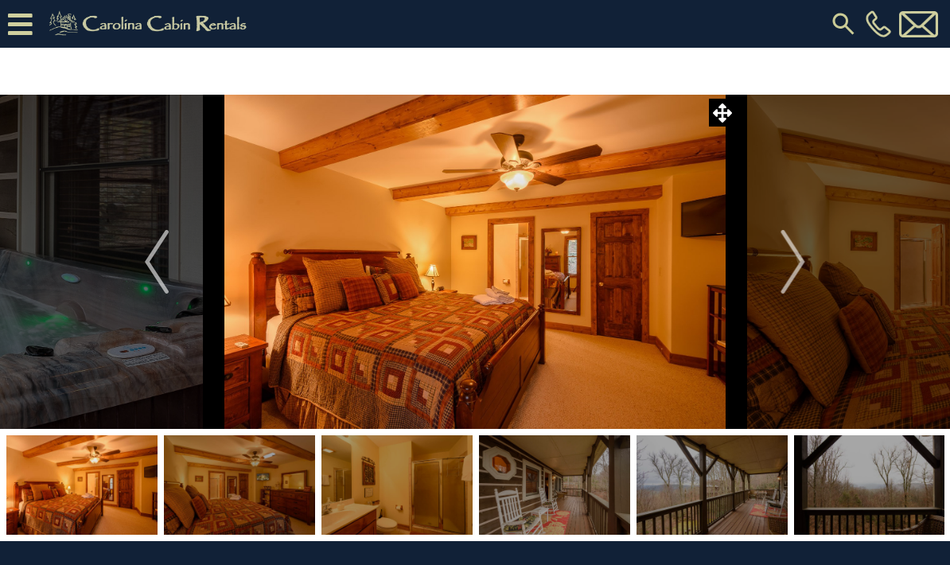
click at [801, 263] on img "Next" at bounding box center [794, 262] width 24 height 64
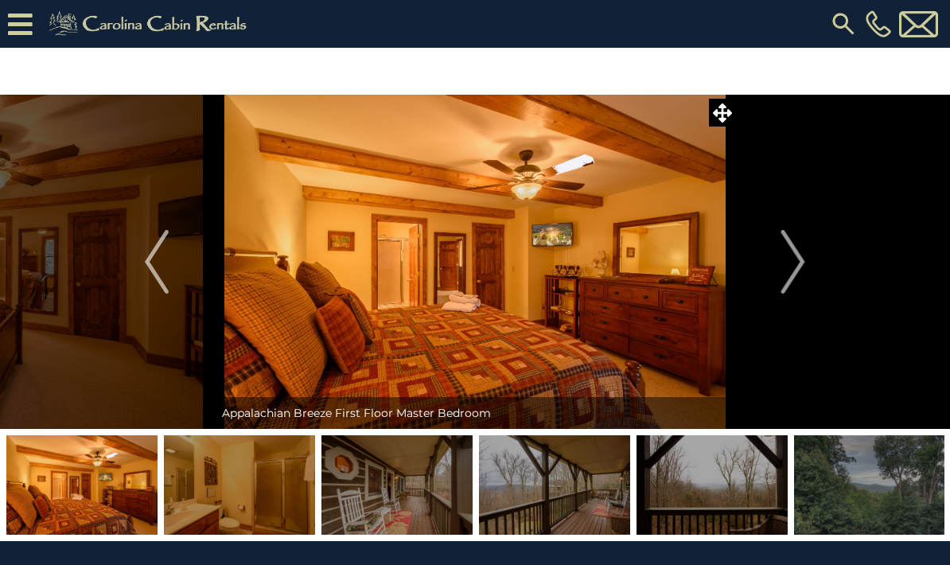
click at [801, 264] on img "Next" at bounding box center [794, 262] width 24 height 64
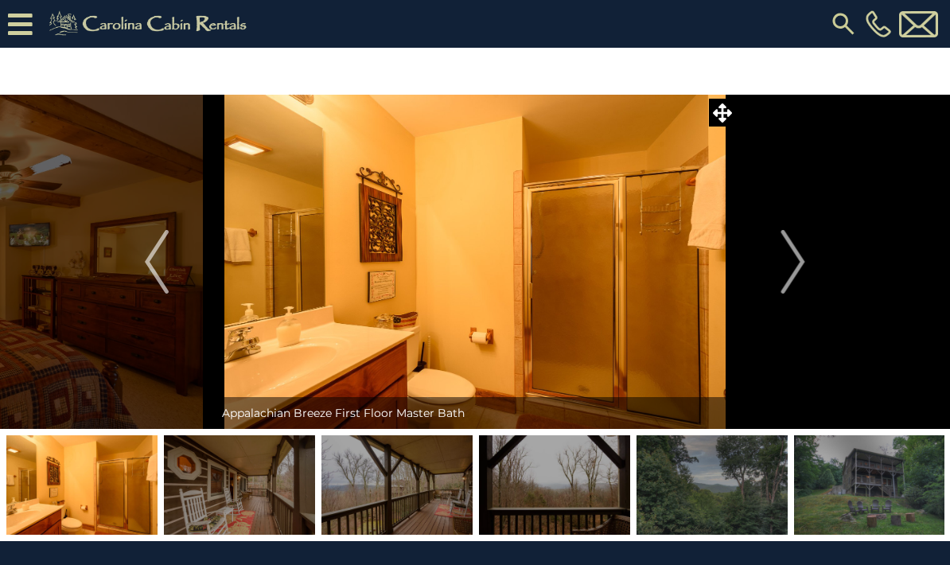
click at [802, 260] on img "Next" at bounding box center [794, 262] width 24 height 64
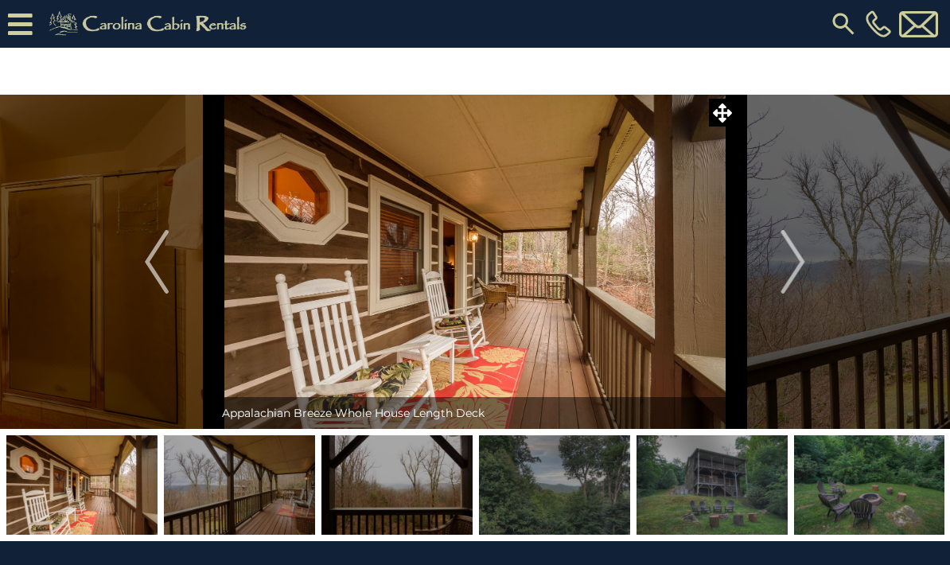
click at [802, 266] on img "Next" at bounding box center [794, 262] width 24 height 64
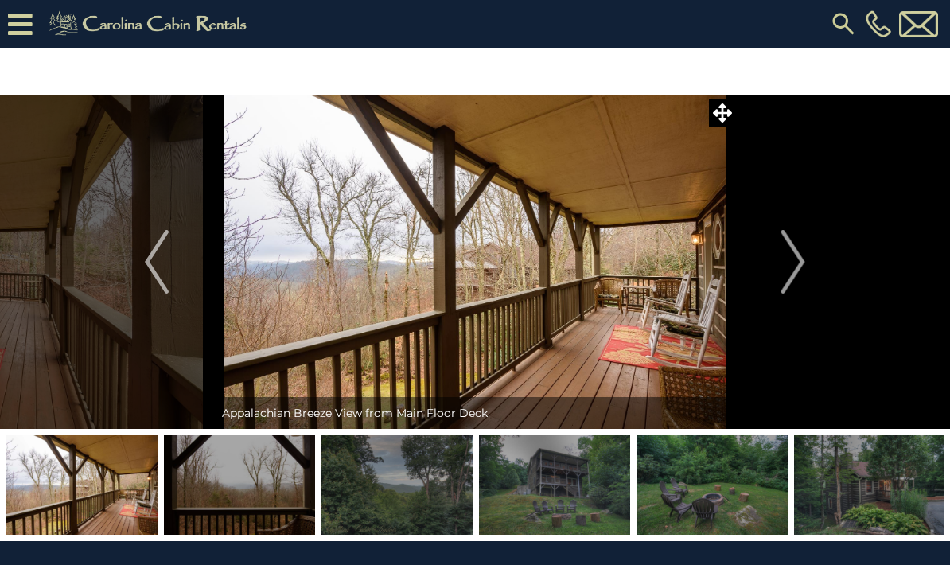
click at [808, 263] on button "Next" at bounding box center [793, 262] width 115 height 334
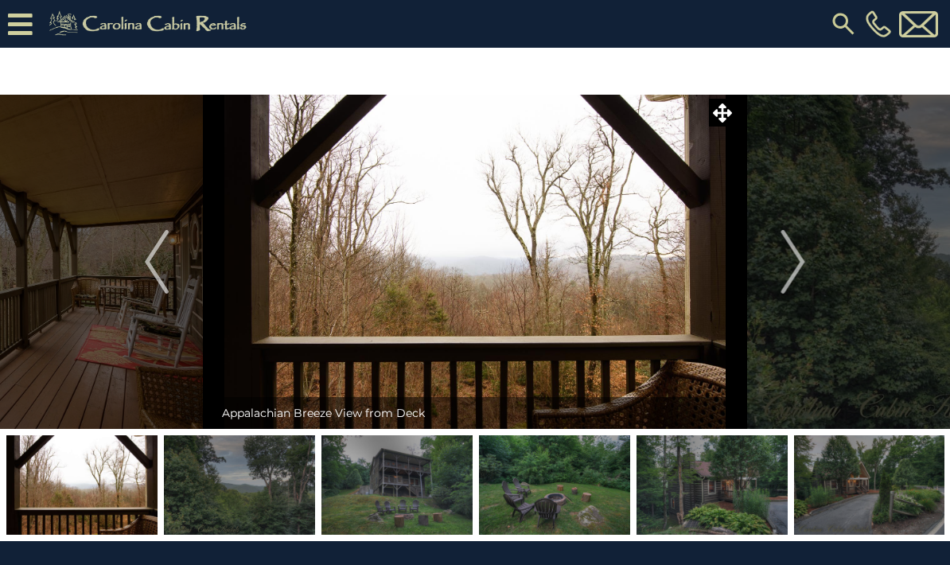
click at [166, 263] on img "Previous" at bounding box center [157, 262] width 24 height 64
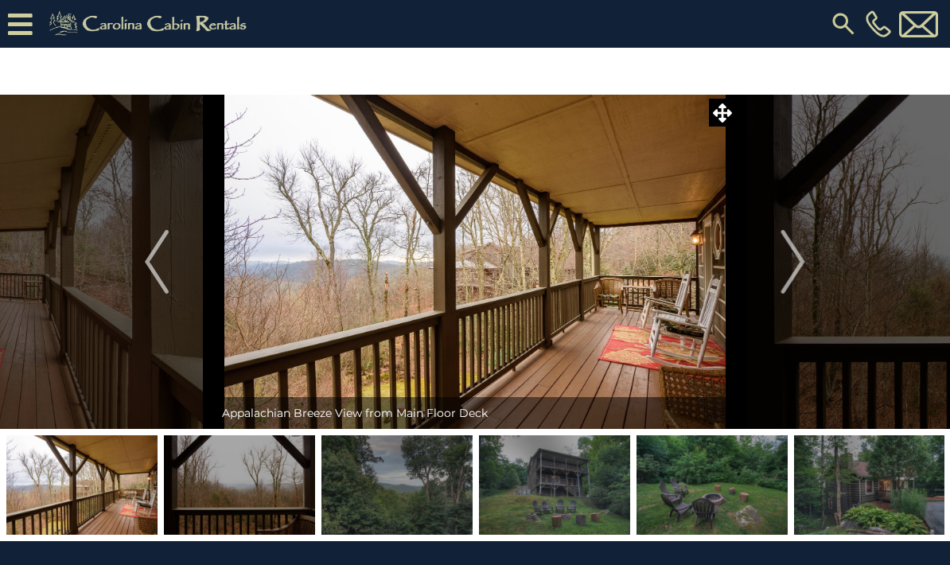
click at [808, 264] on button "Next" at bounding box center [793, 262] width 115 height 334
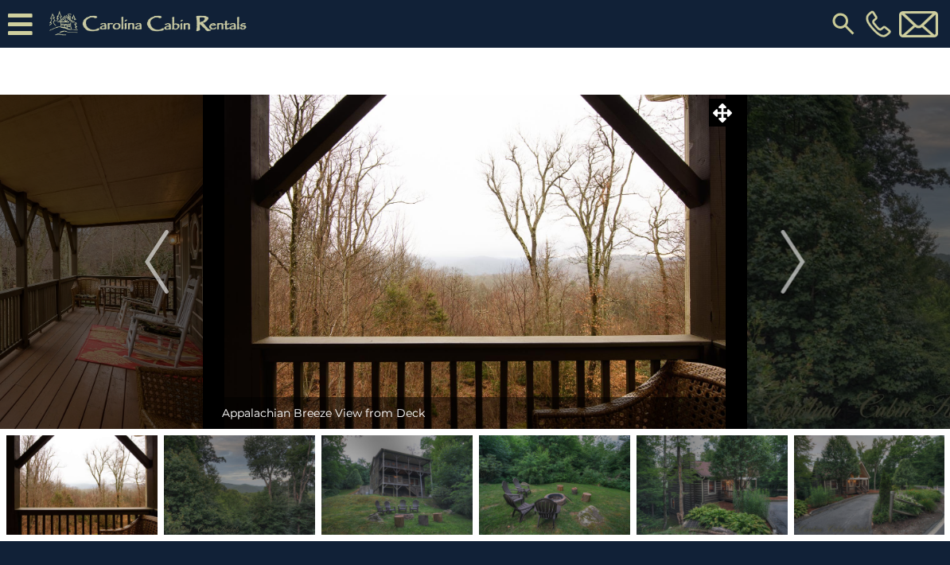
click at [802, 263] on img "Next" at bounding box center [794, 262] width 24 height 64
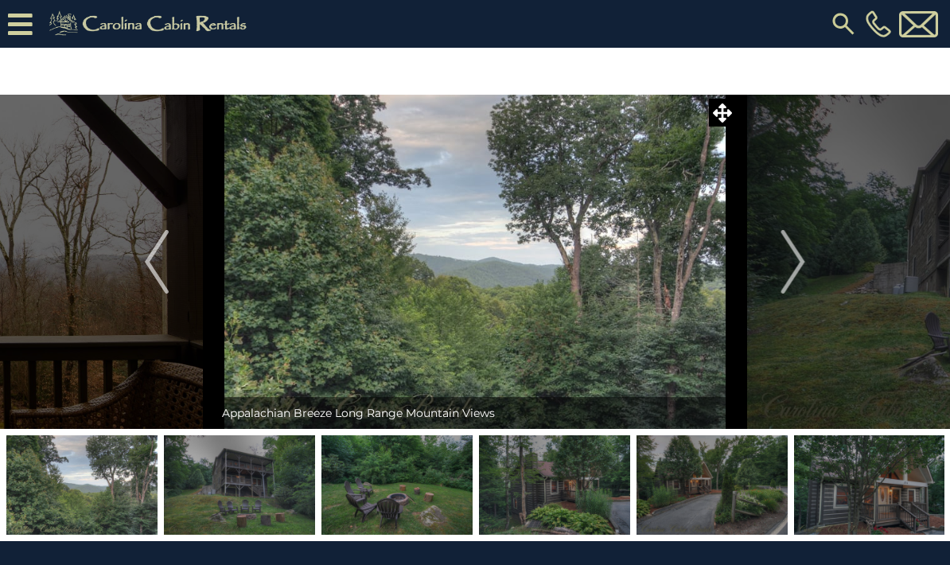
click at [802, 261] on img "Next" at bounding box center [794, 262] width 24 height 64
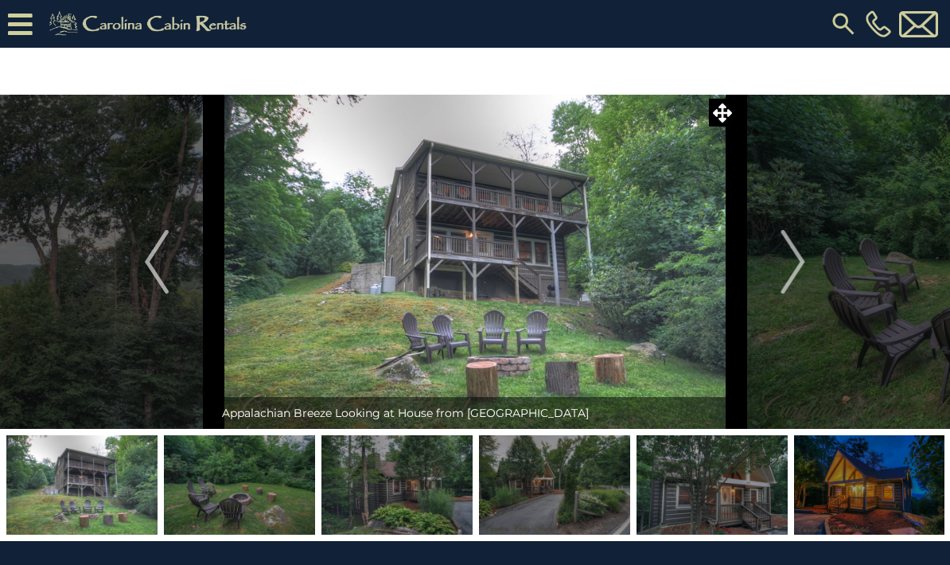
click at [802, 267] on img "Next" at bounding box center [794, 262] width 24 height 64
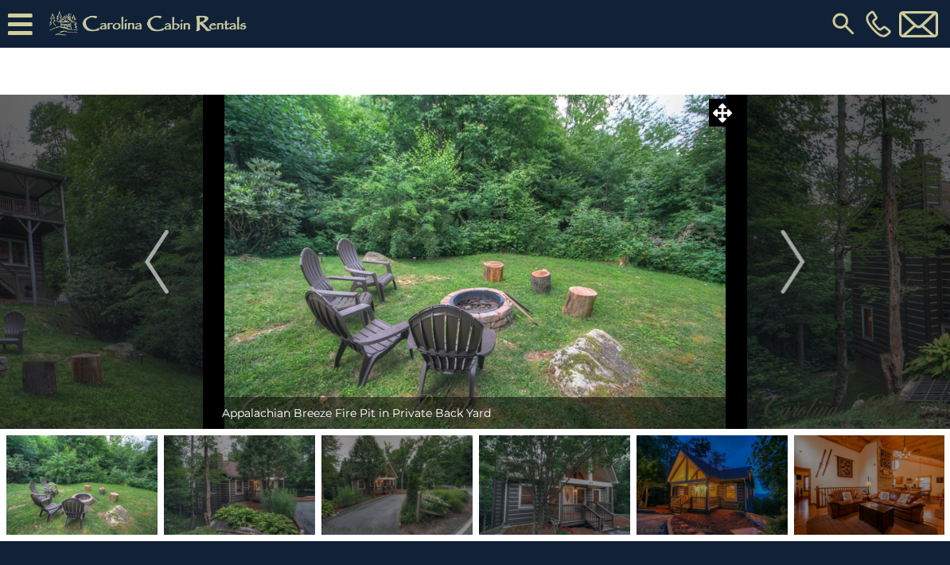
click at [801, 263] on img "Next" at bounding box center [794, 262] width 24 height 64
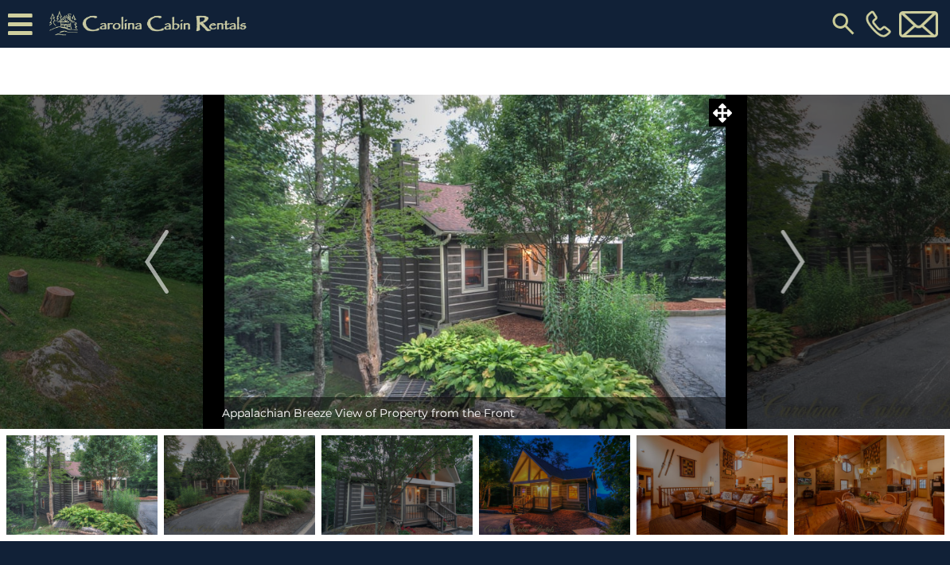
click at [796, 259] on img "Next" at bounding box center [794, 262] width 24 height 64
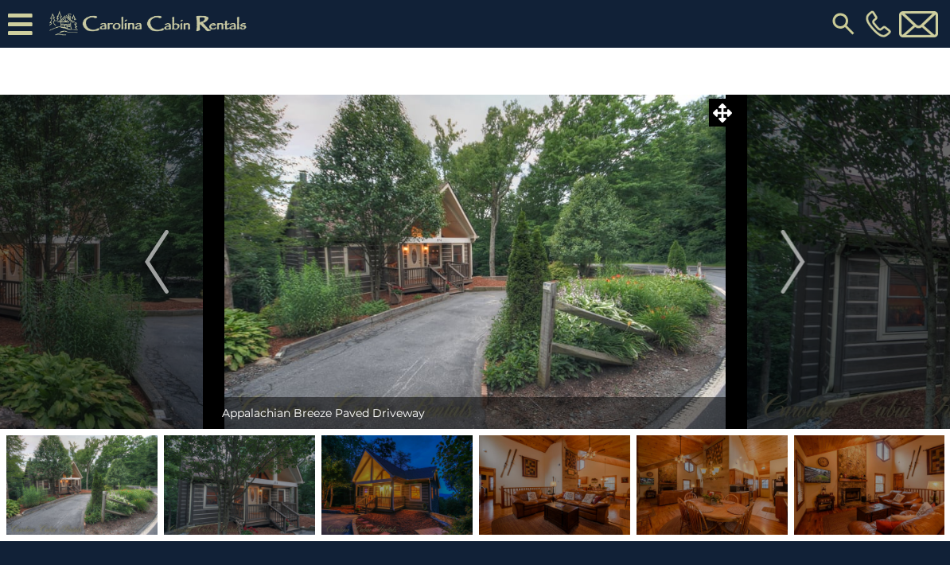
click at [796, 265] on img "Next" at bounding box center [794, 262] width 24 height 64
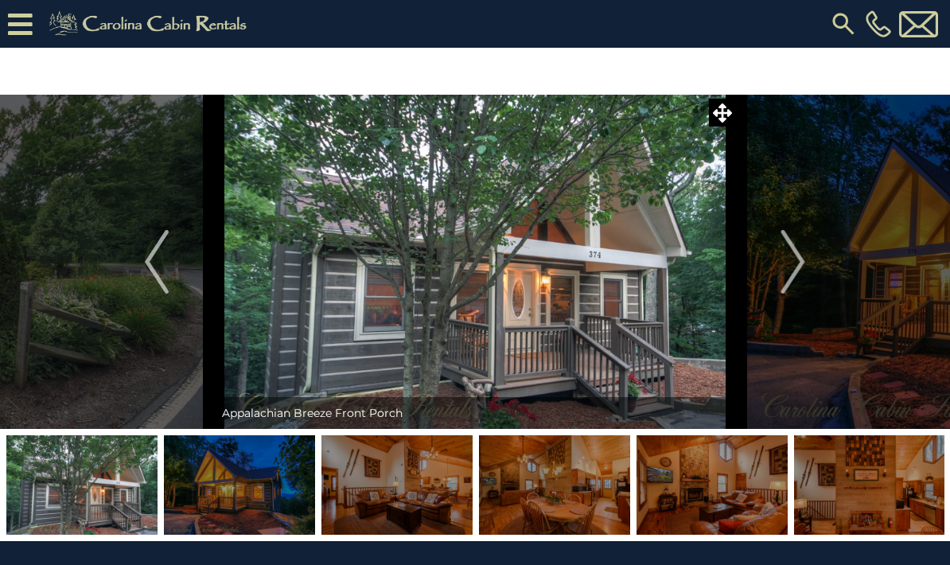
click at [794, 261] on img "Next" at bounding box center [794, 262] width 24 height 64
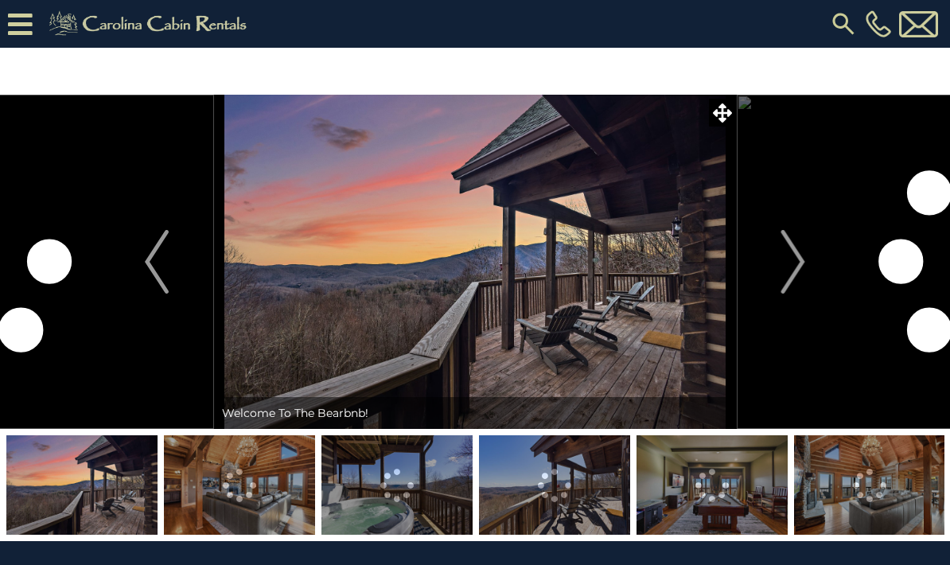
click at [798, 262] on img "Next" at bounding box center [794, 262] width 24 height 64
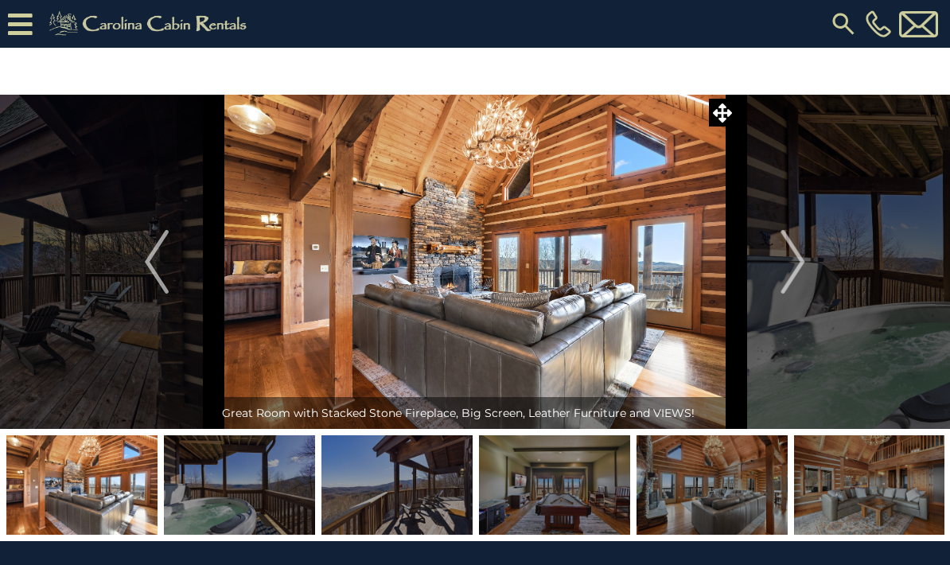
click at [795, 261] on img "Next" at bounding box center [794, 262] width 24 height 64
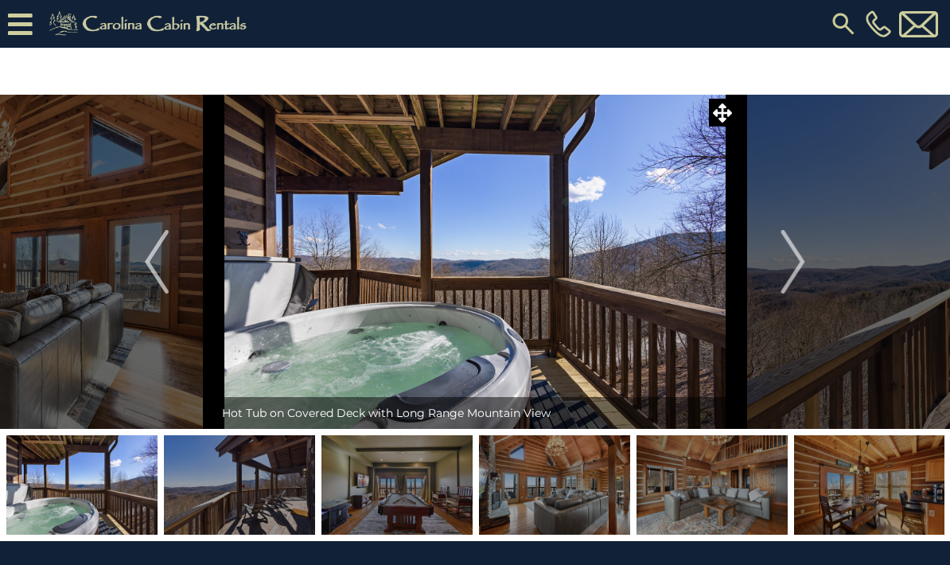
click at [800, 260] on img "Next" at bounding box center [794, 262] width 24 height 64
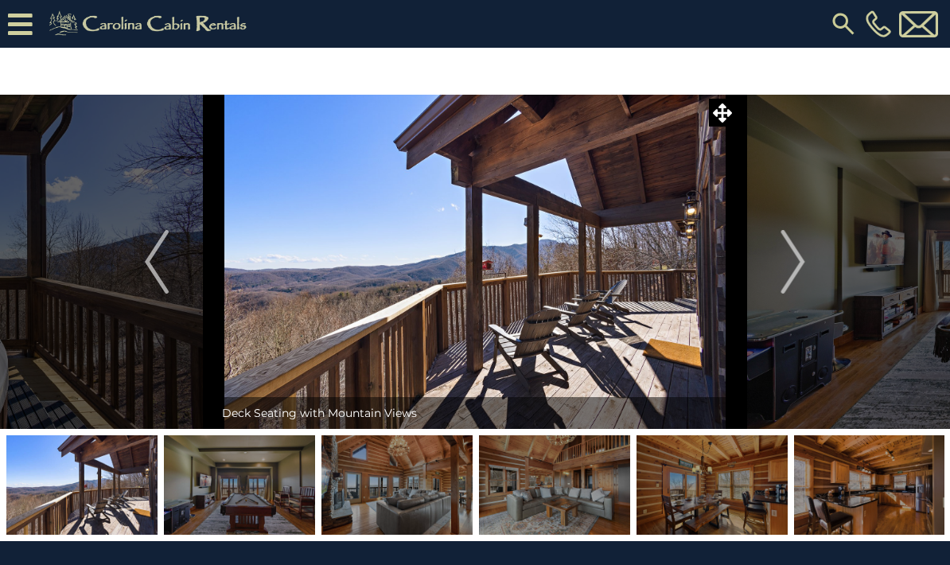
click at [804, 265] on img "Next" at bounding box center [794, 262] width 24 height 64
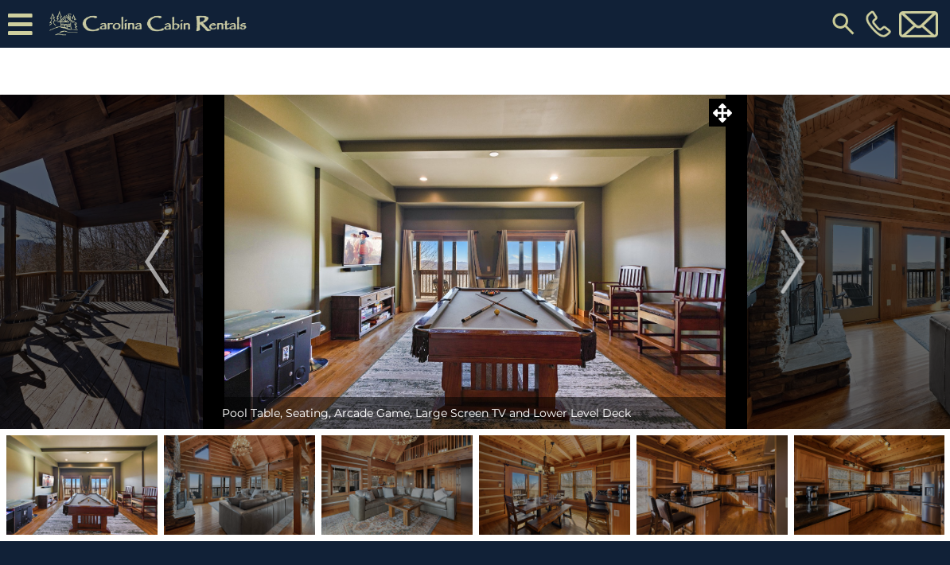
click at [797, 267] on img "Next" at bounding box center [794, 262] width 24 height 64
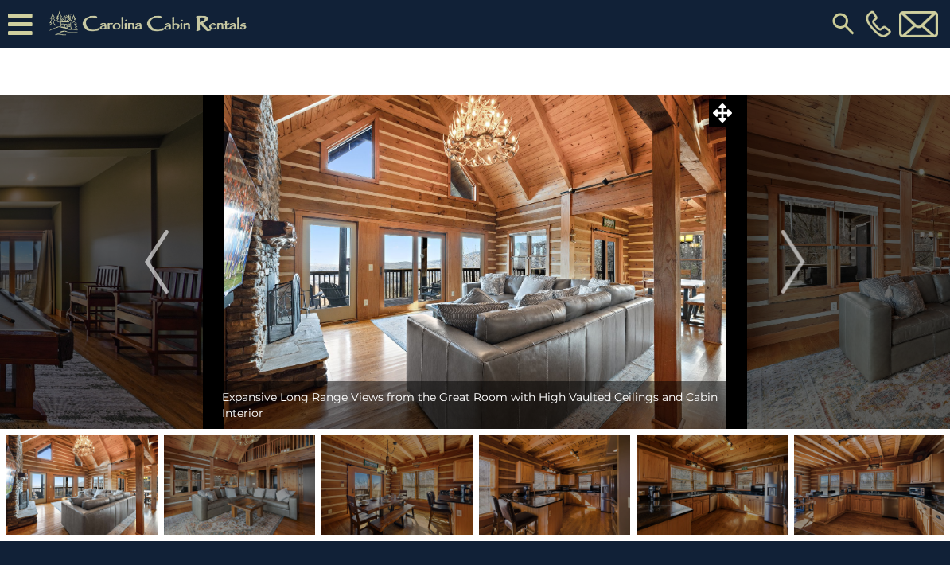
click at [798, 263] on img "Next" at bounding box center [794, 262] width 24 height 64
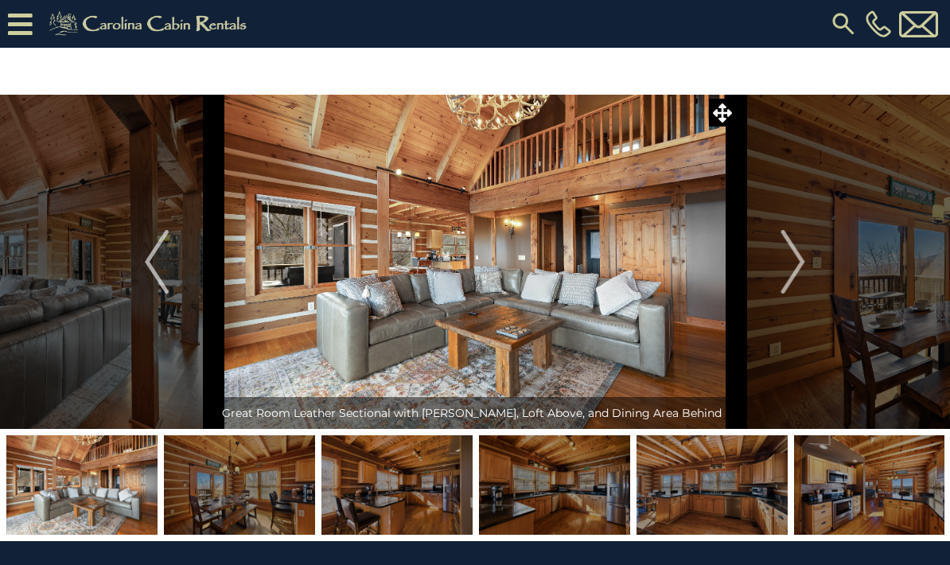
click at [801, 263] on img "Next" at bounding box center [794, 262] width 24 height 64
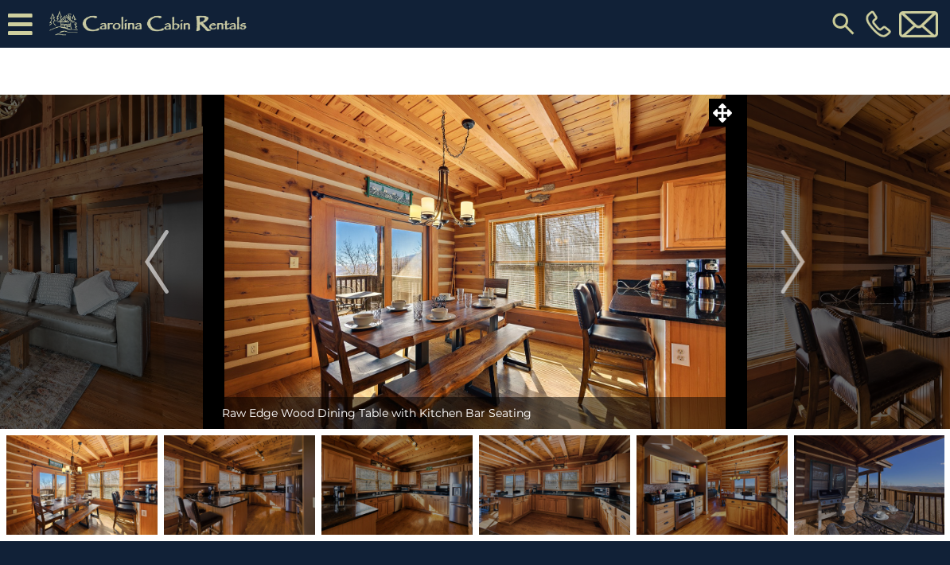
click at [798, 265] on img "Next" at bounding box center [794, 262] width 24 height 64
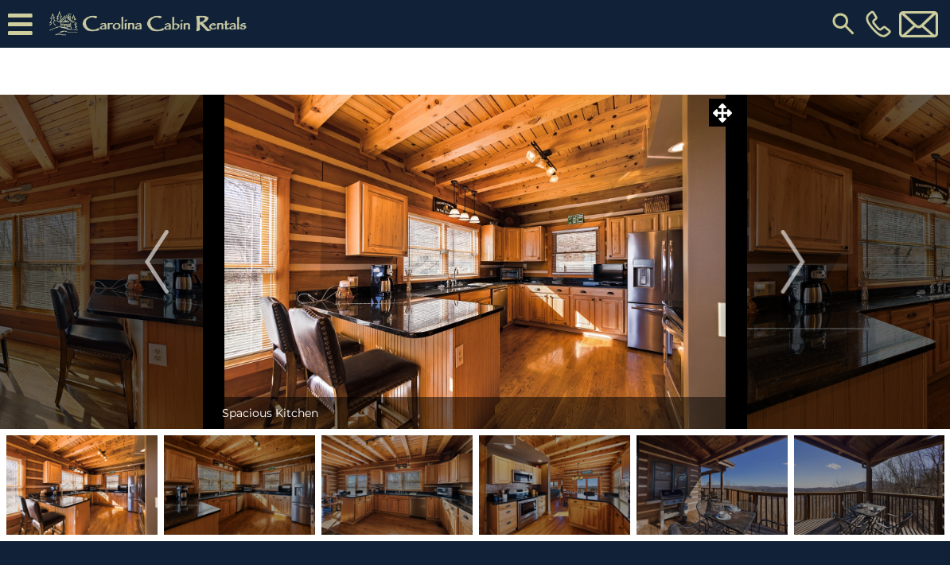
click at [800, 265] on img "Next" at bounding box center [794, 262] width 24 height 64
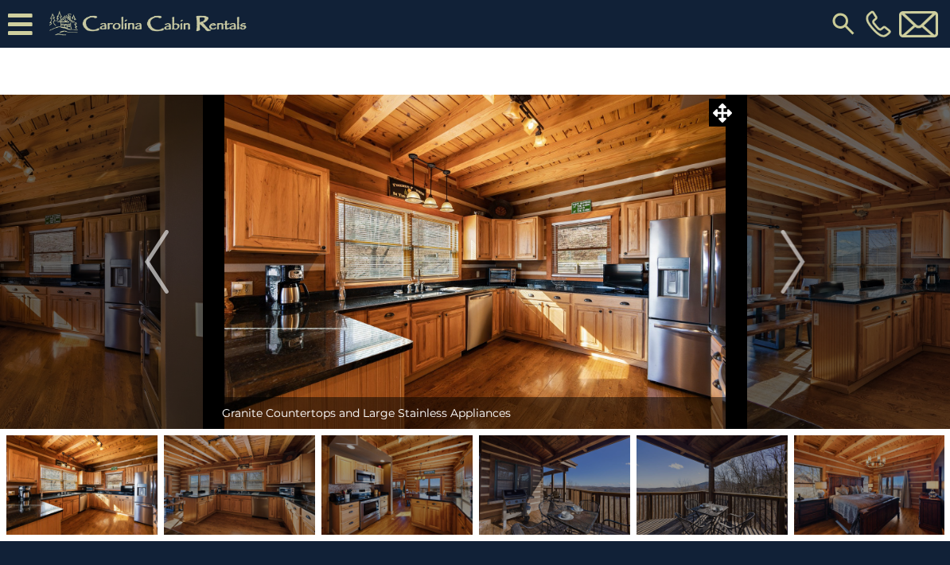
click at [799, 266] on img "Next" at bounding box center [794, 262] width 24 height 64
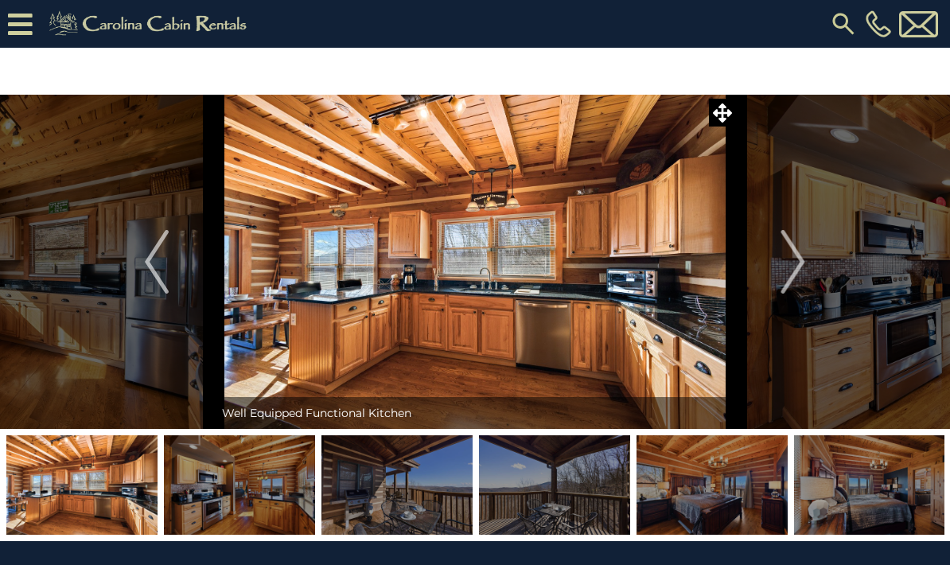
click at [801, 266] on img "Next" at bounding box center [794, 262] width 24 height 64
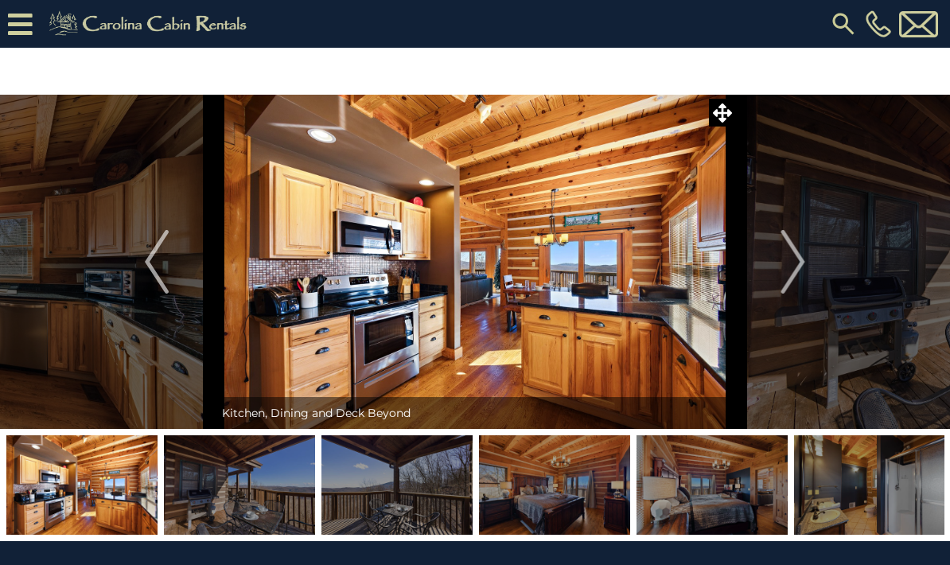
click at [800, 267] on img "Next" at bounding box center [794, 262] width 24 height 64
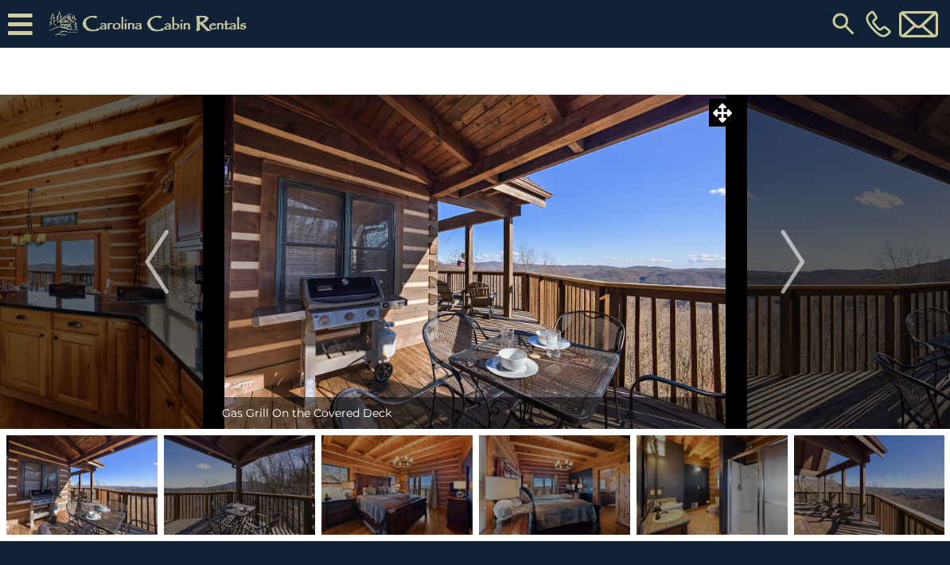
click at [803, 263] on img "Next" at bounding box center [794, 262] width 24 height 64
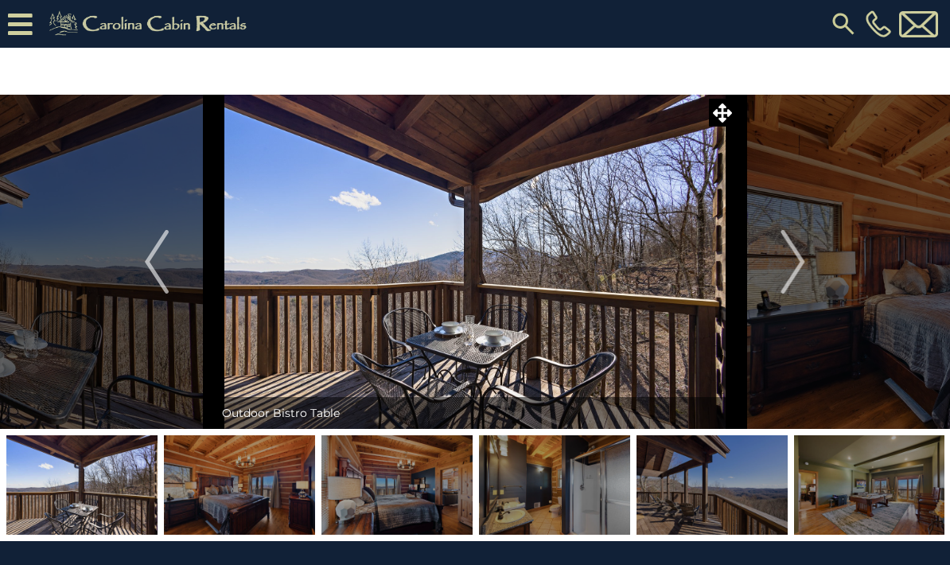
click at [801, 266] on img "Next" at bounding box center [794, 262] width 24 height 64
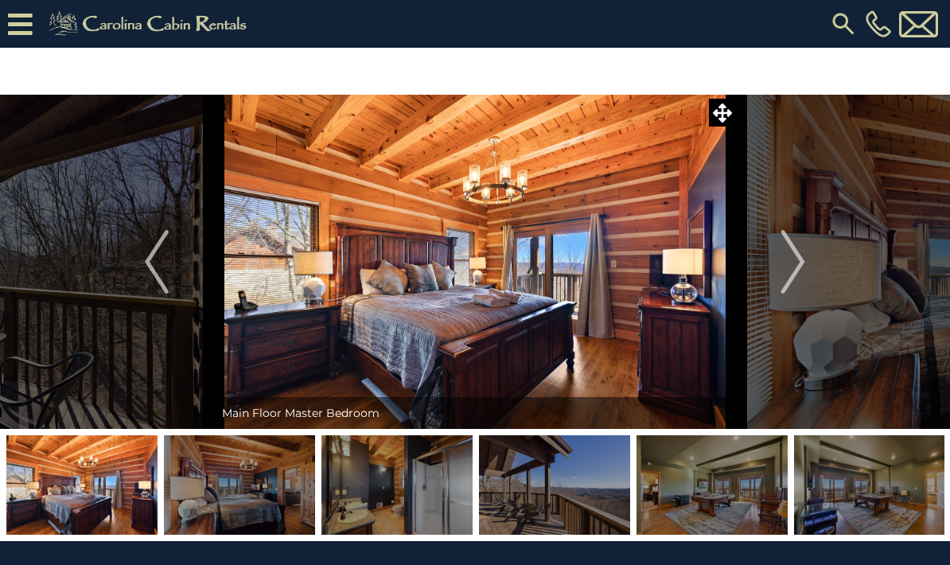
click at [808, 263] on button "Next" at bounding box center [793, 262] width 115 height 334
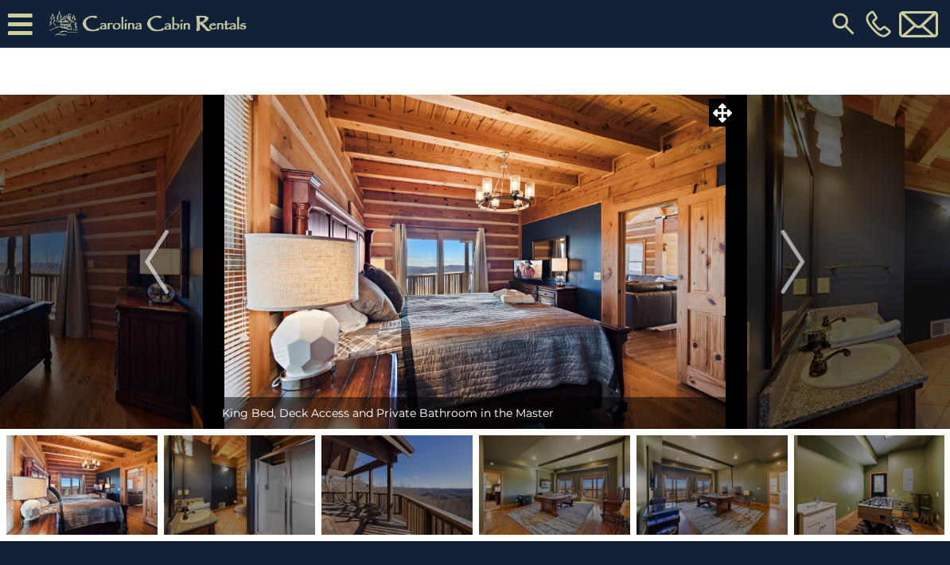
click at [809, 262] on button "Next" at bounding box center [793, 262] width 115 height 334
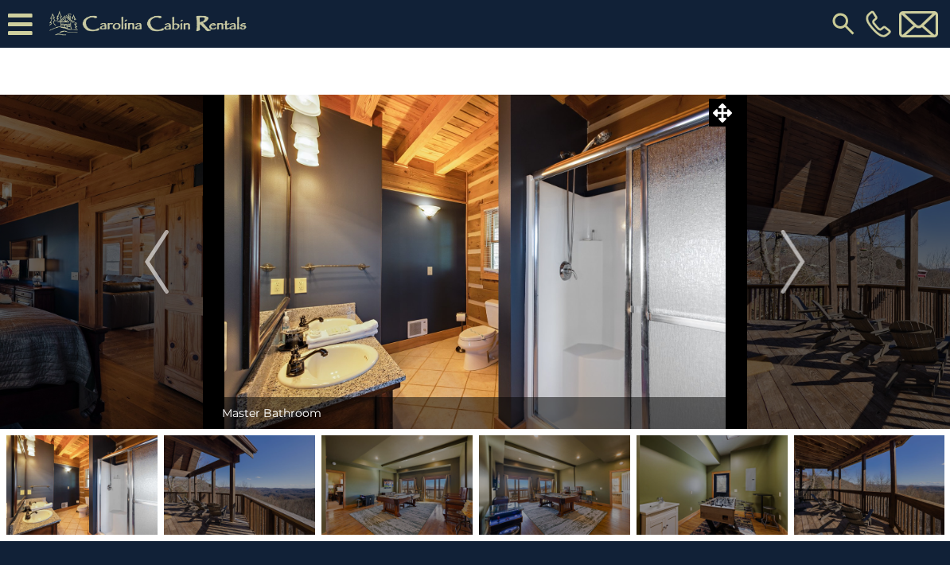
click at [797, 269] on img "Next" at bounding box center [794, 262] width 24 height 64
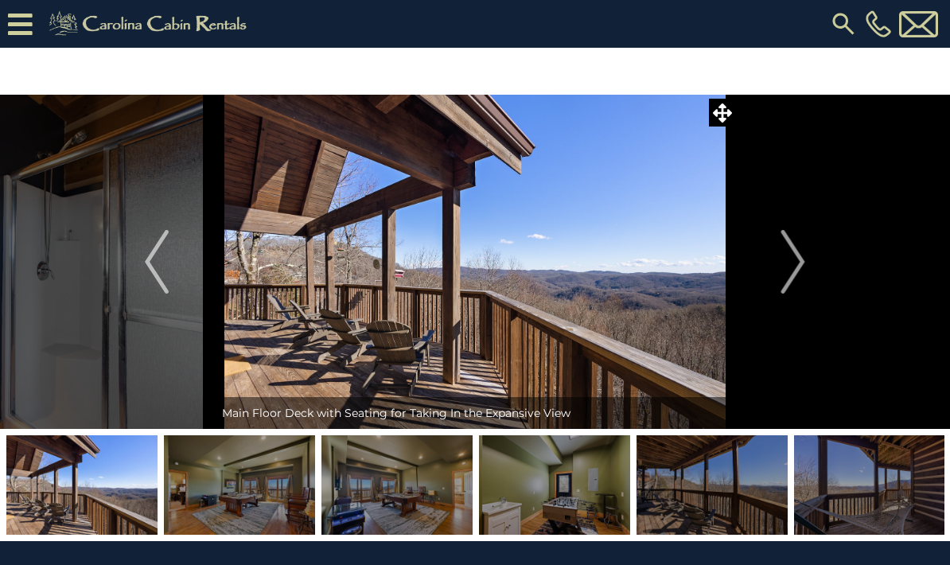
click at [799, 270] on img "Next" at bounding box center [794, 262] width 24 height 64
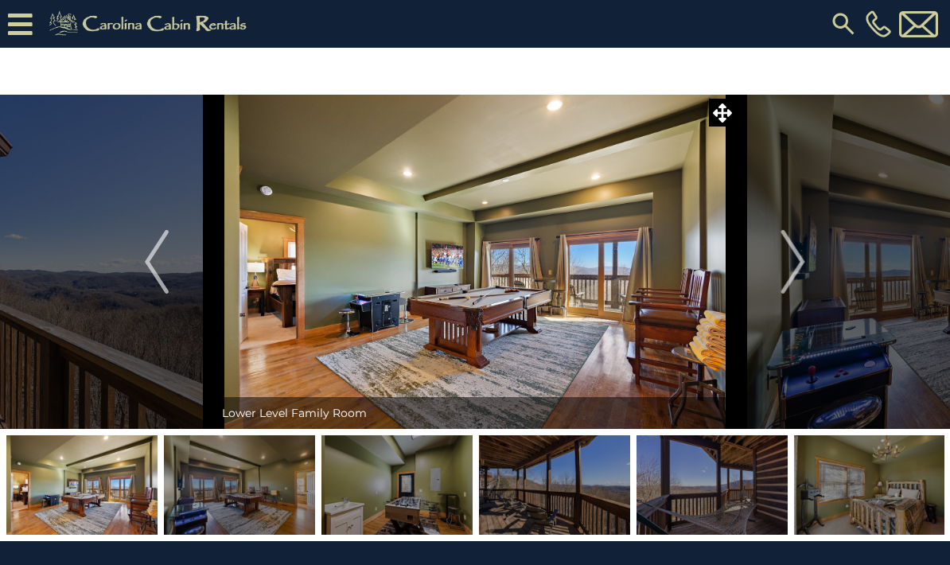
click at [802, 266] on img "Next" at bounding box center [794, 262] width 24 height 64
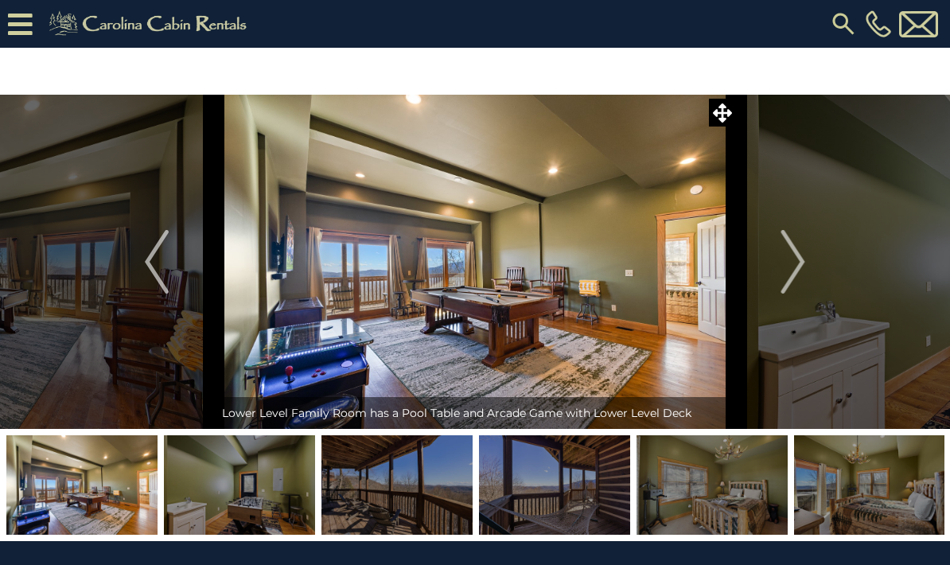
click at [801, 267] on img "Next" at bounding box center [794, 262] width 24 height 64
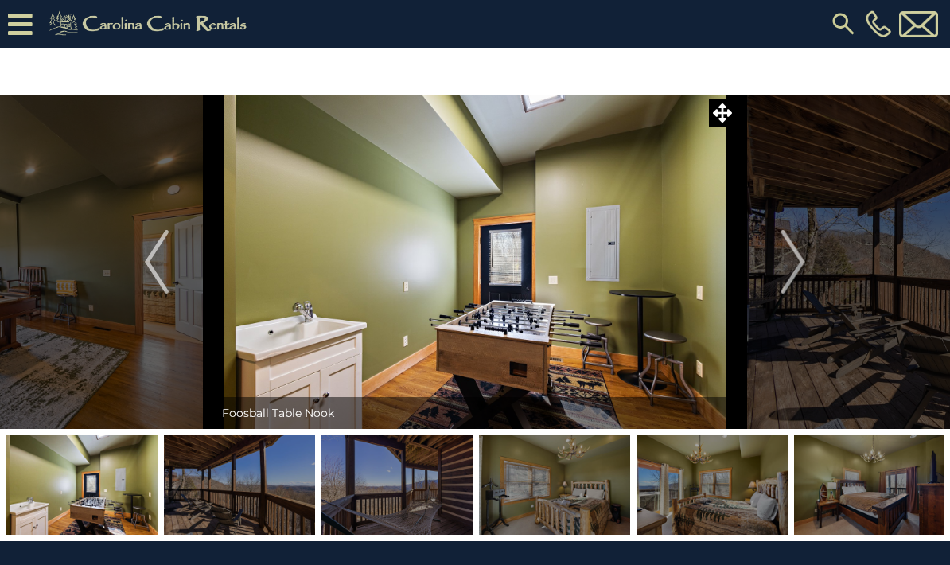
click at [801, 268] on img "Next" at bounding box center [794, 262] width 24 height 64
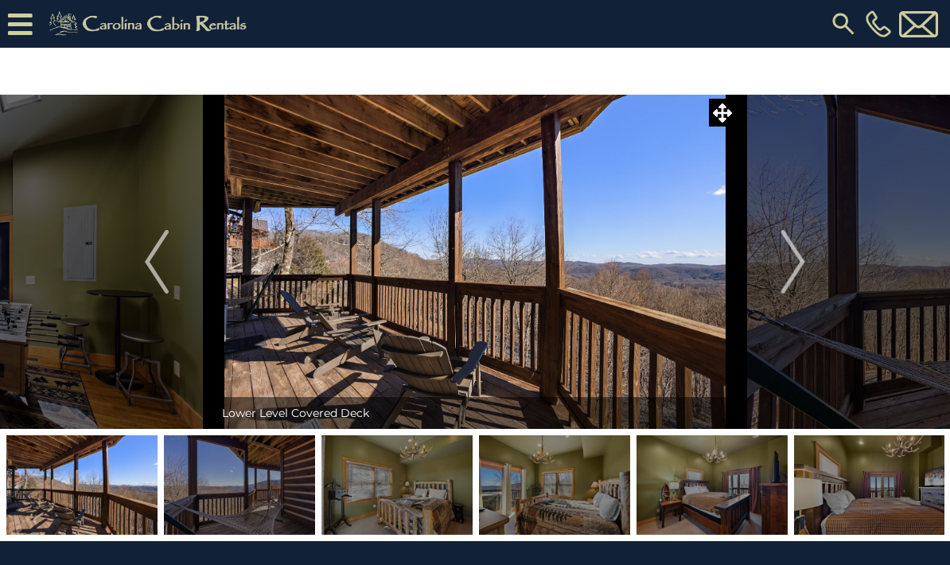
click at [799, 265] on img "Next" at bounding box center [794, 262] width 24 height 64
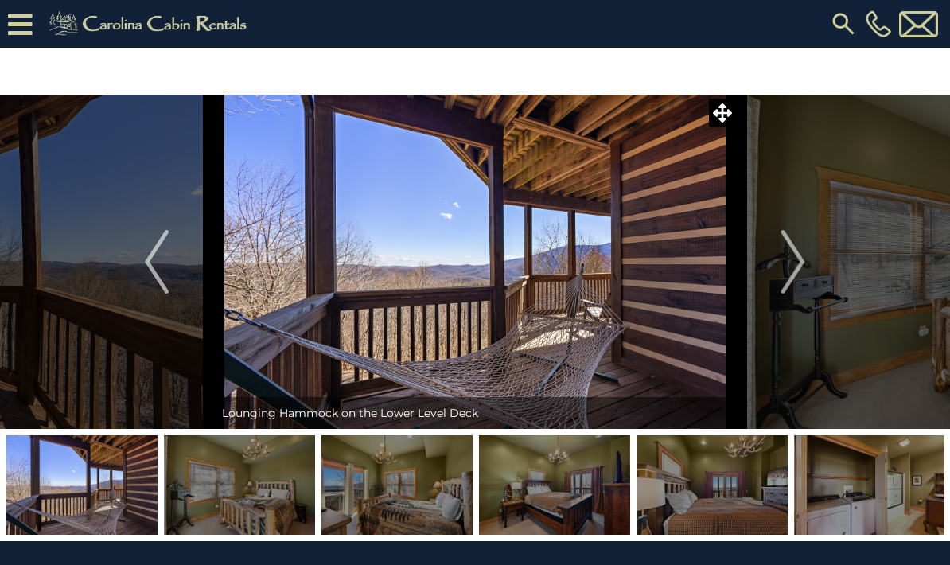
click at [792, 272] on img "Next" at bounding box center [794, 262] width 24 height 64
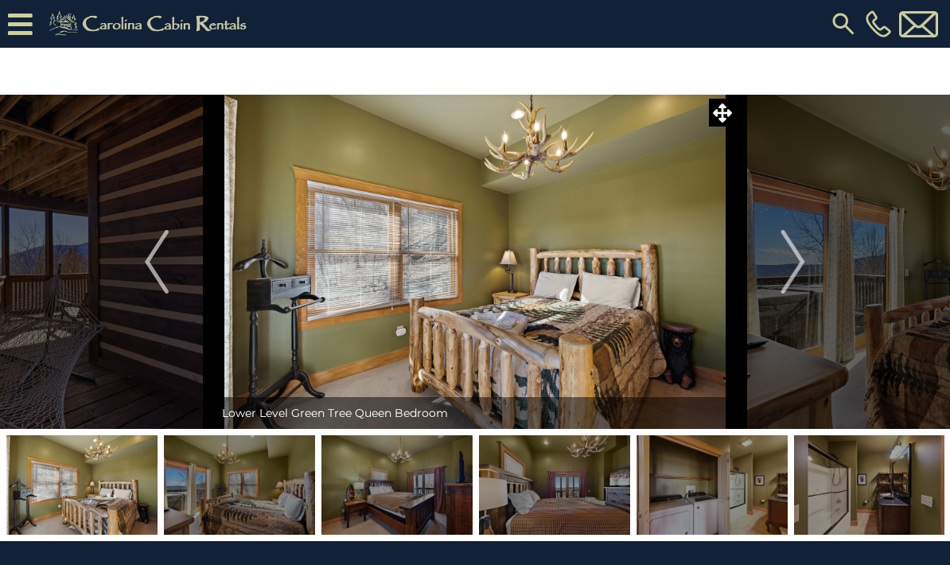
click at [798, 267] on img "Next" at bounding box center [794, 262] width 24 height 64
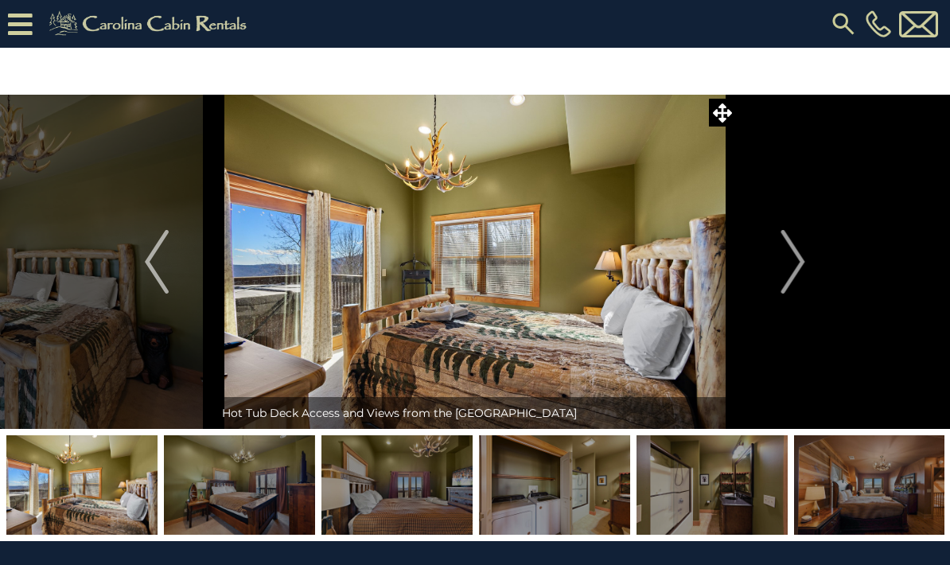
click at [804, 266] on img "Next" at bounding box center [794, 262] width 24 height 64
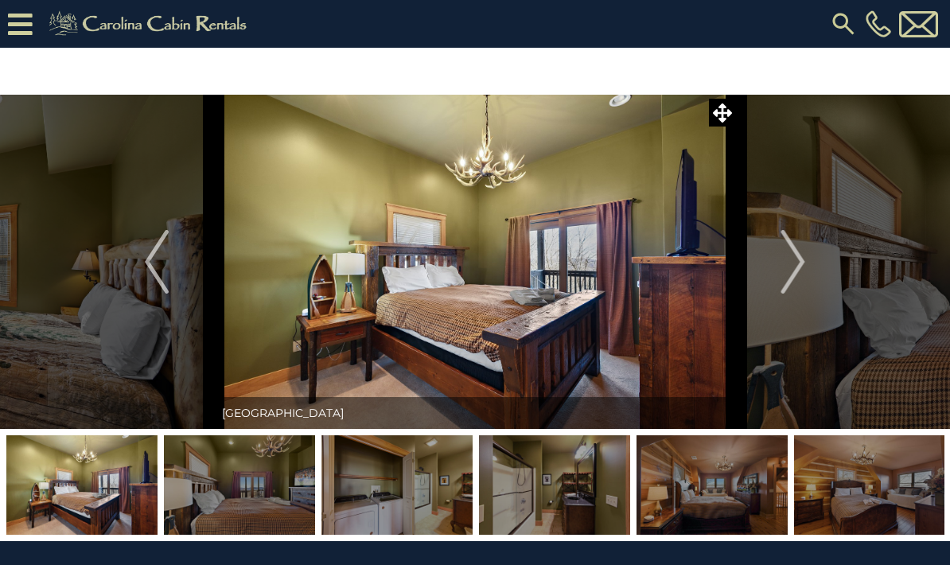
click at [808, 263] on button "Next" at bounding box center [793, 262] width 115 height 334
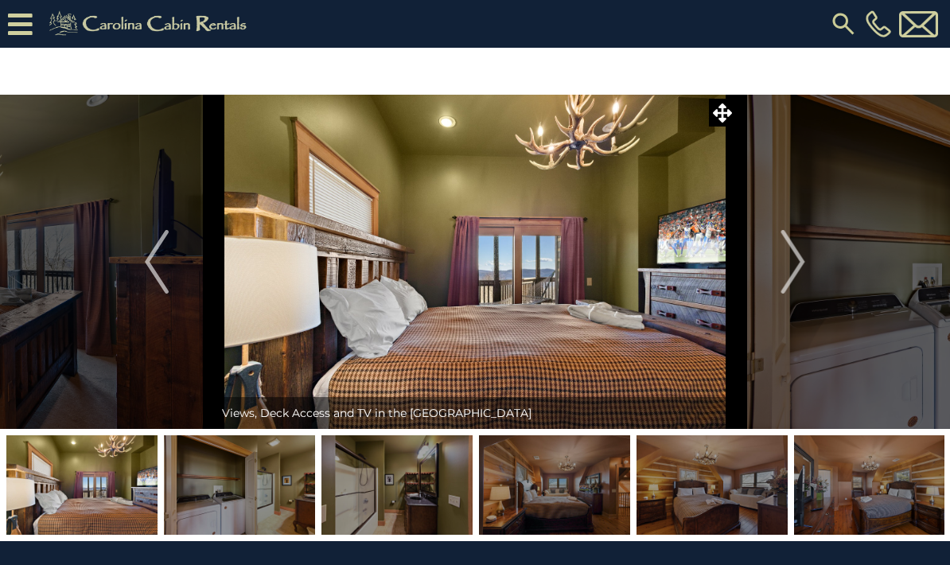
click at [805, 264] on img "Next" at bounding box center [794, 262] width 24 height 64
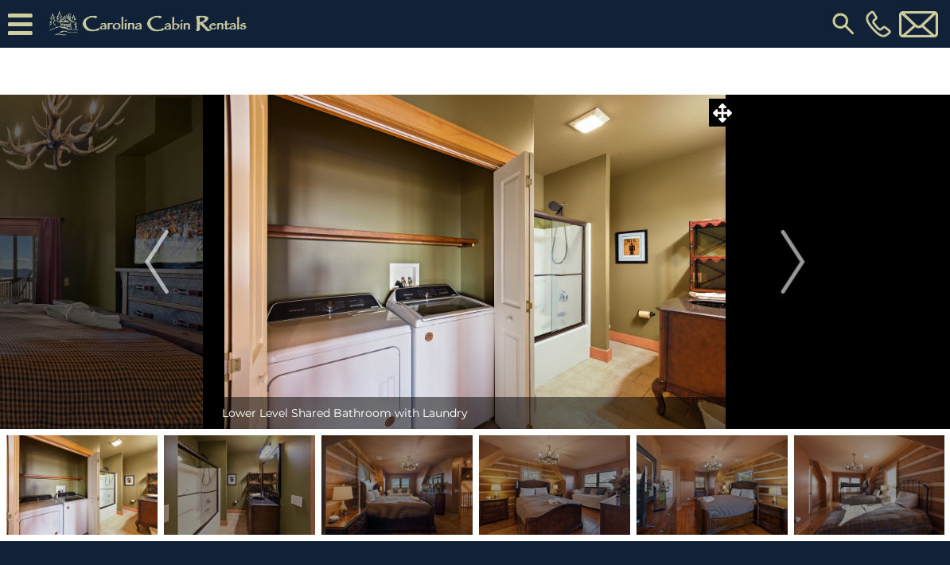
click at [801, 267] on img "Next" at bounding box center [794, 262] width 24 height 64
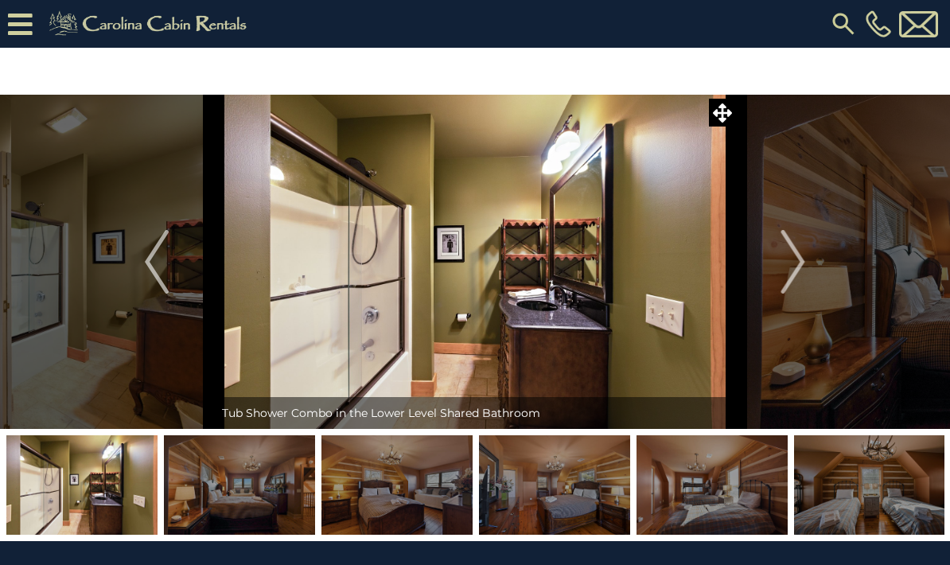
click at [802, 267] on img "Next" at bounding box center [794, 262] width 24 height 64
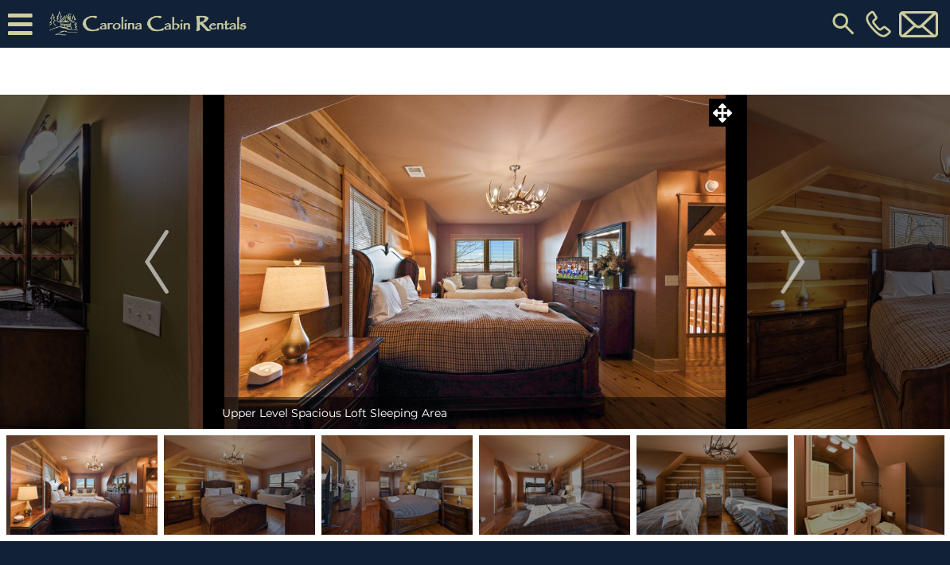
click at [805, 264] on img "Next" at bounding box center [794, 262] width 24 height 64
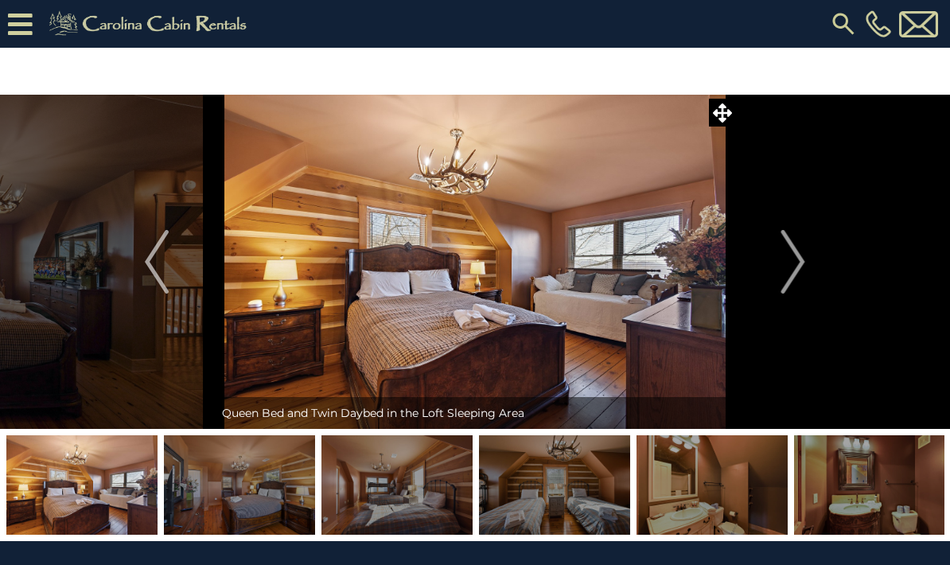
click at [802, 267] on img "Next" at bounding box center [794, 262] width 24 height 64
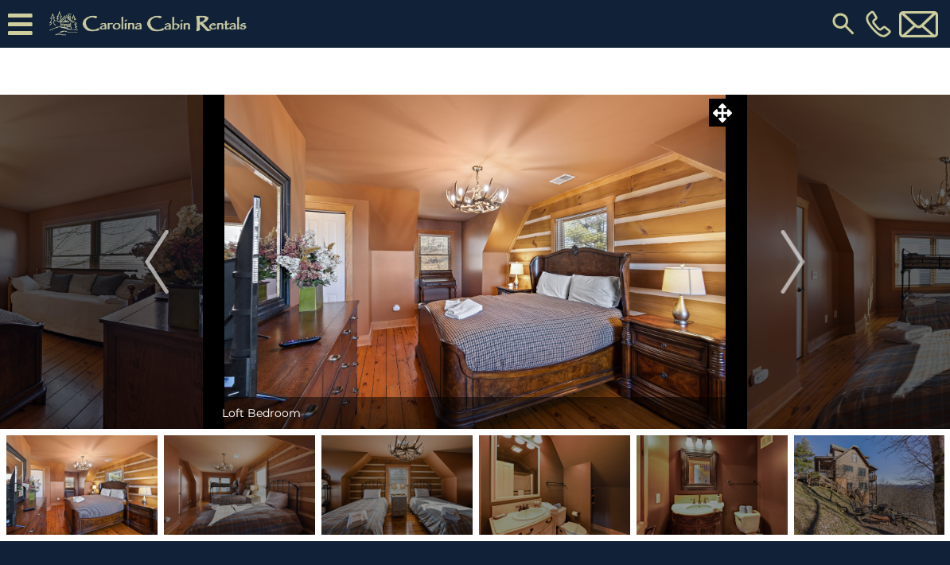
click at [806, 266] on button "Next" at bounding box center [793, 262] width 115 height 334
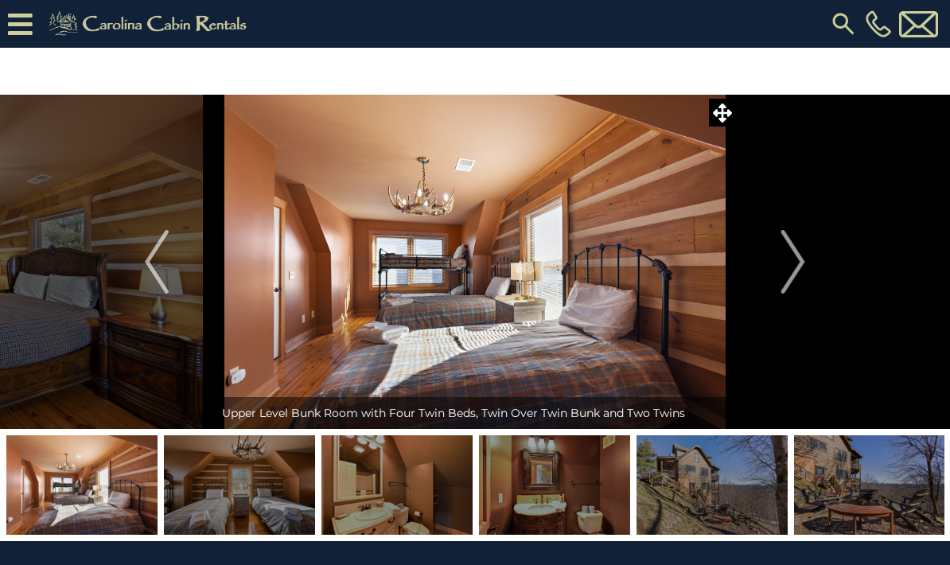
click at [805, 267] on img "Next" at bounding box center [794, 262] width 24 height 64
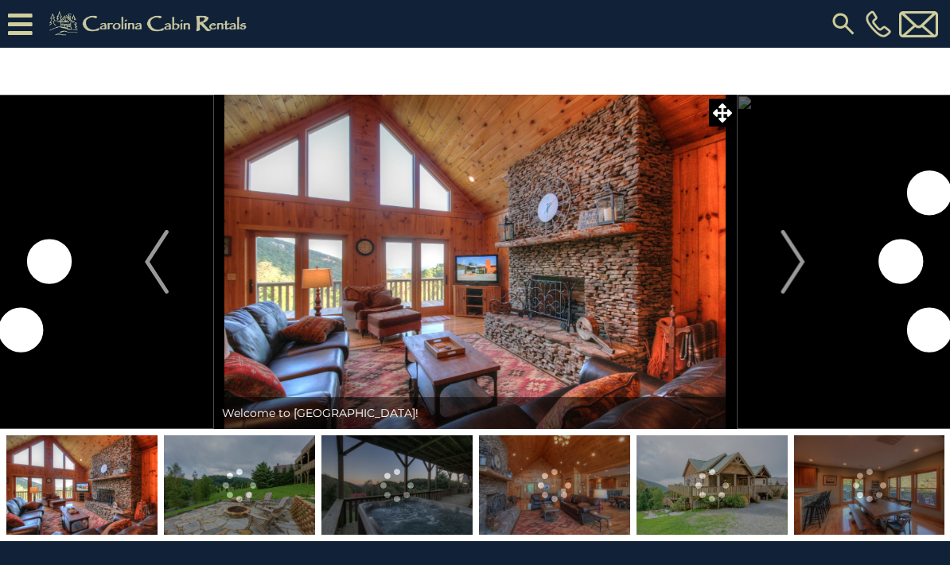
click at [806, 248] on button "Next" at bounding box center [793, 262] width 115 height 334
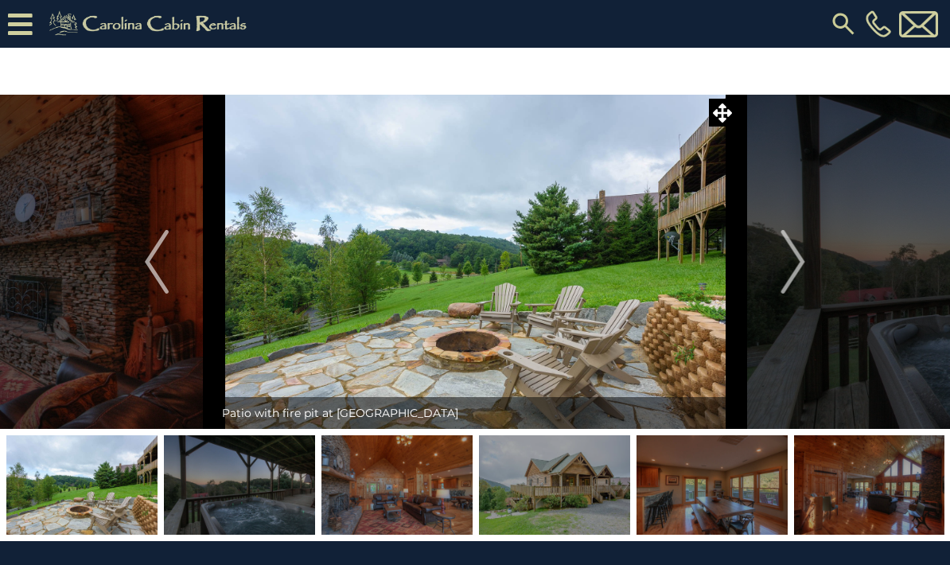
click at [803, 259] on img "Next" at bounding box center [794, 262] width 24 height 64
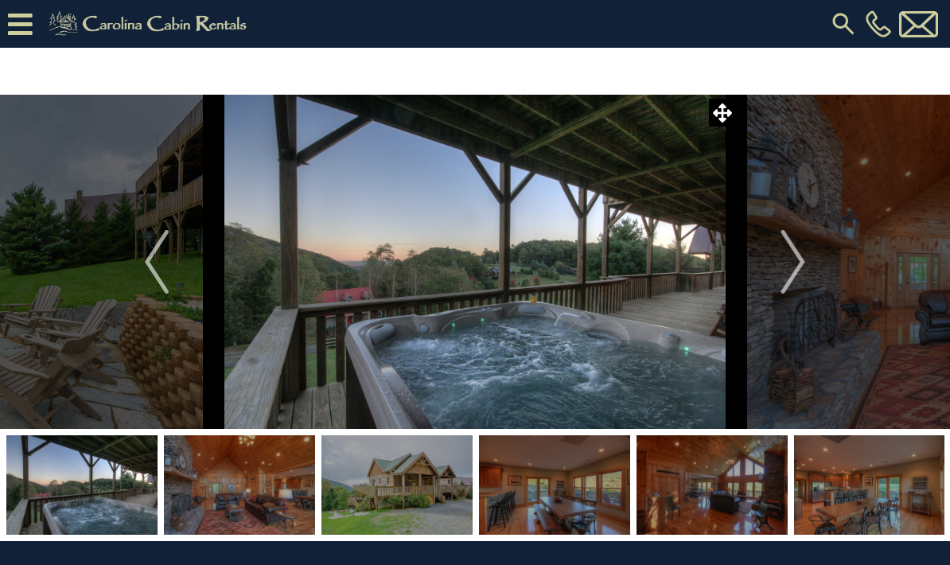
click at [803, 267] on img "Next" at bounding box center [794, 262] width 24 height 64
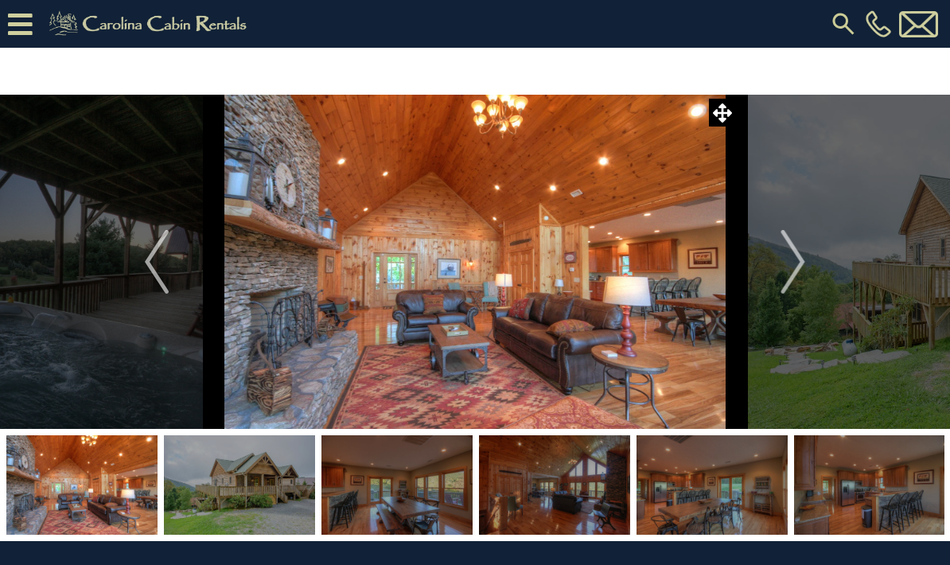
click at [801, 261] on img "Next" at bounding box center [794, 262] width 24 height 64
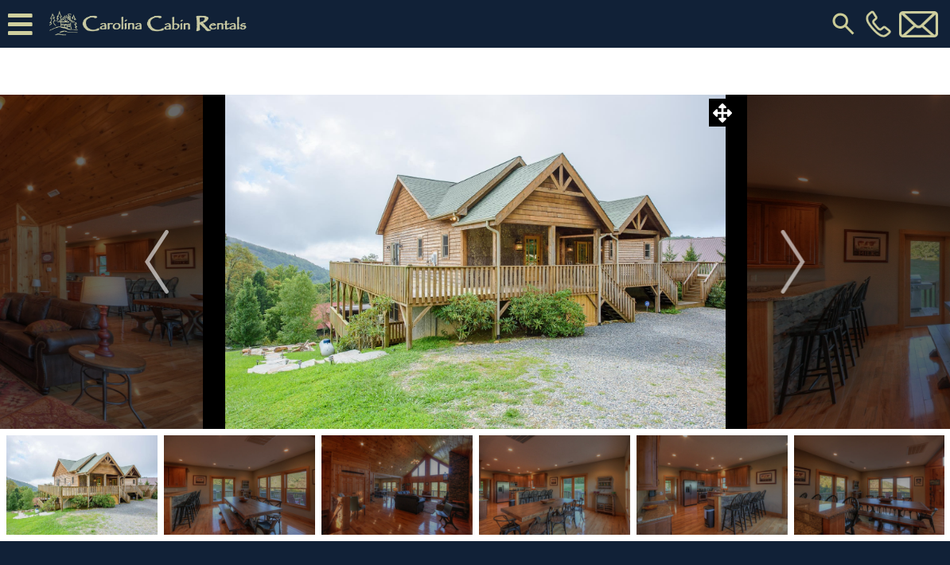
click at [806, 261] on button "Next" at bounding box center [793, 262] width 115 height 334
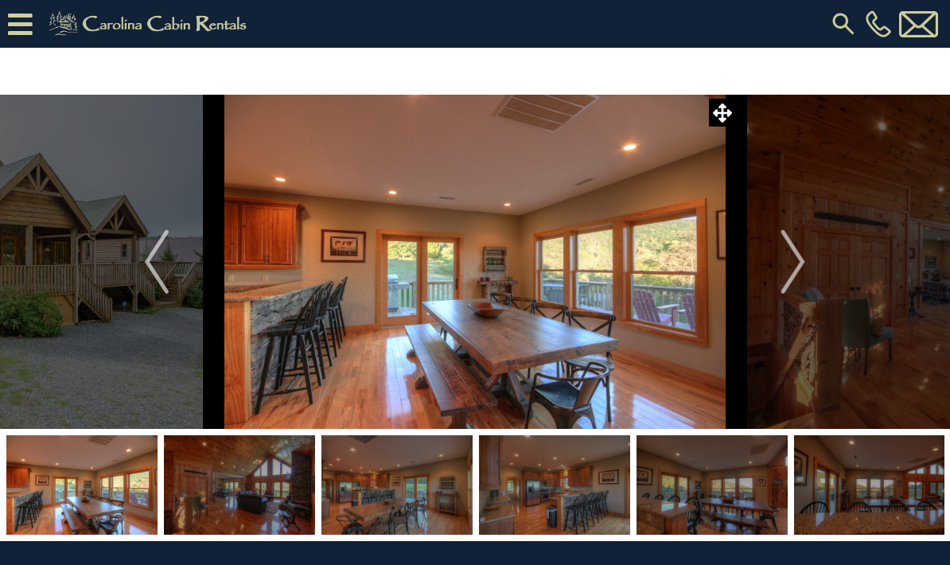
click at [808, 254] on button "Next" at bounding box center [793, 262] width 115 height 334
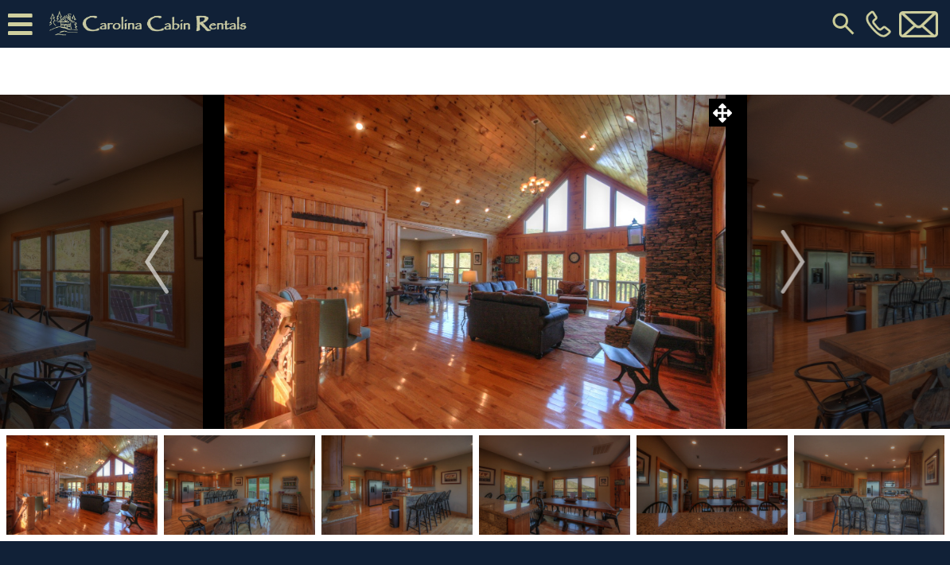
click at [803, 255] on img "Next" at bounding box center [794, 262] width 24 height 64
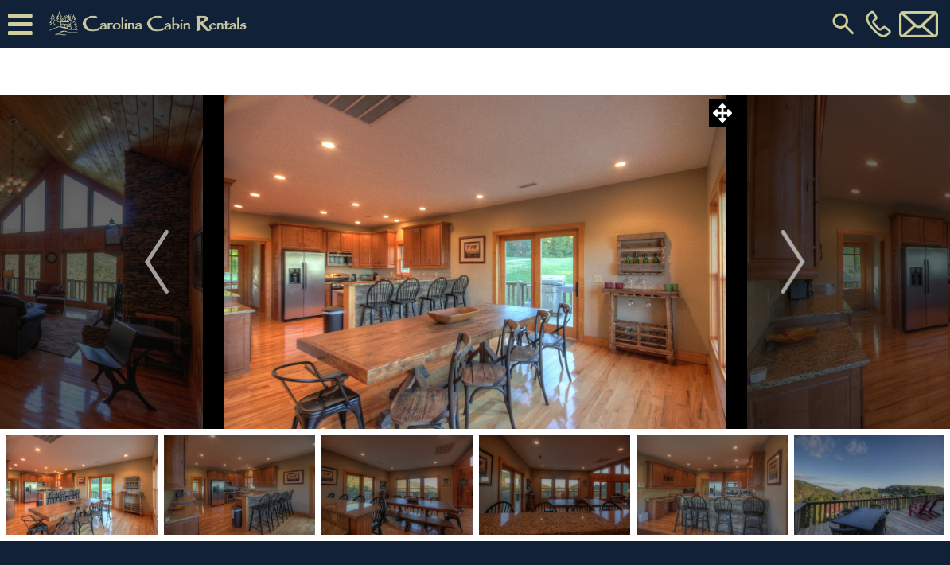
click at [806, 255] on button "Next" at bounding box center [793, 262] width 115 height 334
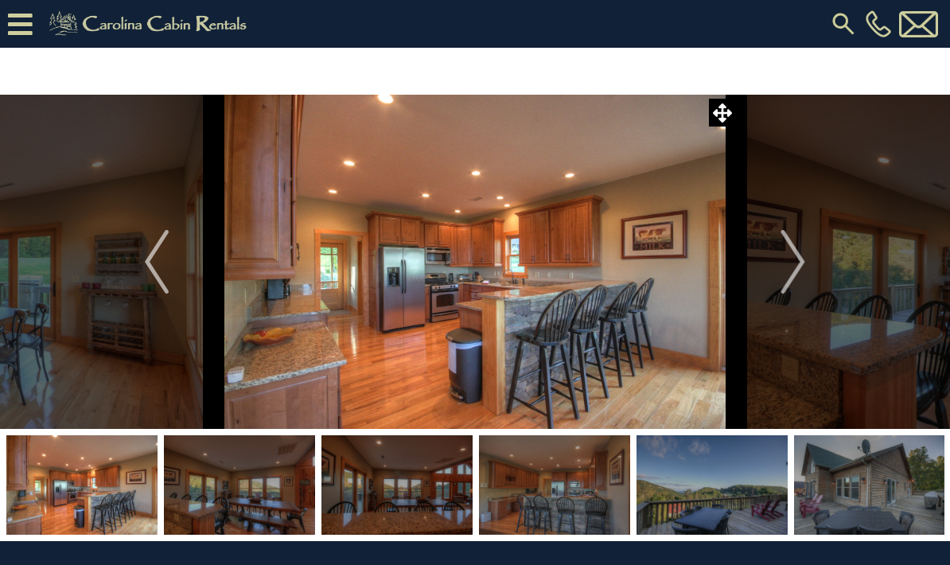
click at [799, 263] on img "Next" at bounding box center [794, 262] width 24 height 64
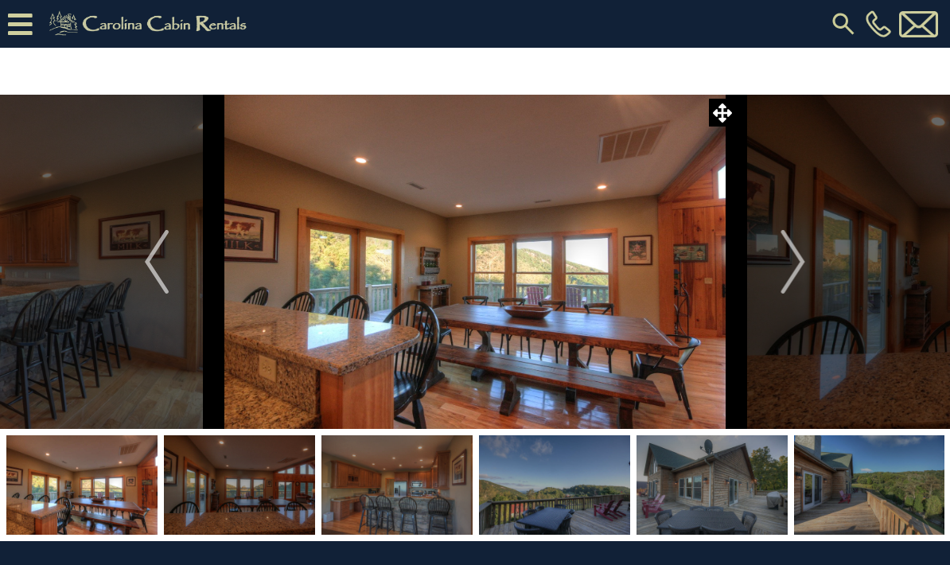
click at [801, 256] on img "Next" at bounding box center [794, 262] width 24 height 64
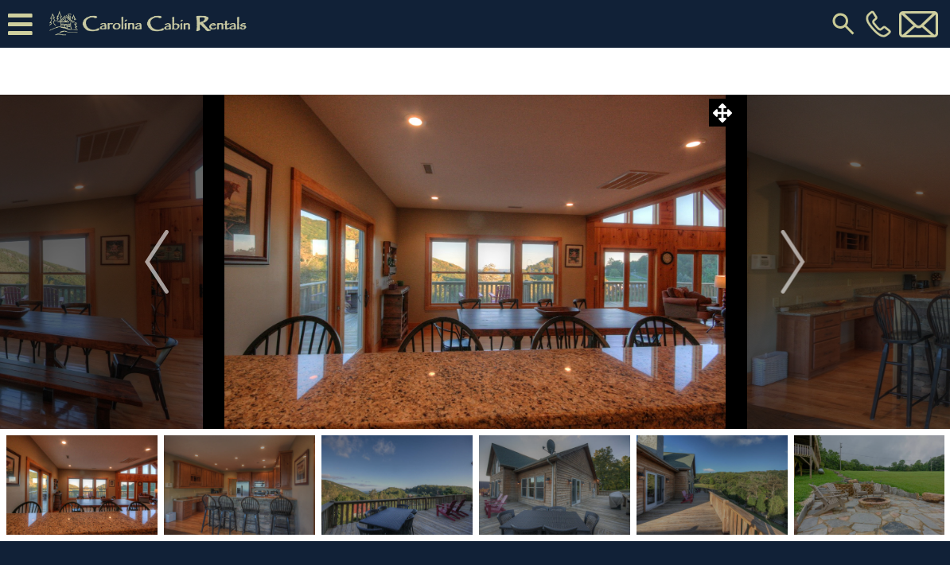
click at [798, 259] on img "Next" at bounding box center [794, 262] width 24 height 64
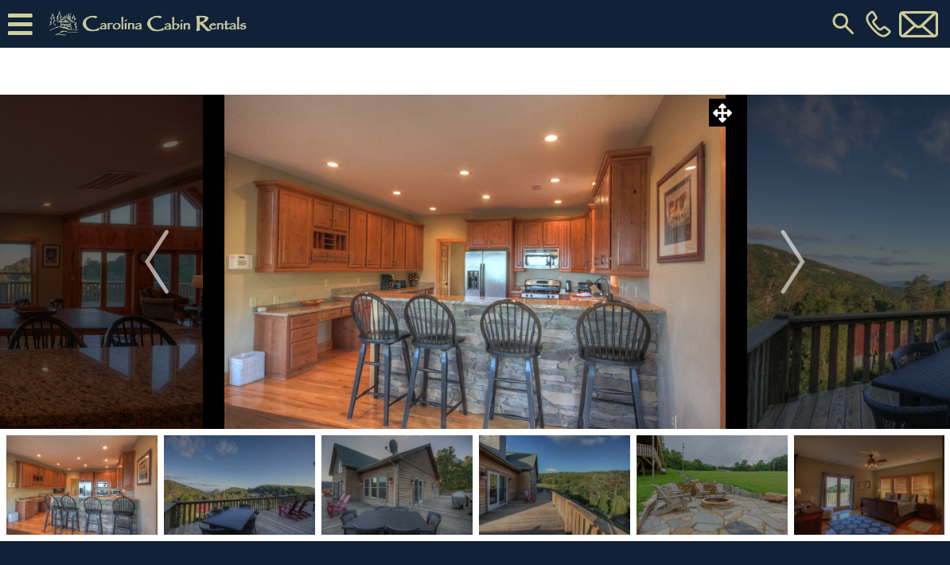
click at [800, 256] on img "Next" at bounding box center [794, 262] width 24 height 64
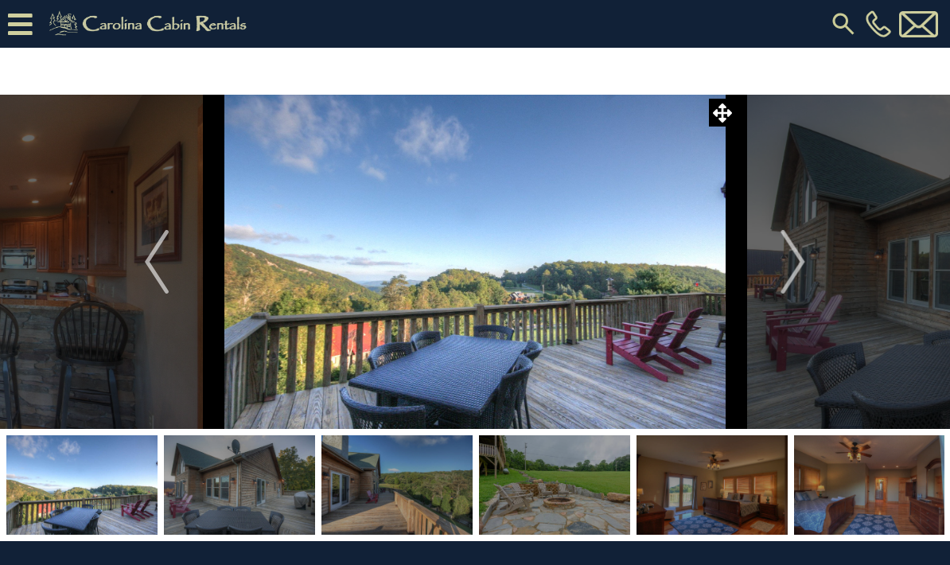
click at [794, 266] on img "Next" at bounding box center [794, 262] width 24 height 64
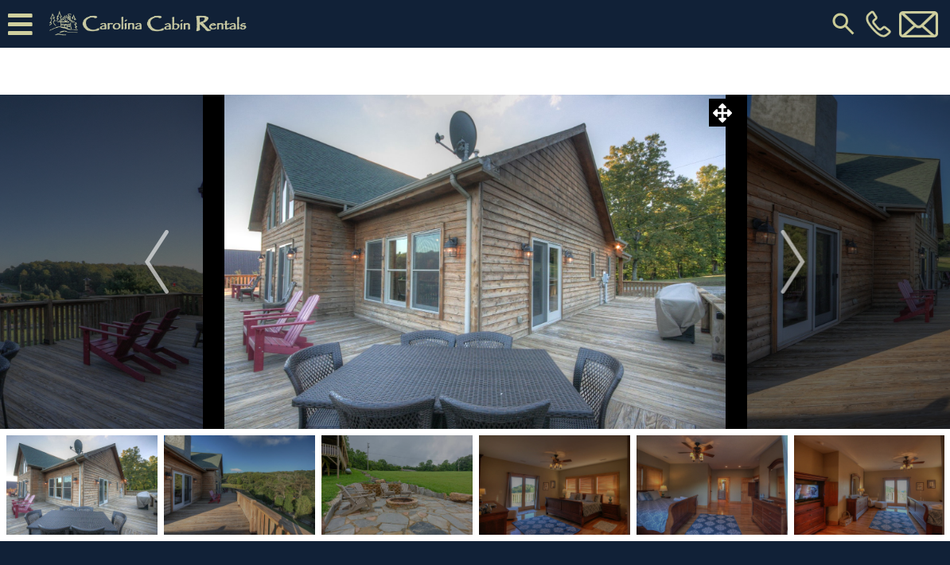
click at [798, 265] on img "Next" at bounding box center [794, 262] width 24 height 64
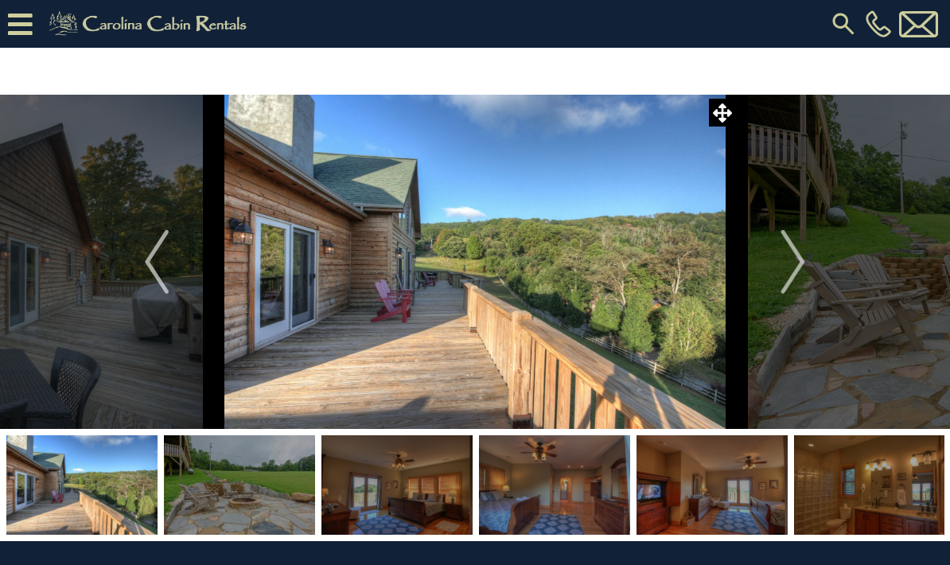
click at [797, 263] on img "Next" at bounding box center [794, 262] width 24 height 64
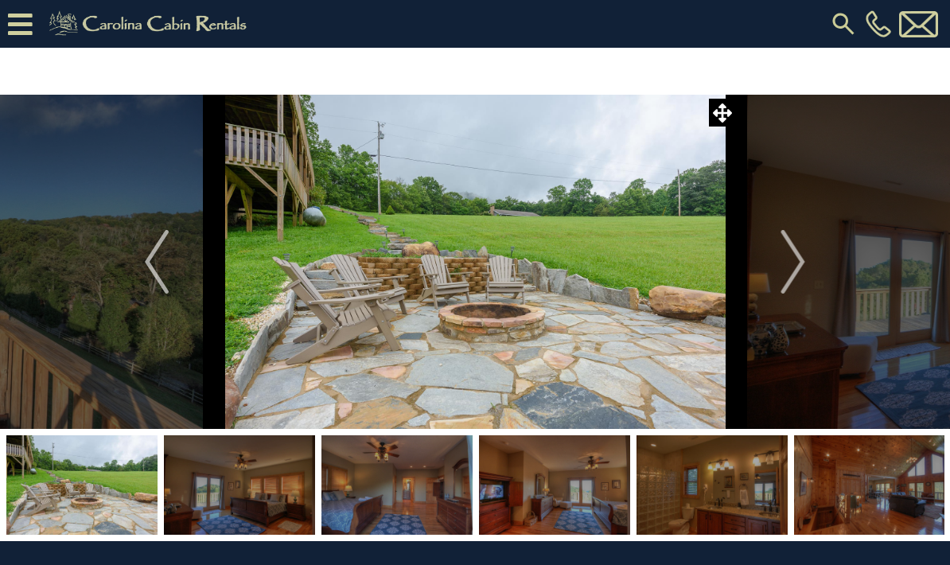
click at [804, 259] on img "Next" at bounding box center [794, 262] width 24 height 64
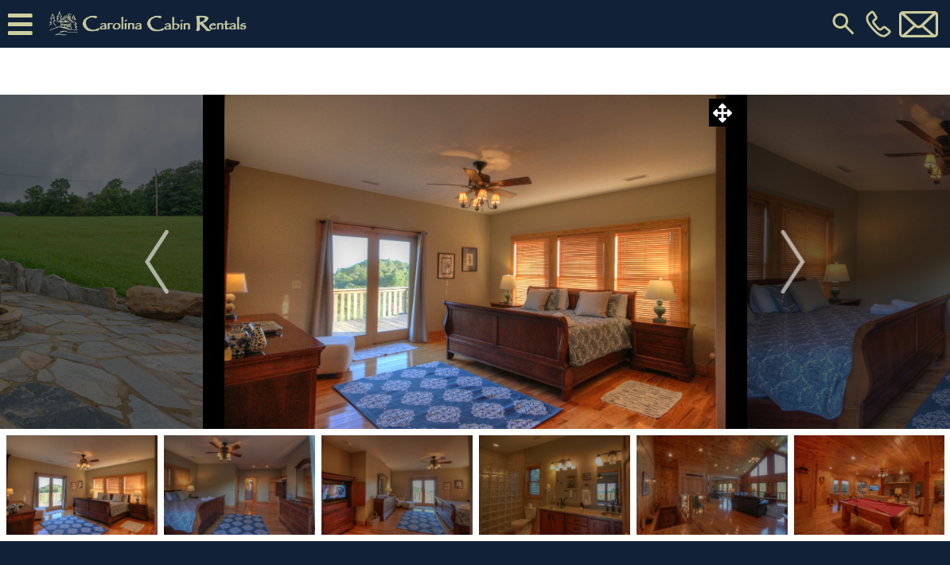
click at [796, 263] on img "Next" at bounding box center [794, 262] width 24 height 64
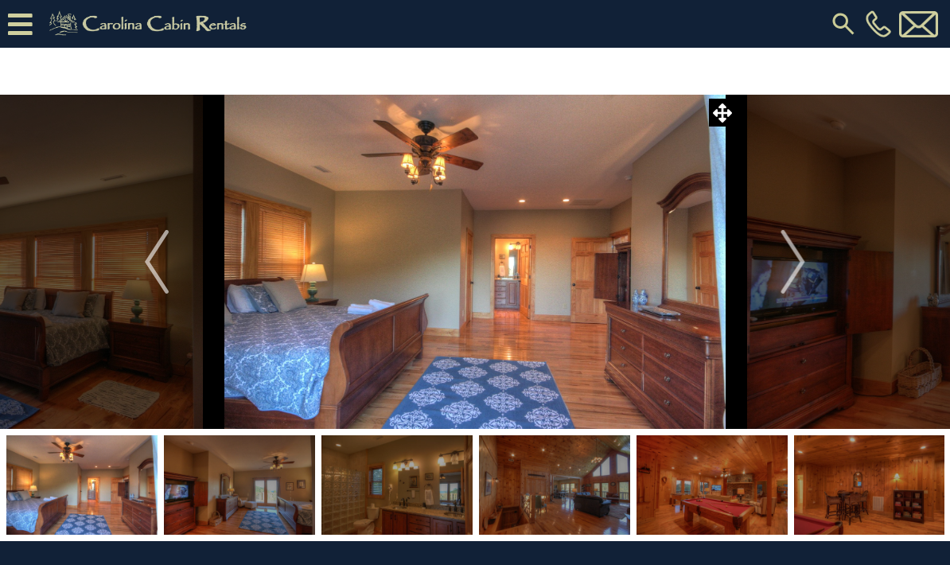
click at [813, 248] on button "Next" at bounding box center [793, 262] width 115 height 334
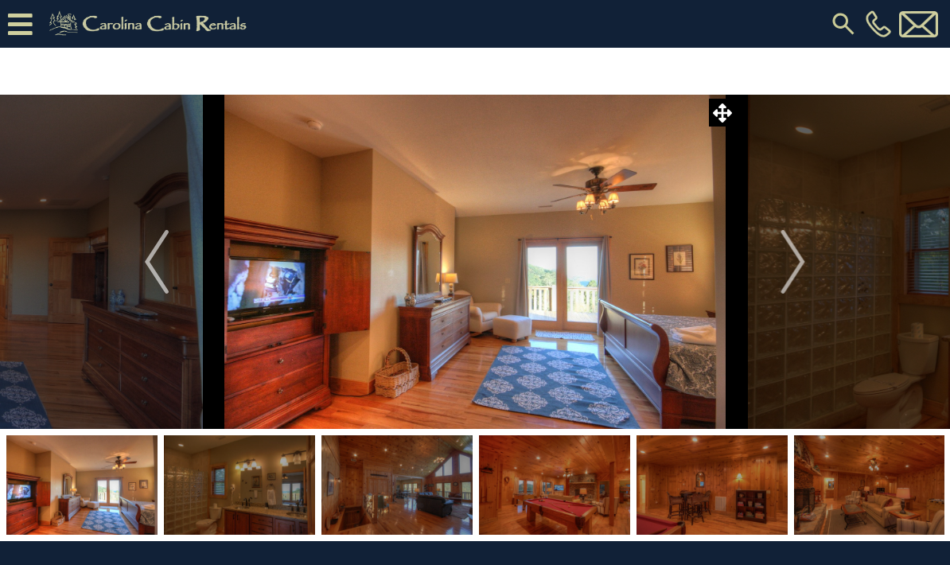
click at [801, 263] on img "Next" at bounding box center [794, 262] width 24 height 64
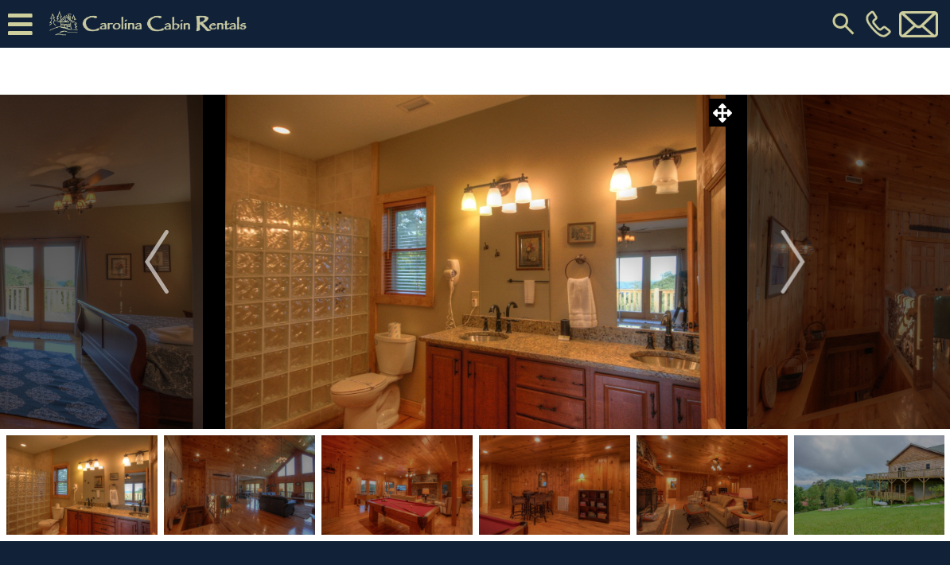
click at [799, 263] on img "Next" at bounding box center [794, 262] width 24 height 64
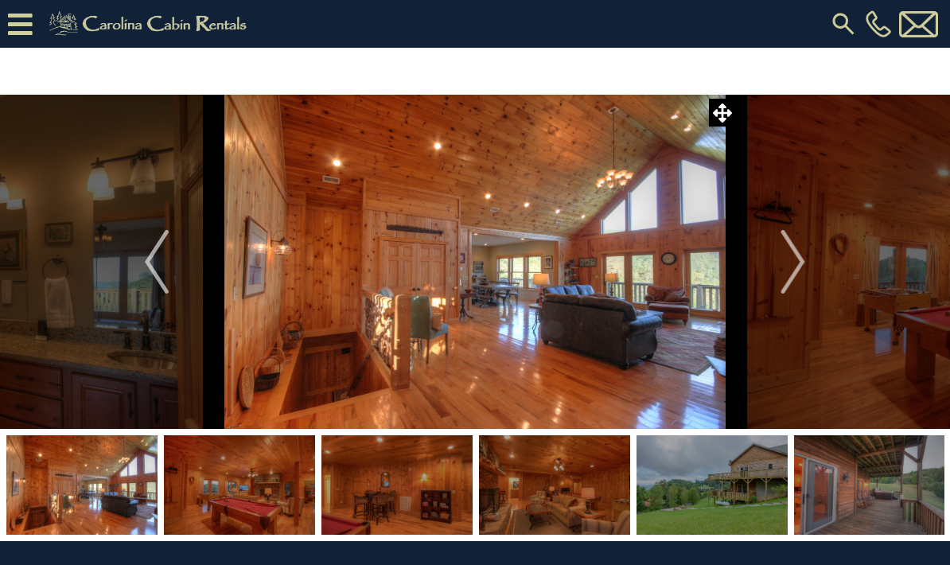
click at [797, 264] on img "Next" at bounding box center [794, 262] width 24 height 64
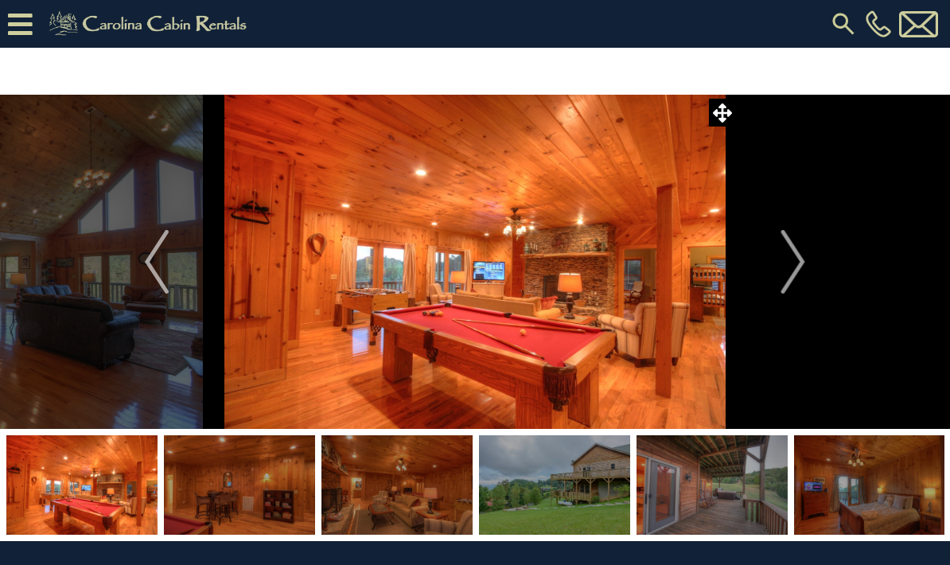
click at [794, 263] on img "Next" at bounding box center [794, 262] width 24 height 64
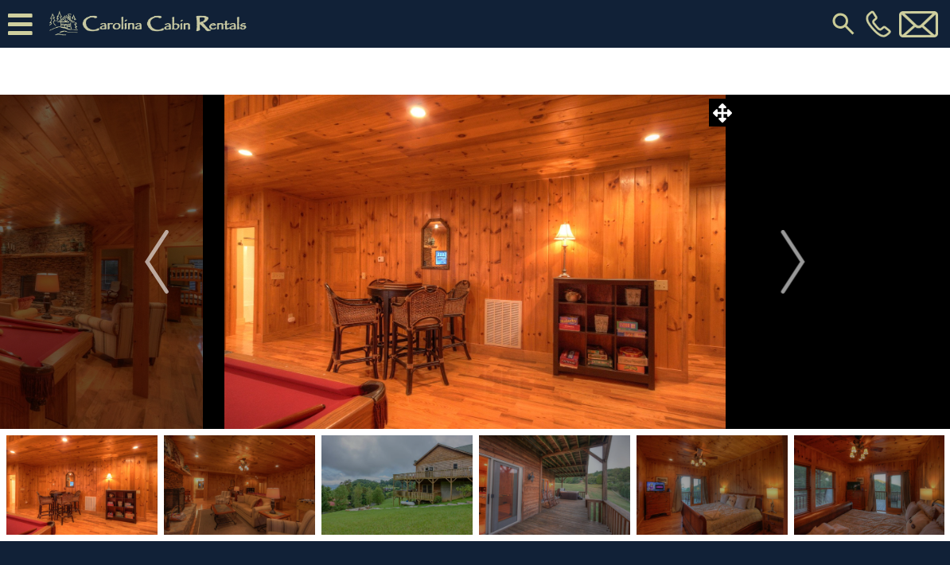
click at [793, 260] on img "Next" at bounding box center [794, 262] width 24 height 64
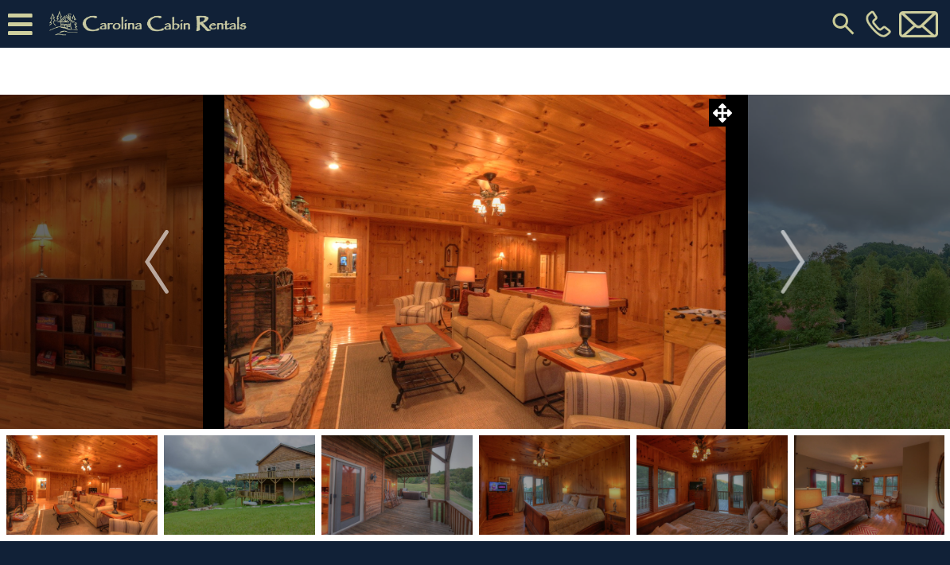
click at [797, 262] on img "Next" at bounding box center [794, 262] width 24 height 64
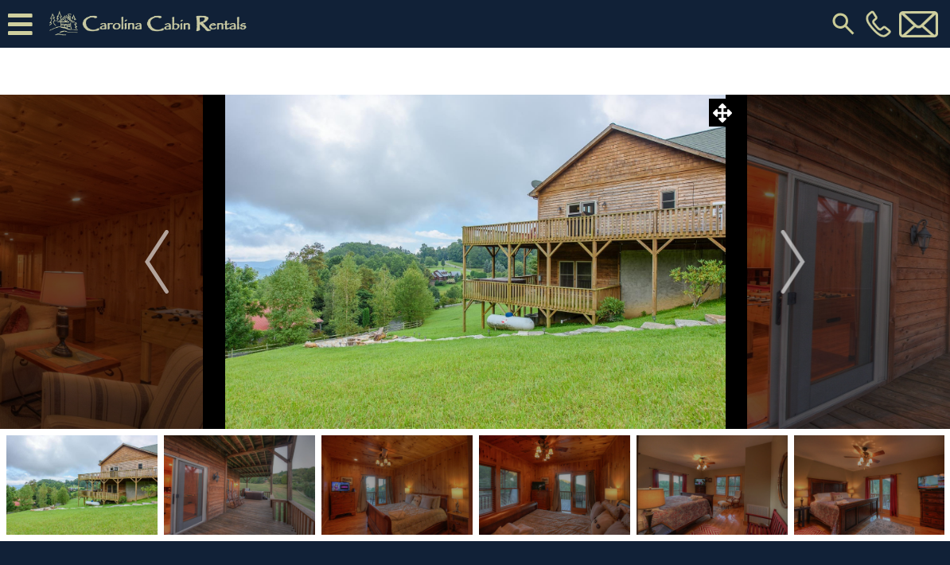
click at [797, 263] on img "Next" at bounding box center [794, 262] width 24 height 64
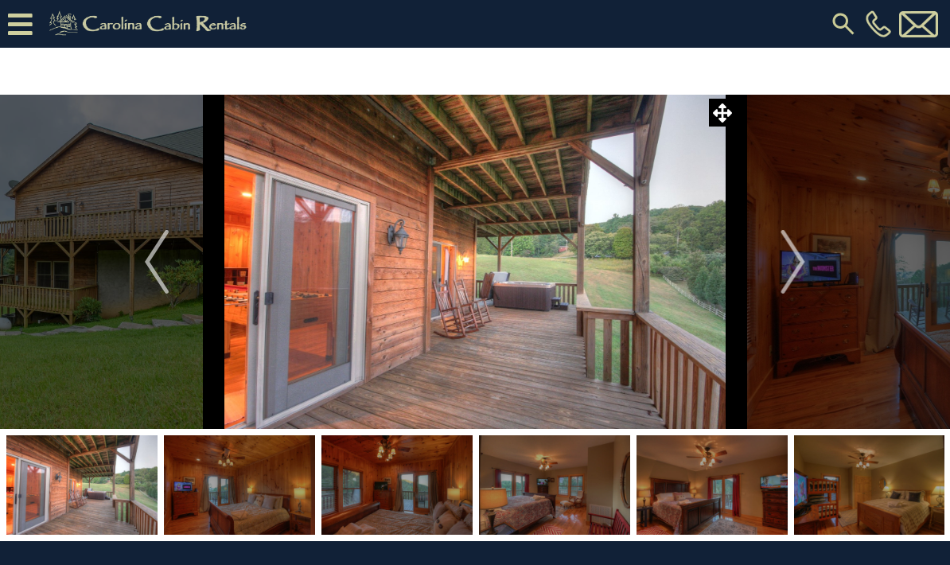
click at [791, 259] on img "Next" at bounding box center [794, 262] width 24 height 64
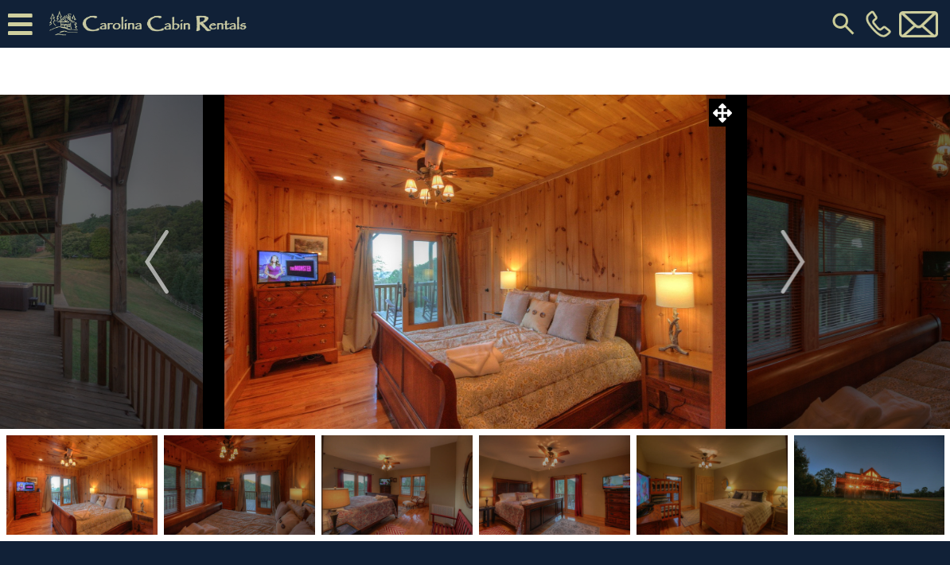
click at [787, 263] on img "Next" at bounding box center [794, 262] width 24 height 64
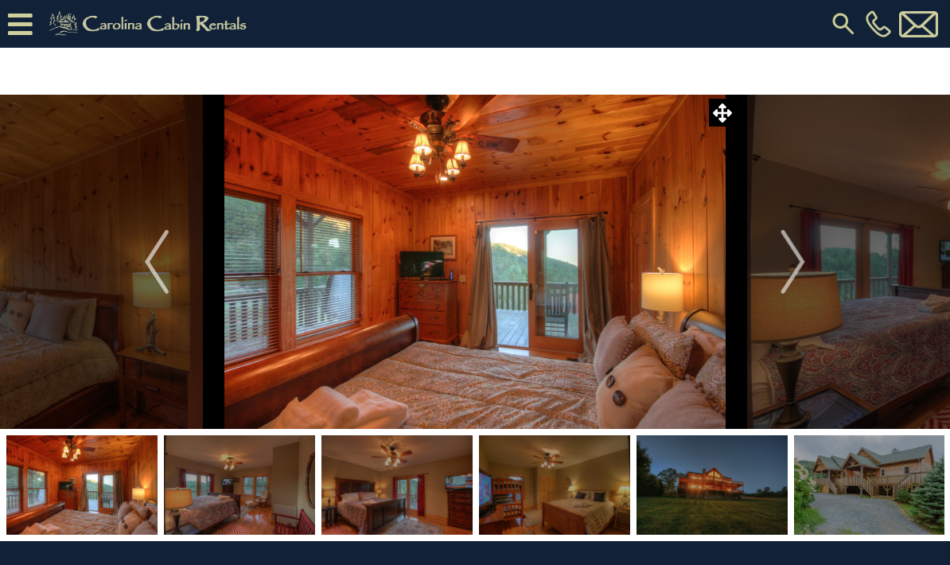
click at [794, 261] on img "Next" at bounding box center [794, 262] width 24 height 64
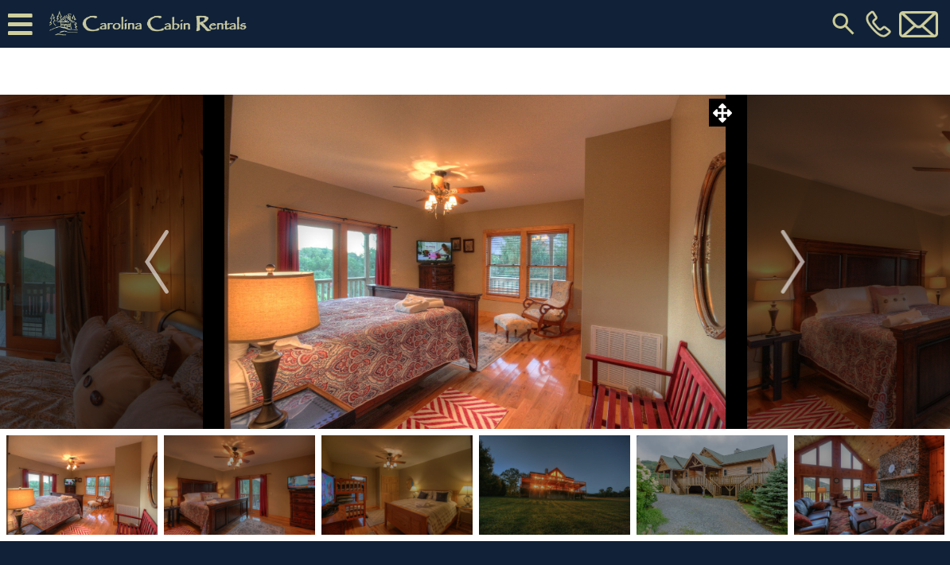
click at [790, 264] on img "Next" at bounding box center [794, 262] width 24 height 64
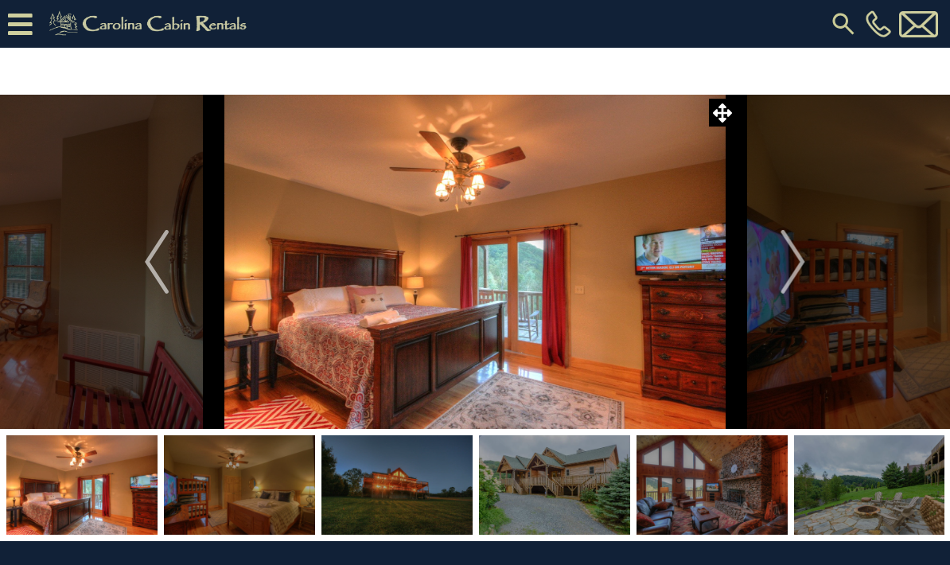
click at [794, 266] on img "Next" at bounding box center [794, 262] width 24 height 64
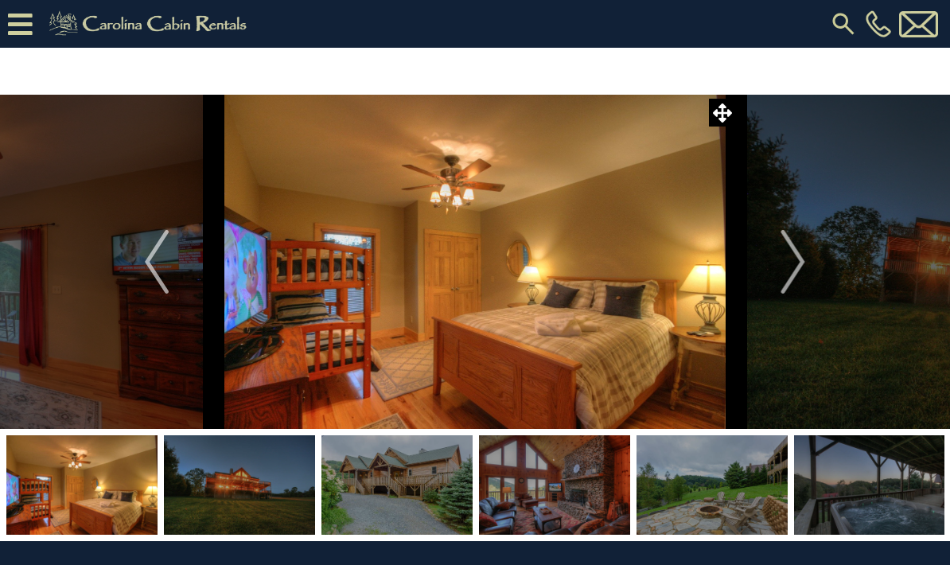
click at [795, 264] on img "Next" at bounding box center [794, 262] width 24 height 64
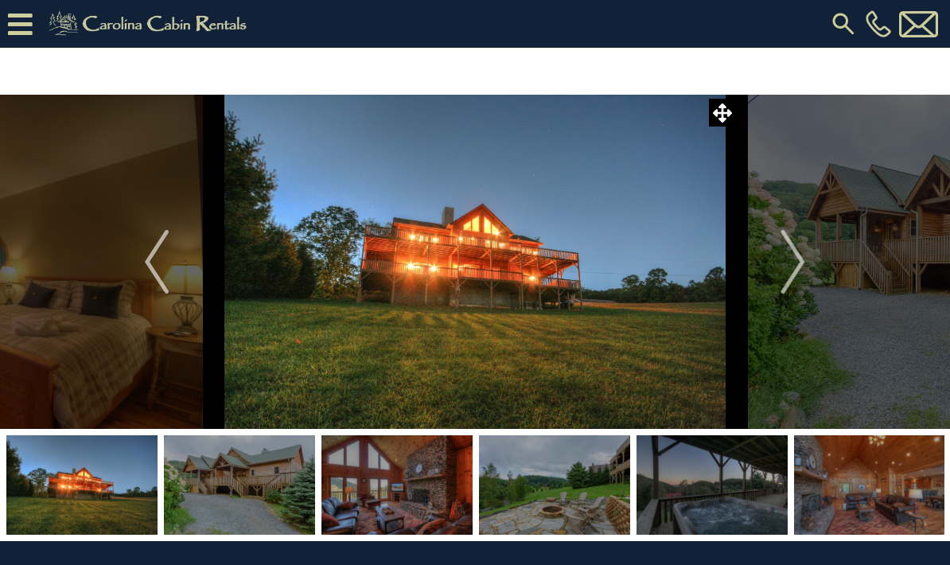
click at [797, 267] on img "Next" at bounding box center [794, 262] width 24 height 64
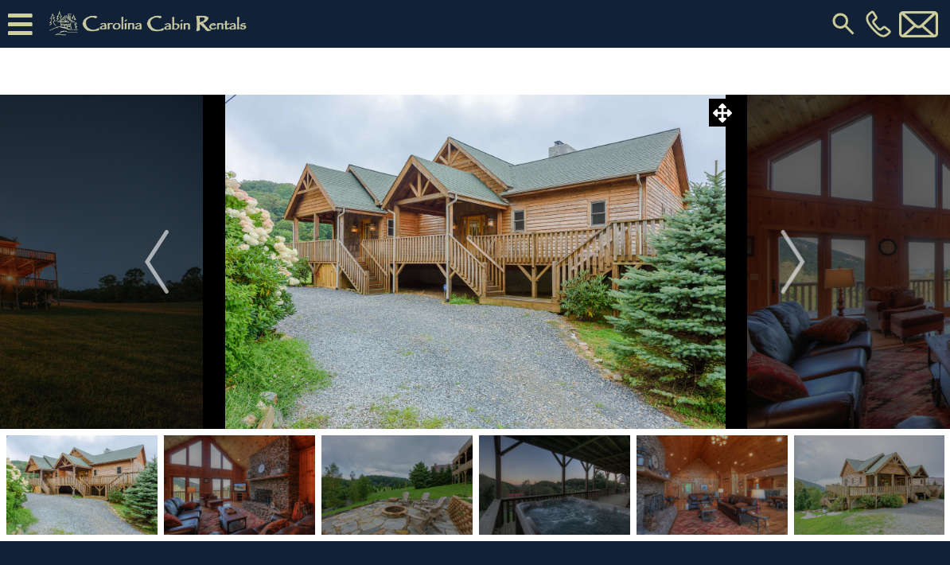
click at [797, 266] on img "Next" at bounding box center [794, 262] width 24 height 64
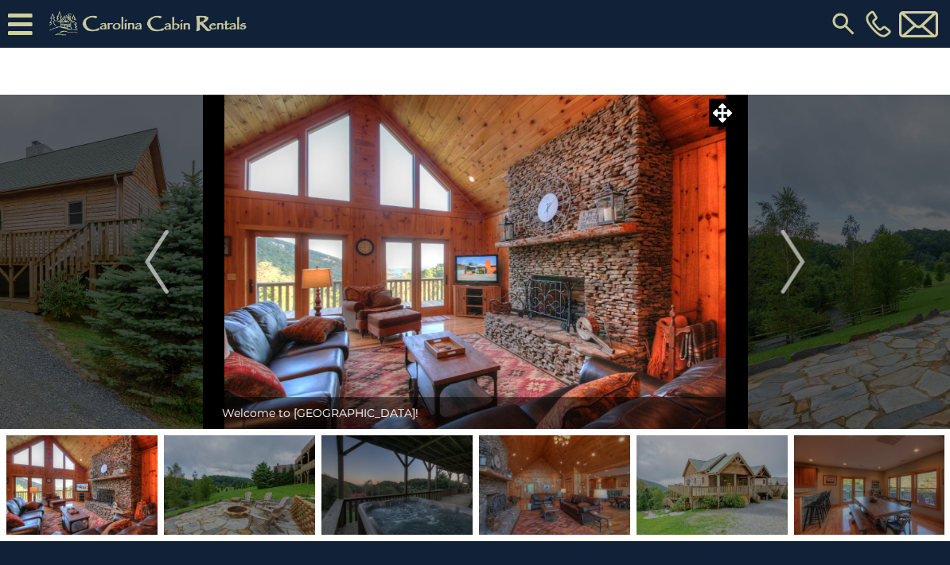
click at [800, 265] on img "Next" at bounding box center [794, 262] width 24 height 64
